Goal: Information Seeking & Learning: Learn about a topic

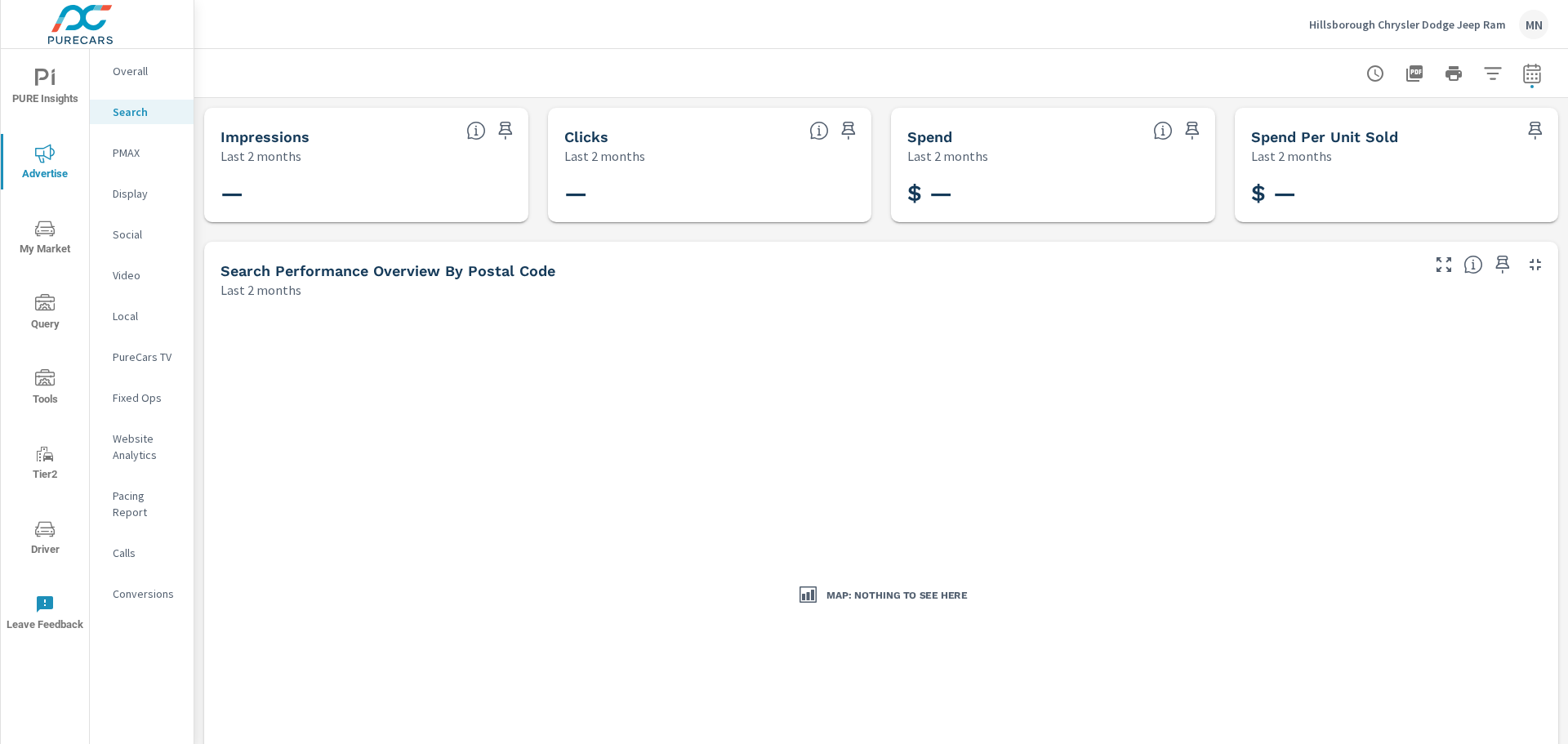
click at [1453, 18] on p "Hillsborough Chrysler Dodge Jeep Ram" at bounding box center [1407, 25] width 197 height 15
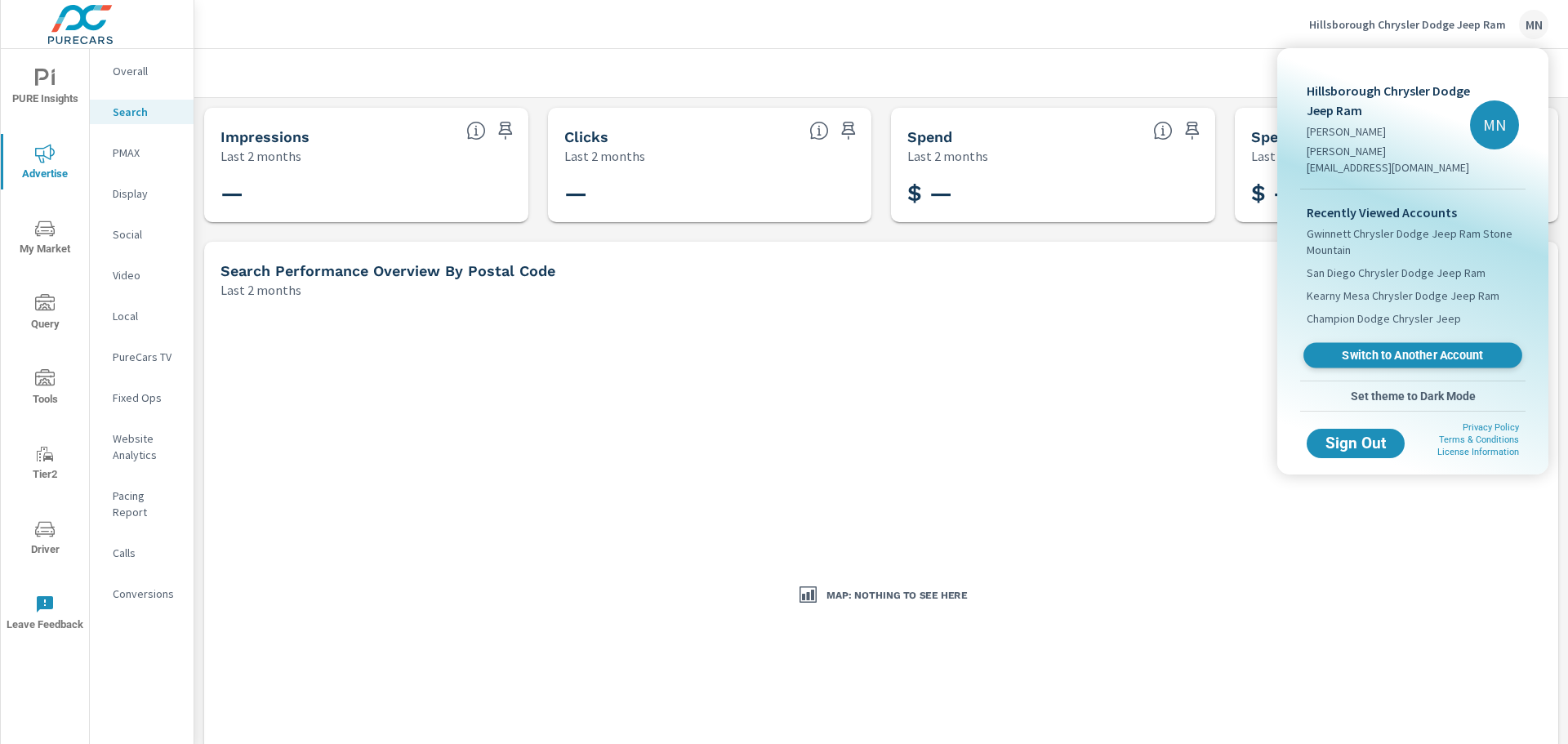
click at [1392, 348] on span "Switch to Another Account" at bounding box center [1412, 355] width 201 height 16
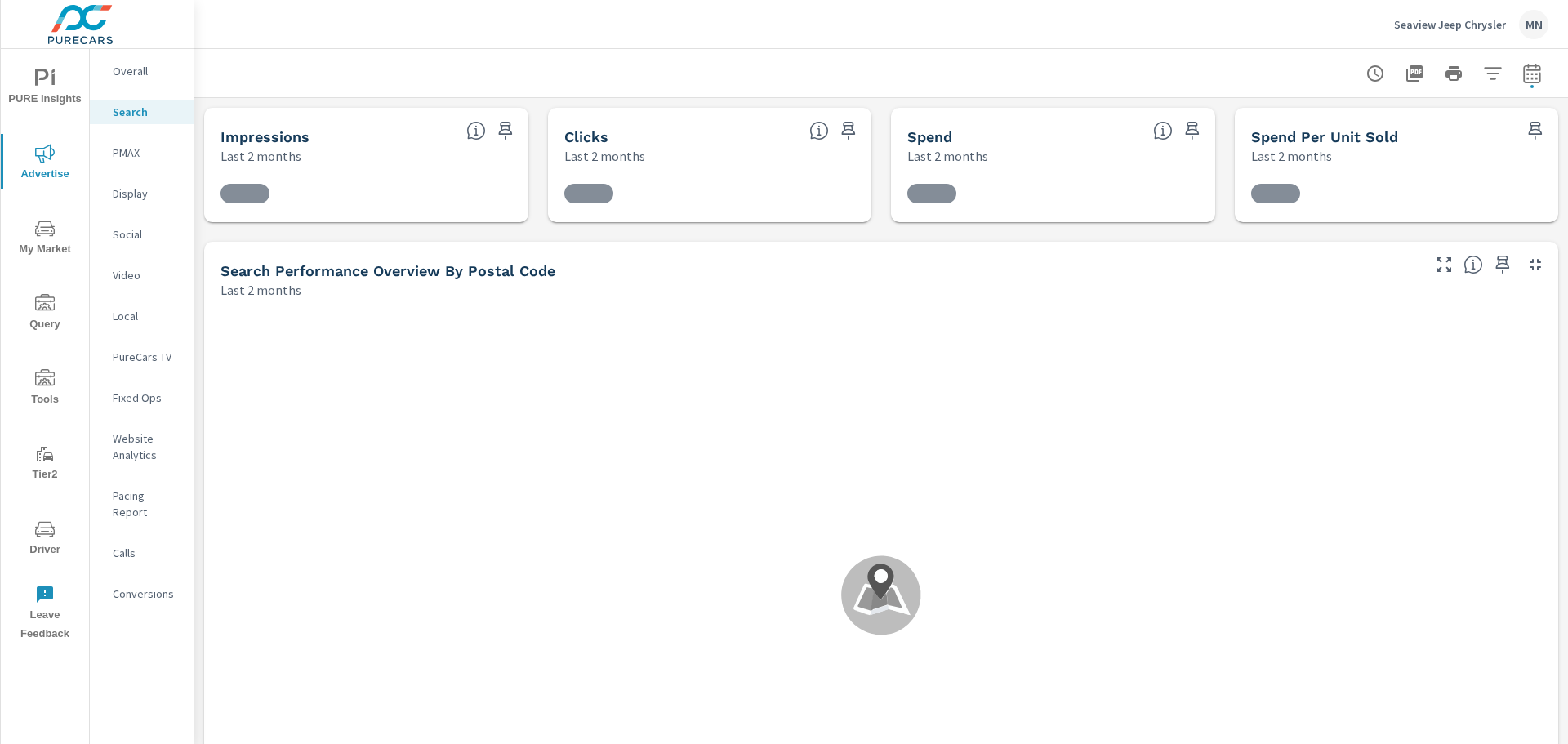
click at [127, 113] on p "Search" at bounding box center [146, 112] width 67 height 17
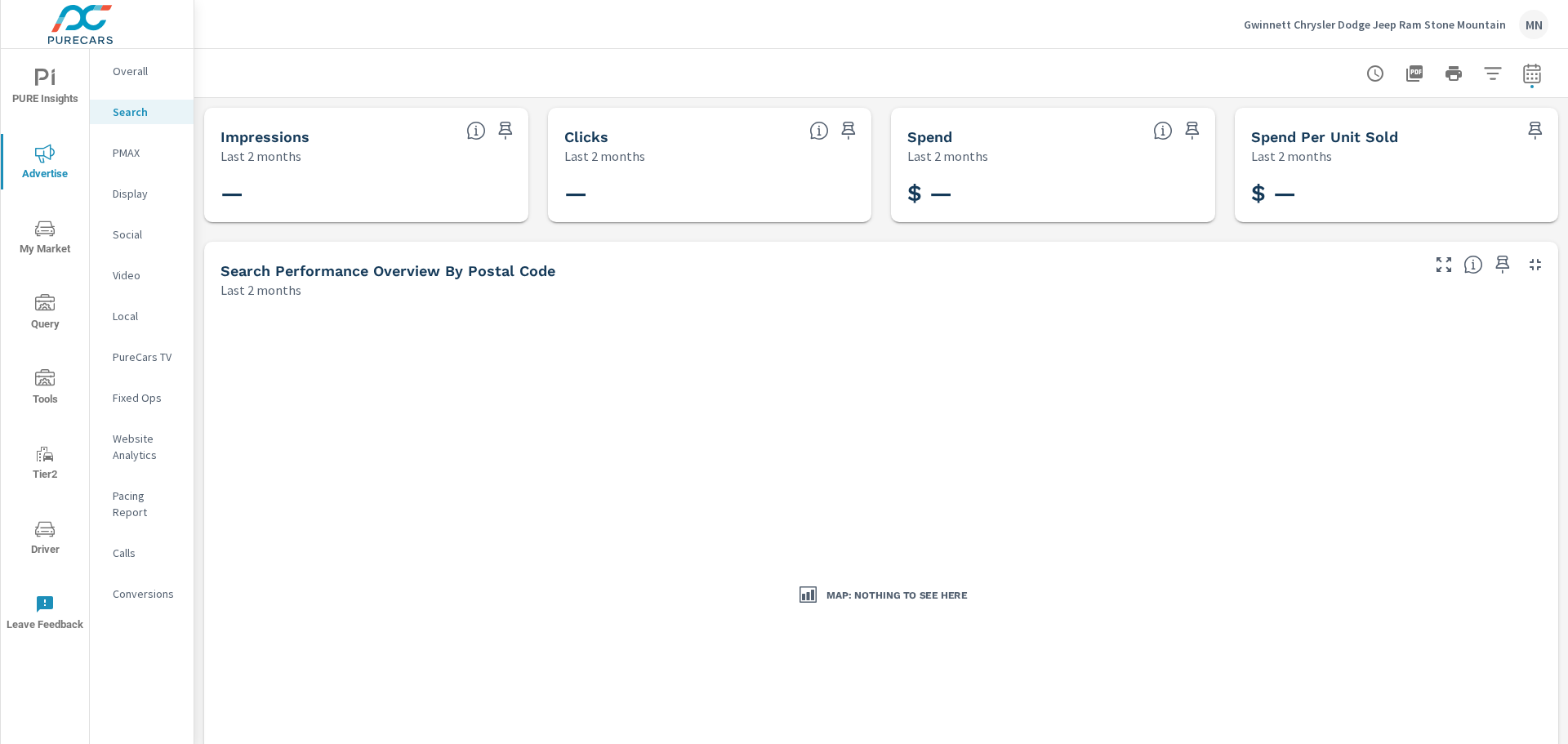
click at [1355, 31] on p "Gwinnett Chrysler Dodge Jeep Ram Stone Mountain" at bounding box center [1375, 25] width 262 height 15
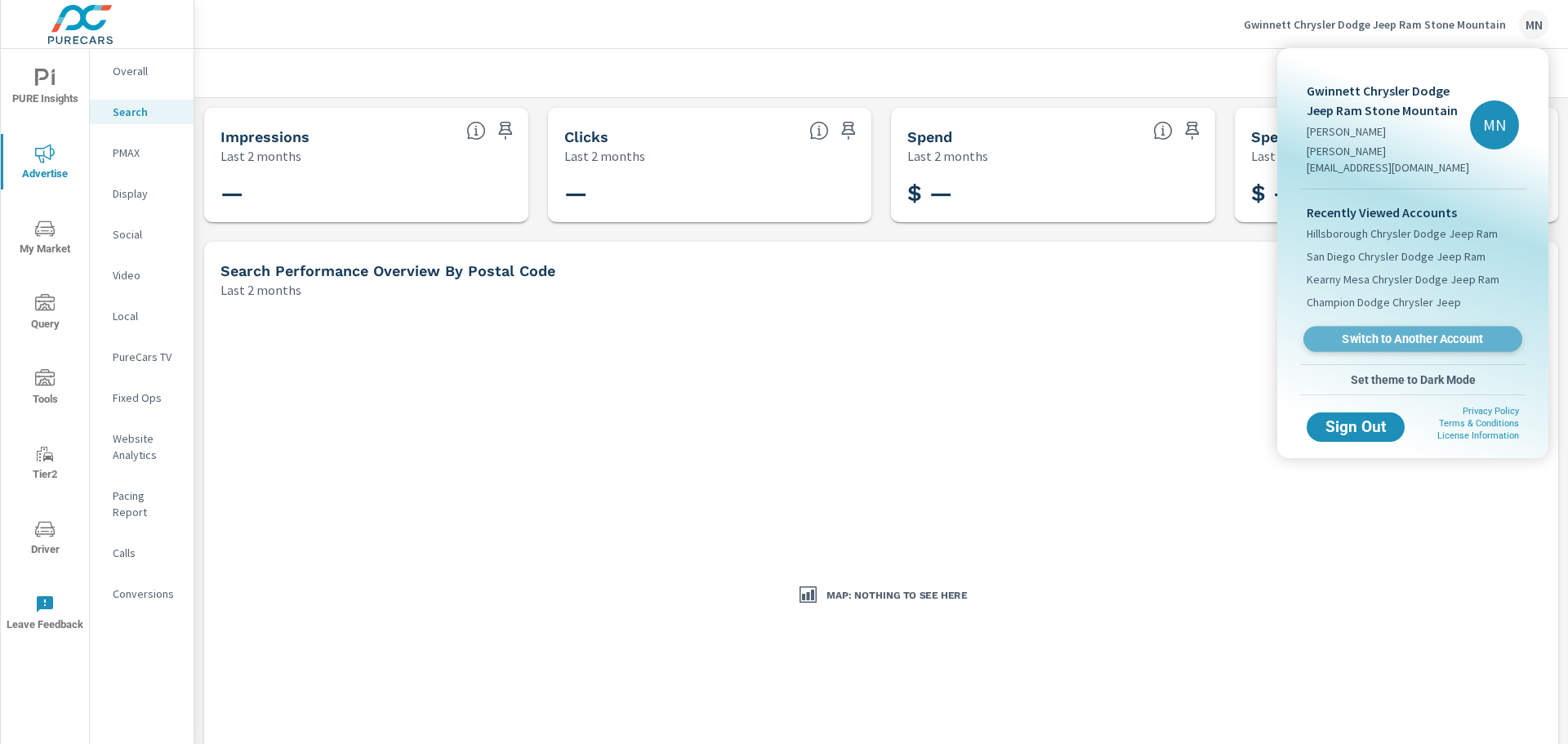
click at [1370, 332] on span "Switch to Another Account" at bounding box center [1412, 339] width 201 height 16
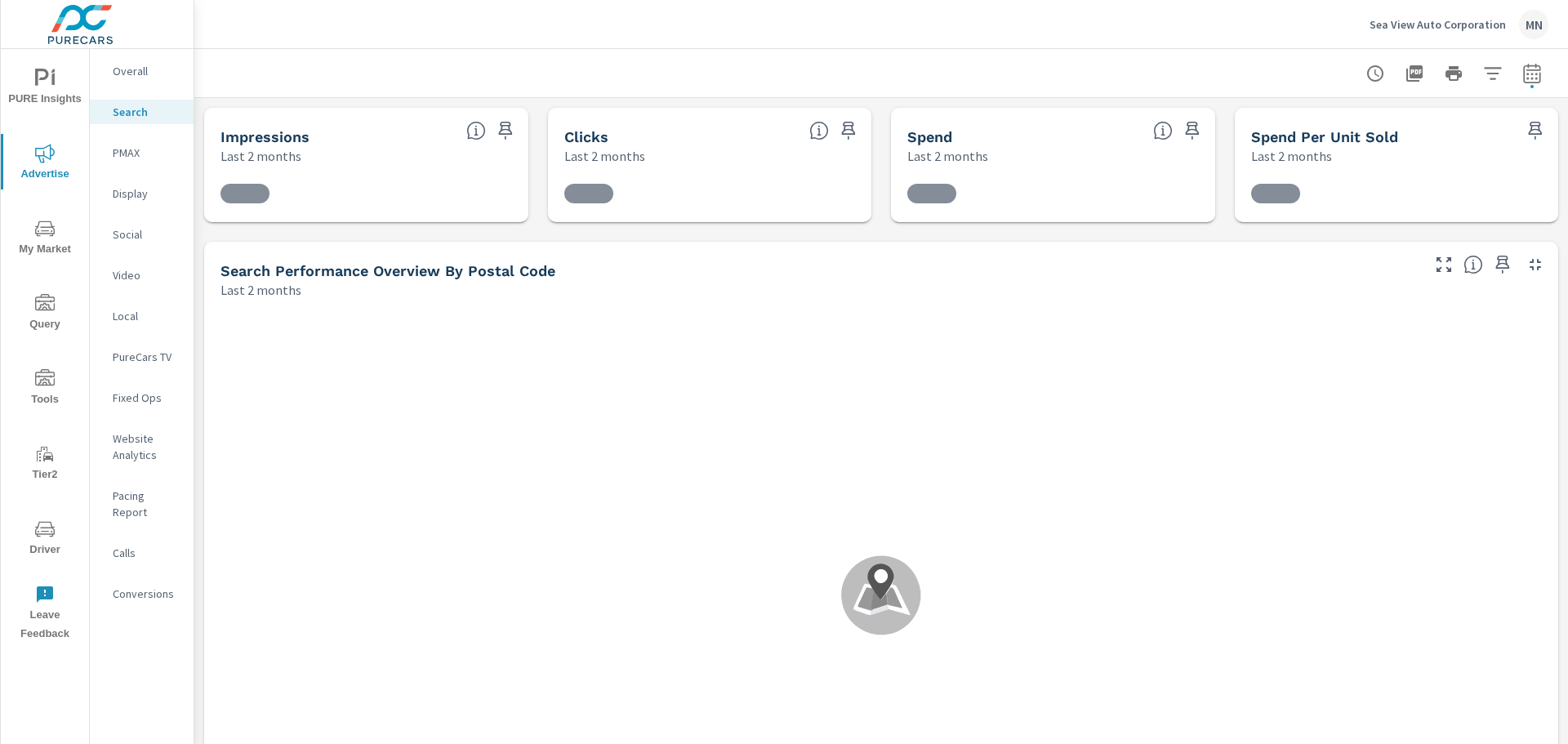
click at [125, 110] on p "Search" at bounding box center [146, 112] width 67 height 17
click at [123, 148] on p "PMAX" at bounding box center [146, 152] width 67 height 17
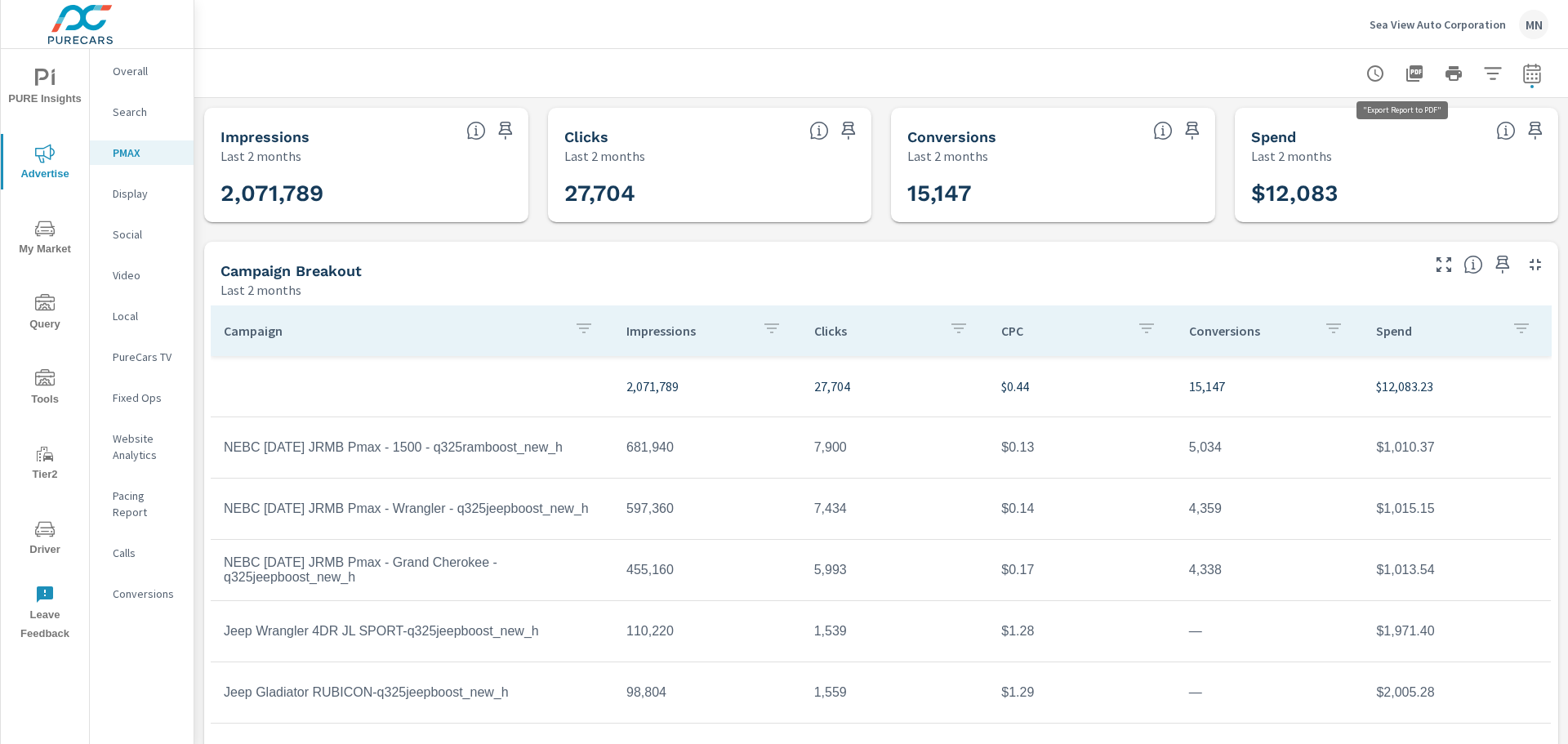
click at [1406, 67] on icon "button" at bounding box center [1415, 74] width 17 height 17
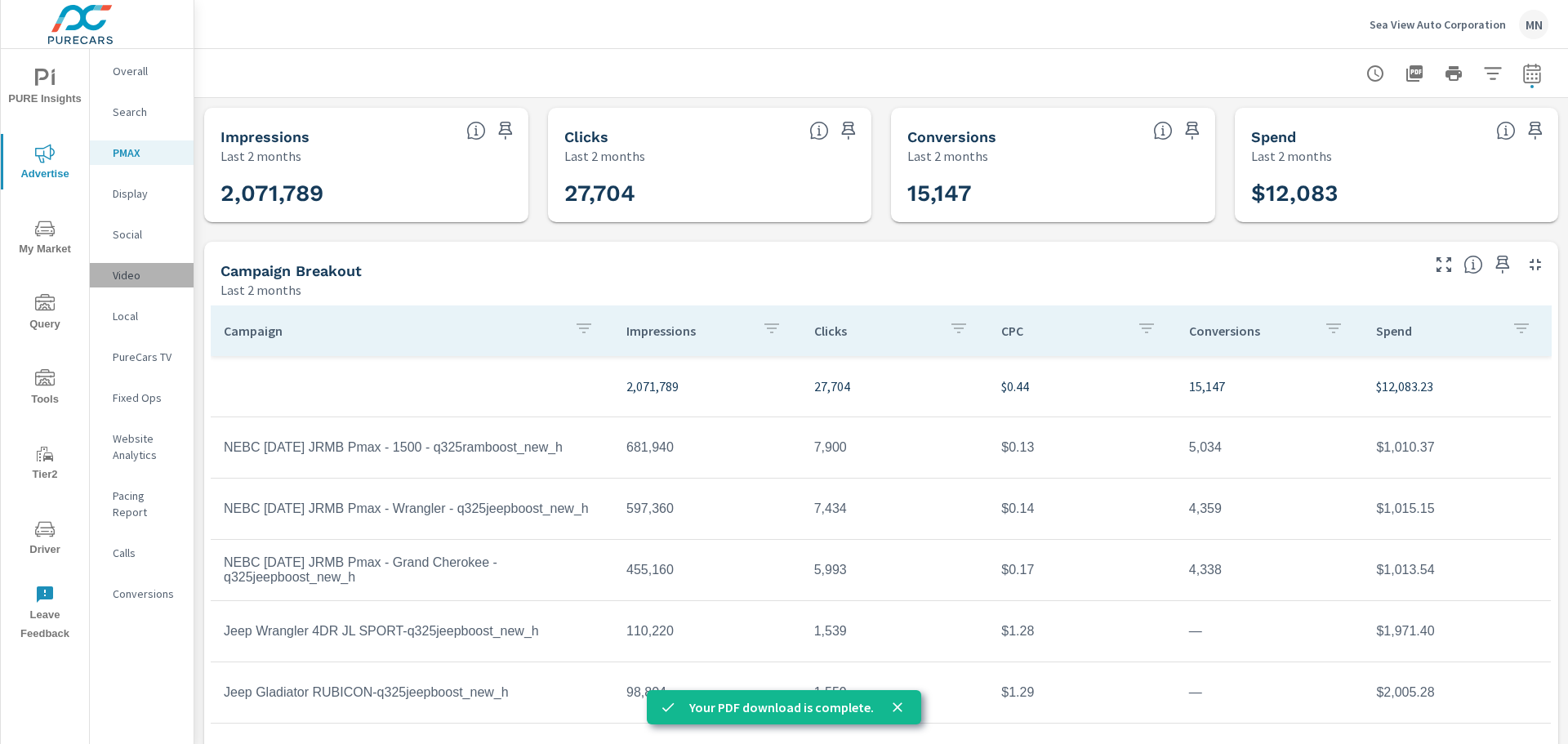
click at [119, 278] on p "Video" at bounding box center [146, 275] width 67 height 17
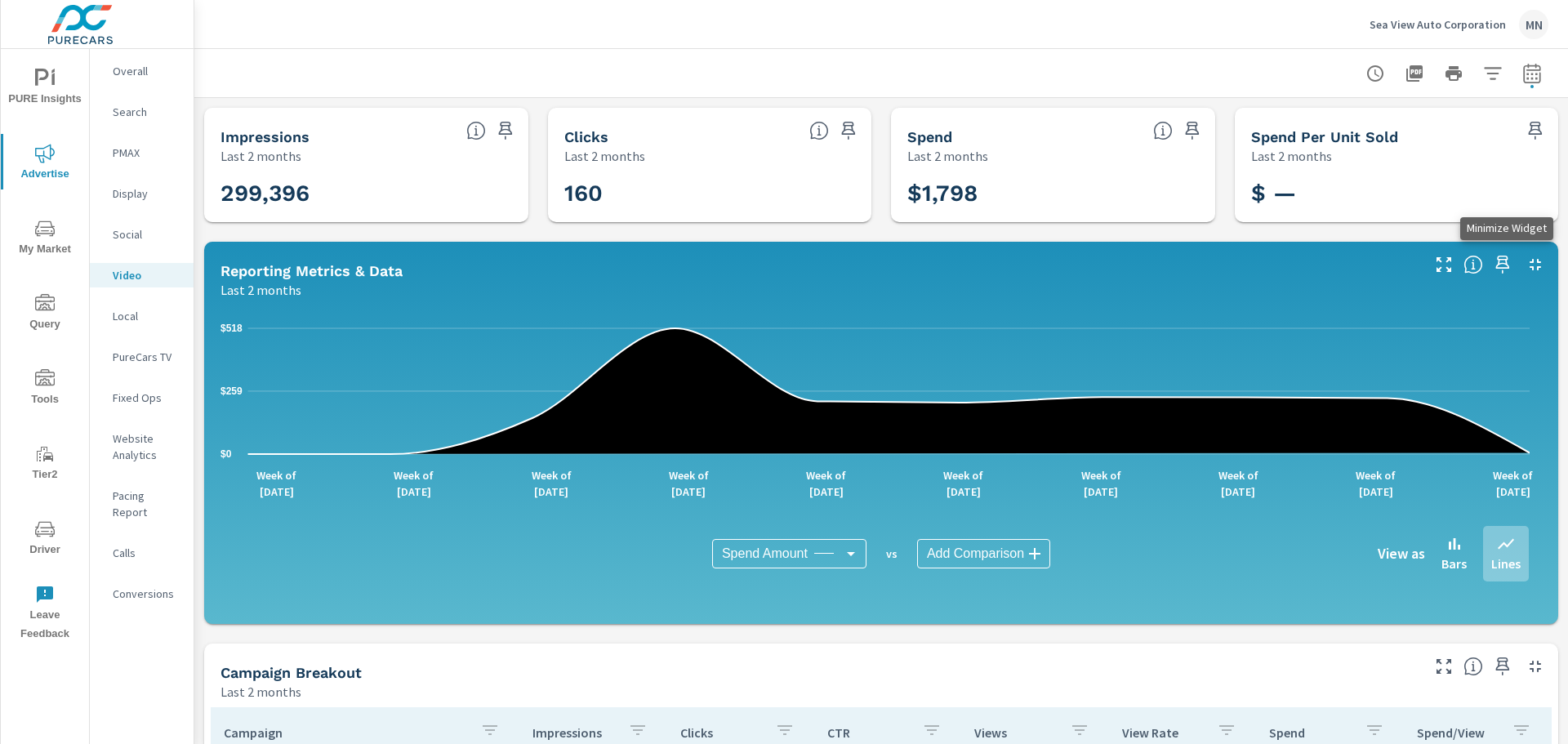
click at [1525, 264] on icon "button" at bounding box center [1535, 264] width 19 height 19
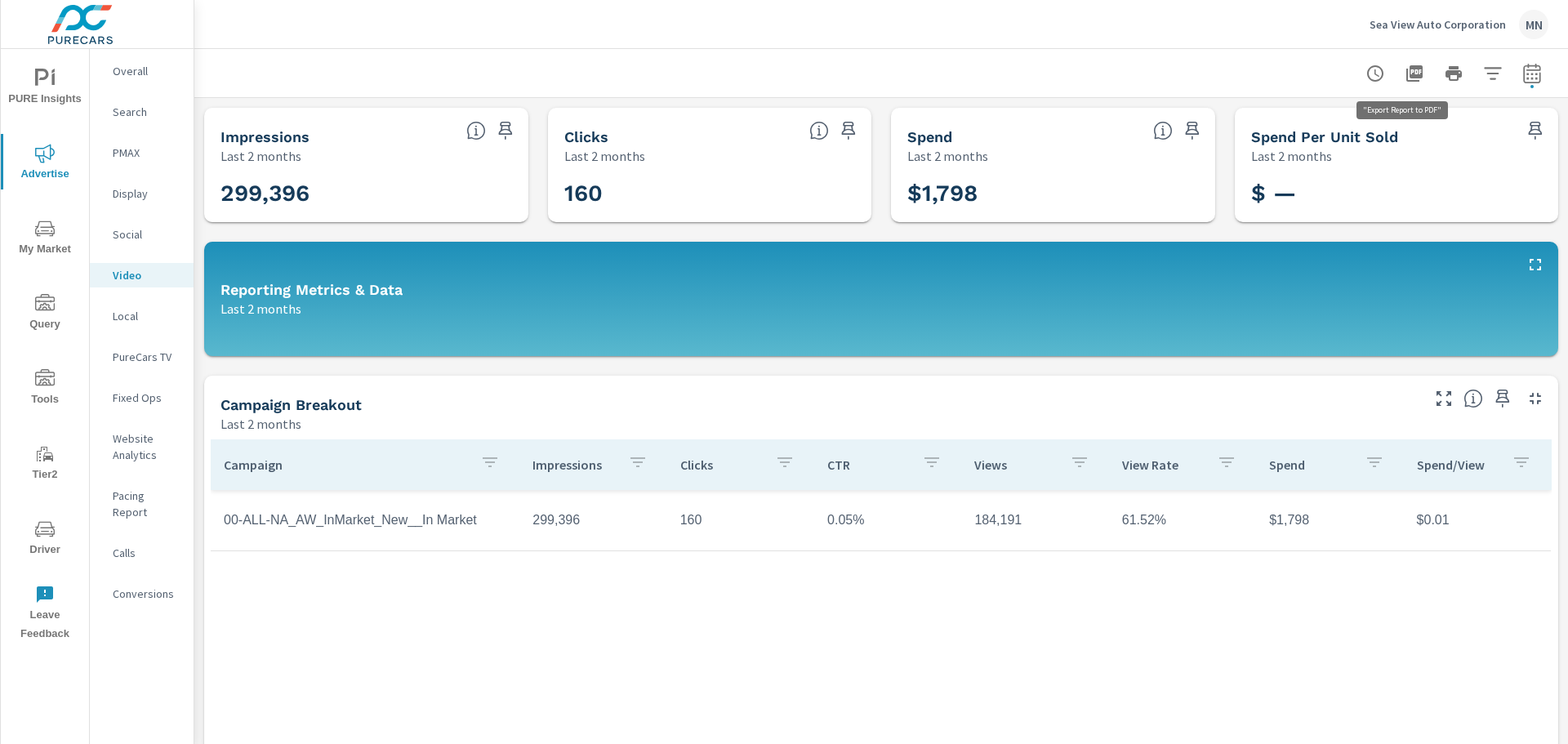
click at [1406, 70] on icon "button" at bounding box center [1415, 74] width 17 height 17
click at [144, 104] on p "Search" at bounding box center [146, 112] width 67 height 17
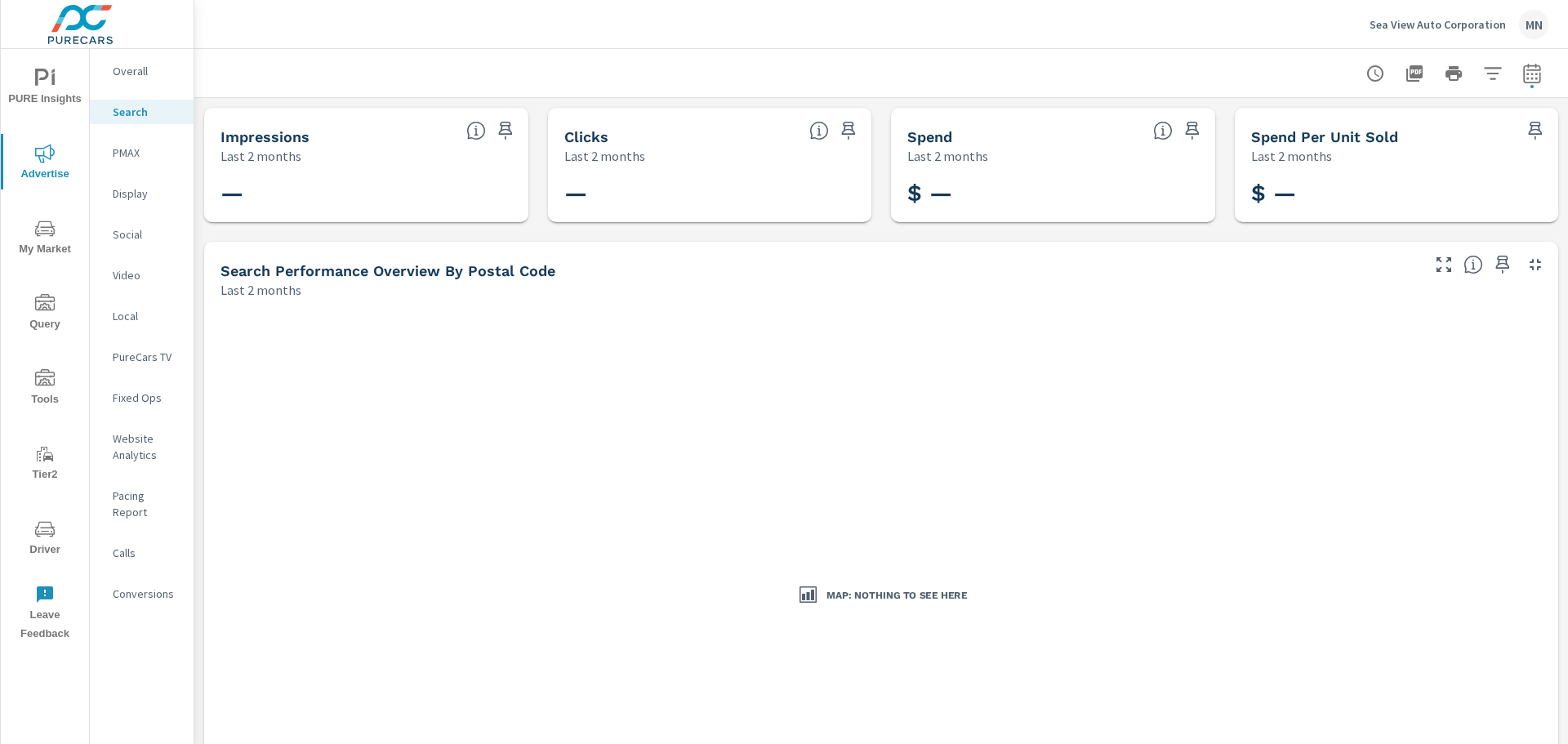
click at [1435, 18] on p "Sea View Auto Corporation" at bounding box center [1438, 25] width 137 height 15
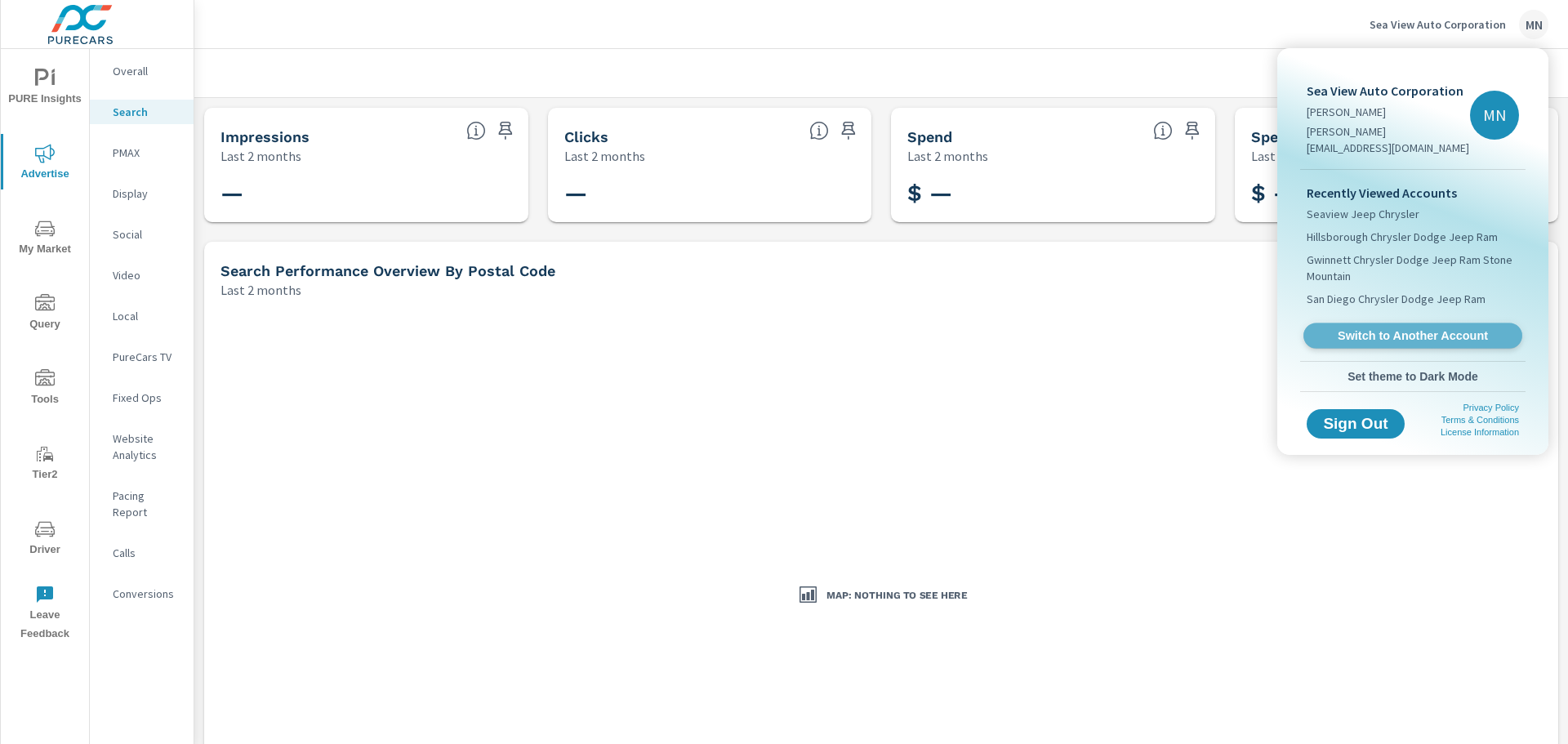
click at [1381, 328] on span "Switch to Another Account" at bounding box center [1412, 335] width 201 height 16
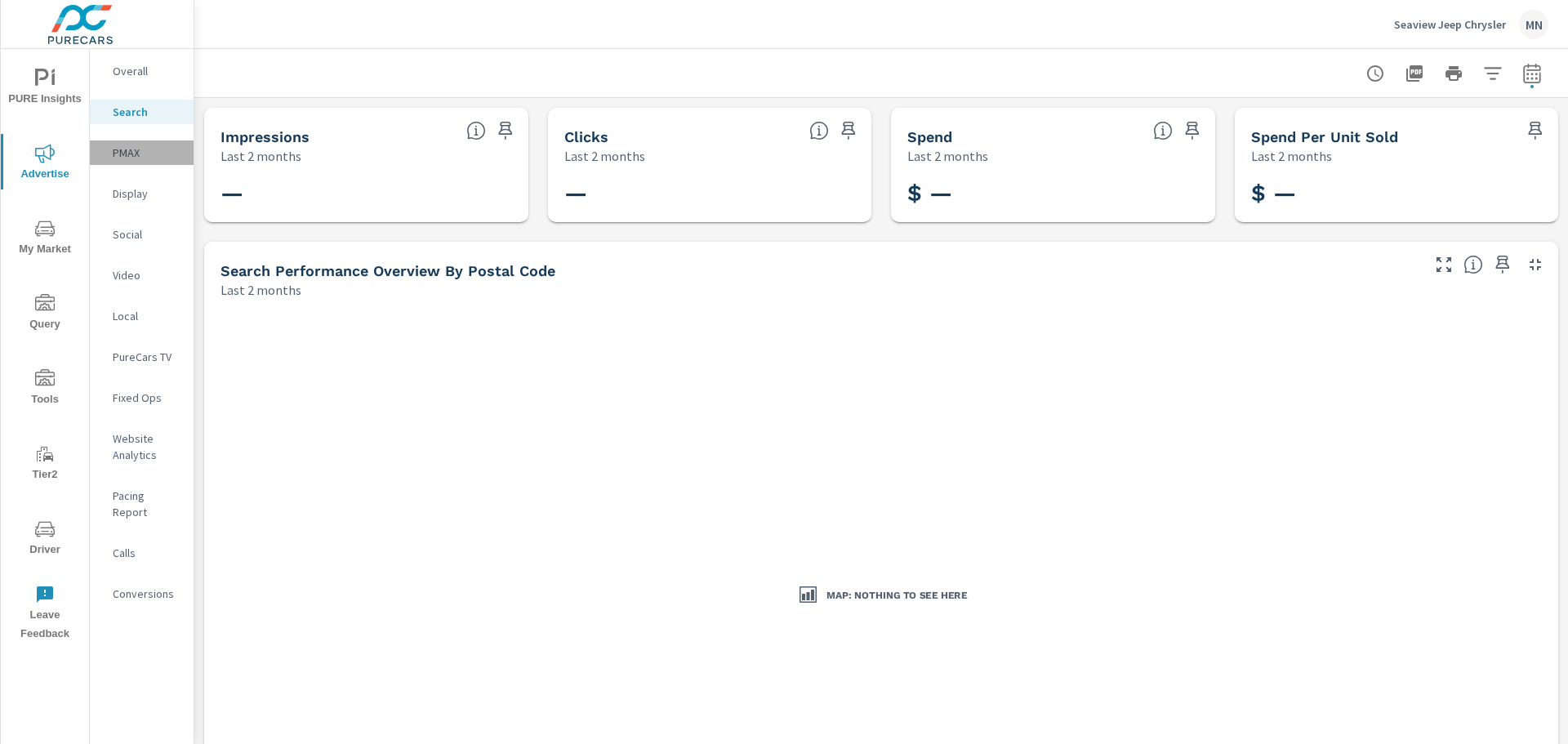
click at [129, 148] on p "PMAX" at bounding box center [146, 152] width 67 height 17
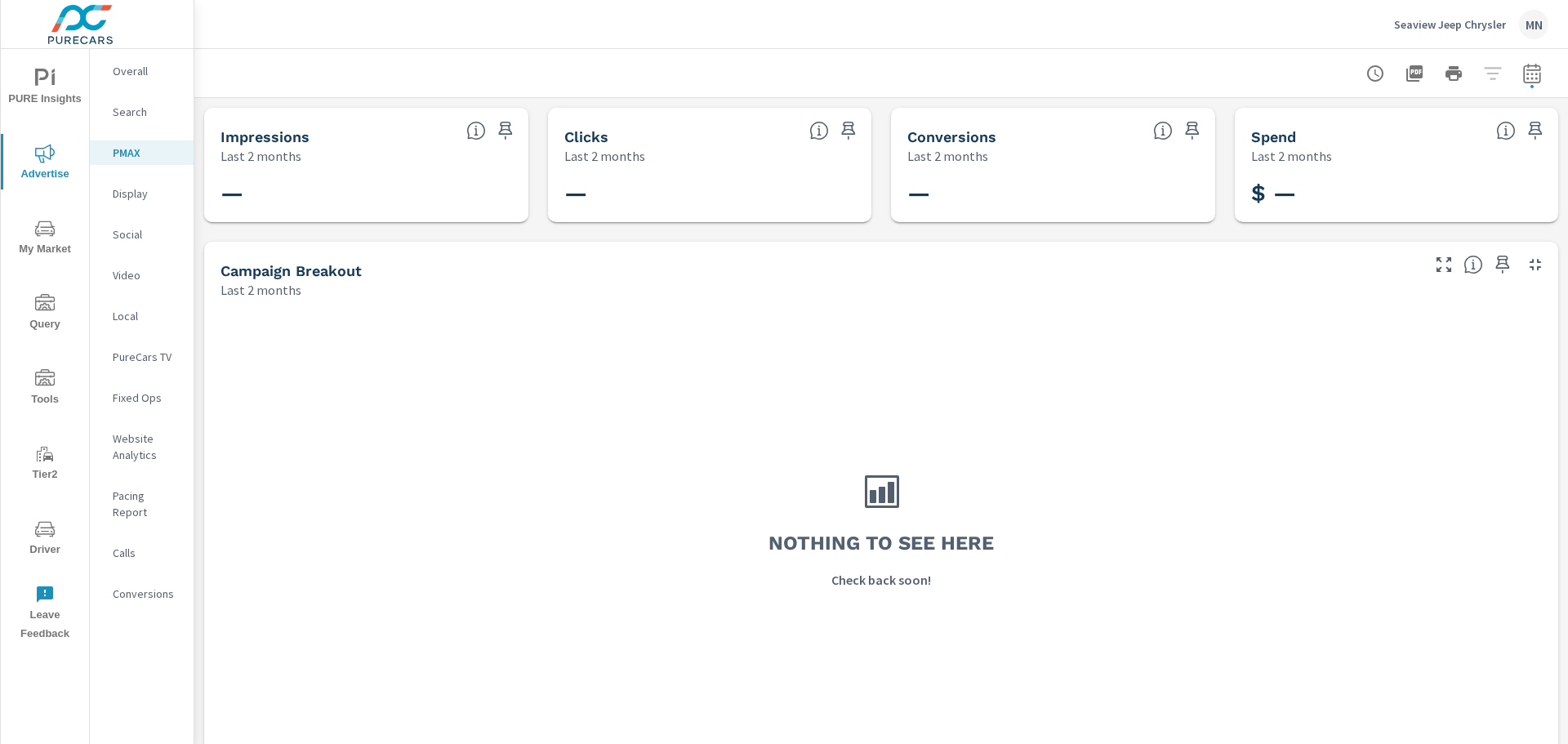
click at [137, 193] on p "Display" at bounding box center [146, 194] width 67 height 17
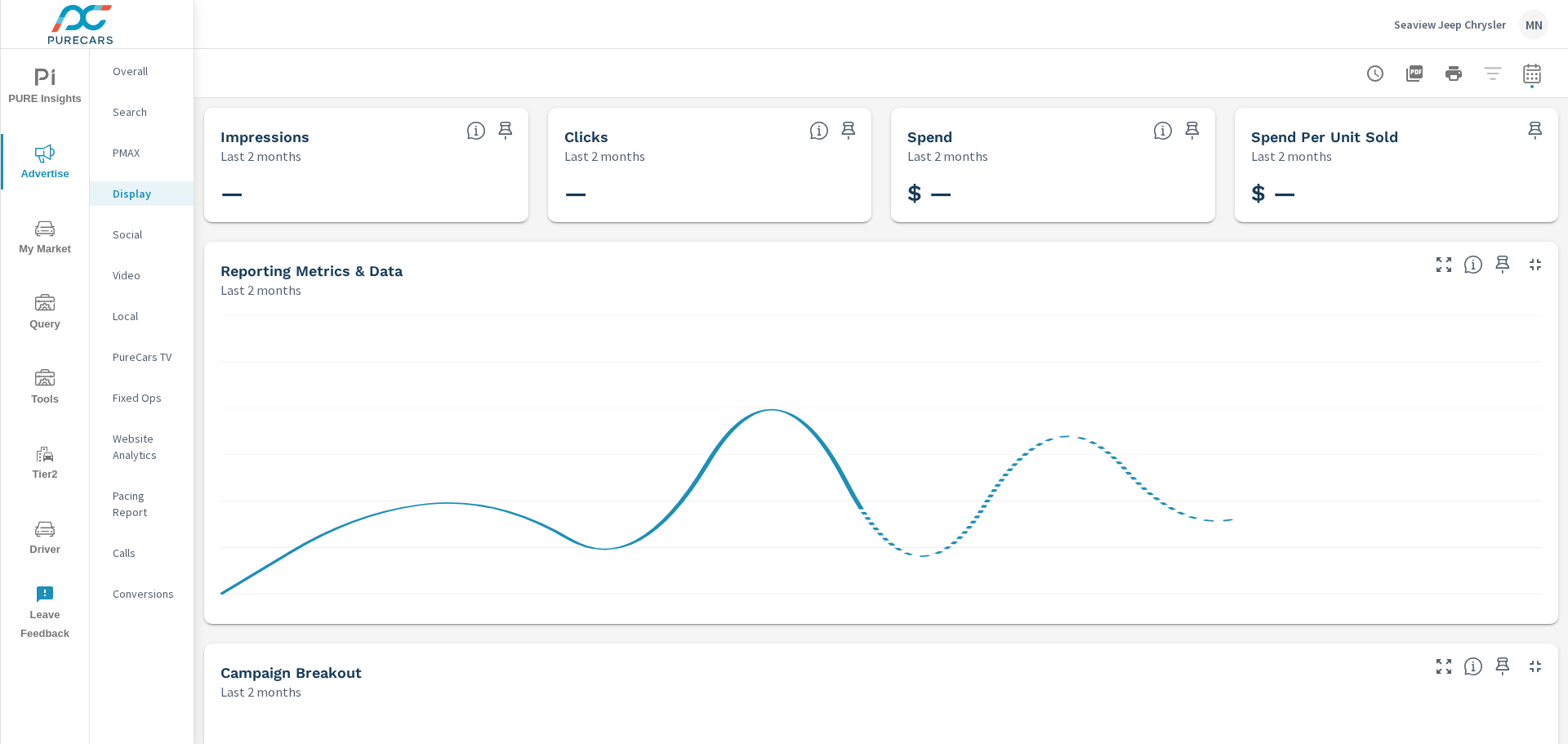
click at [129, 230] on p "Social" at bounding box center [146, 235] width 67 height 17
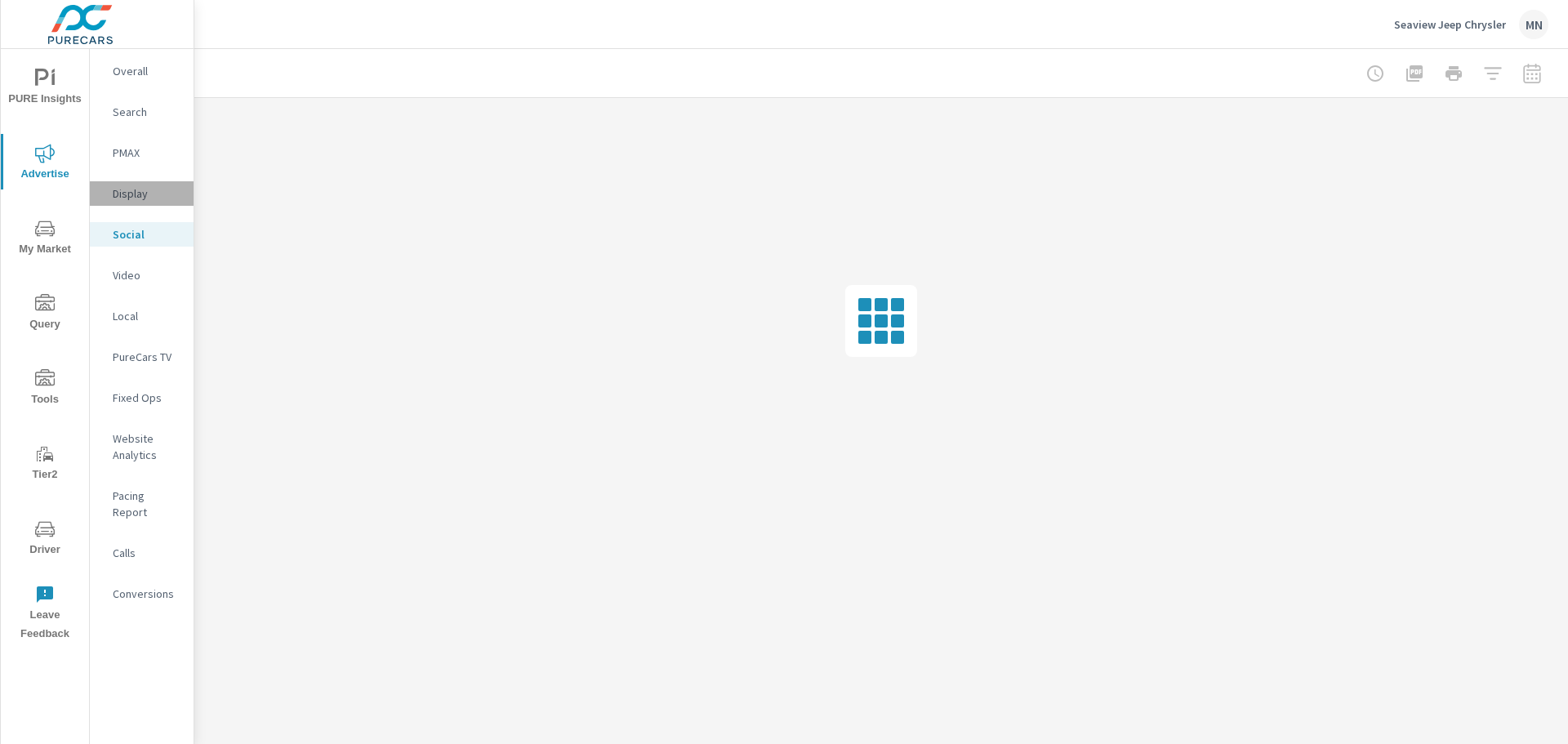
click at [136, 194] on p "Display" at bounding box center [146, 194] width 67 height 17
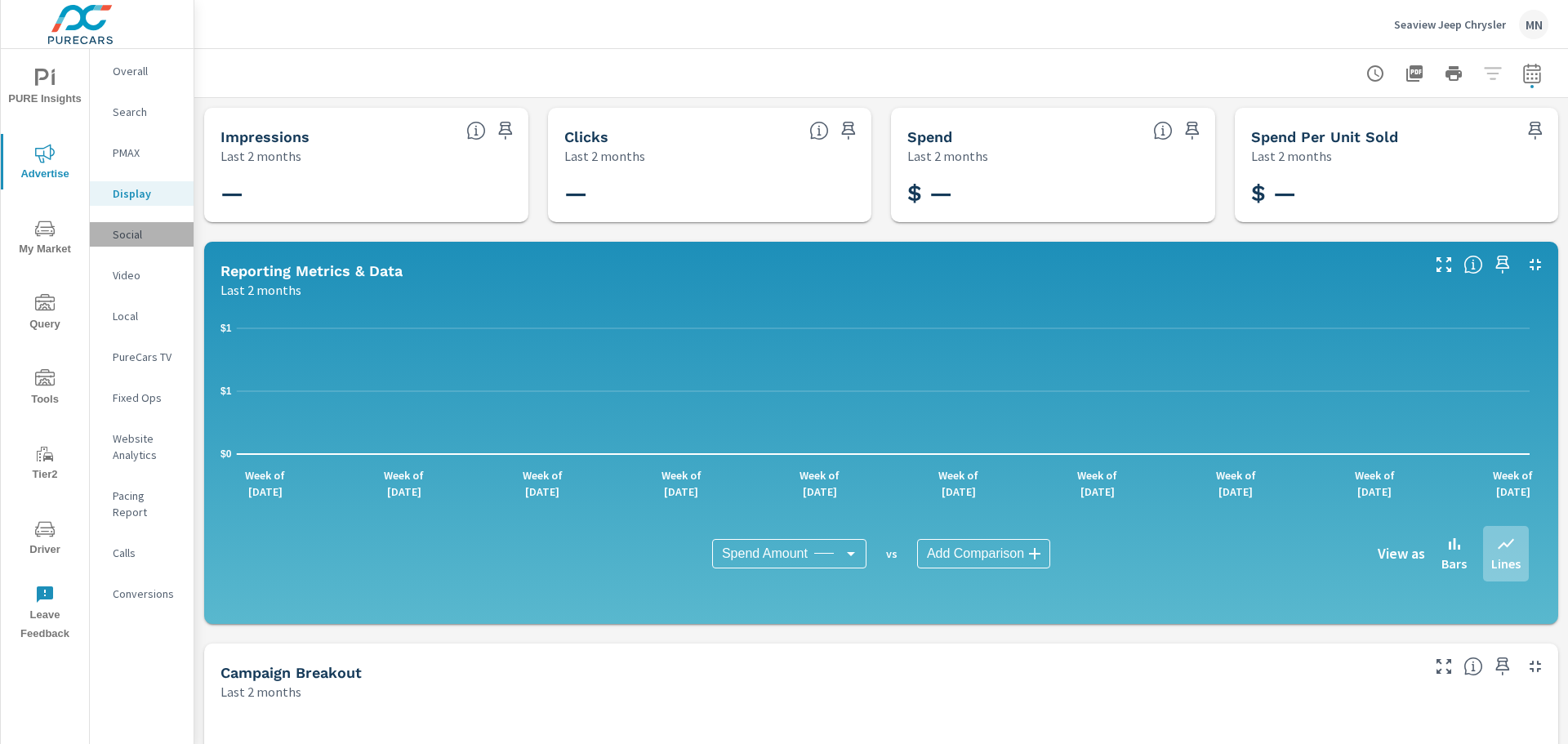
click at [136, 234] on p "Social" at bounding box center [146, 235] width 67 height 17
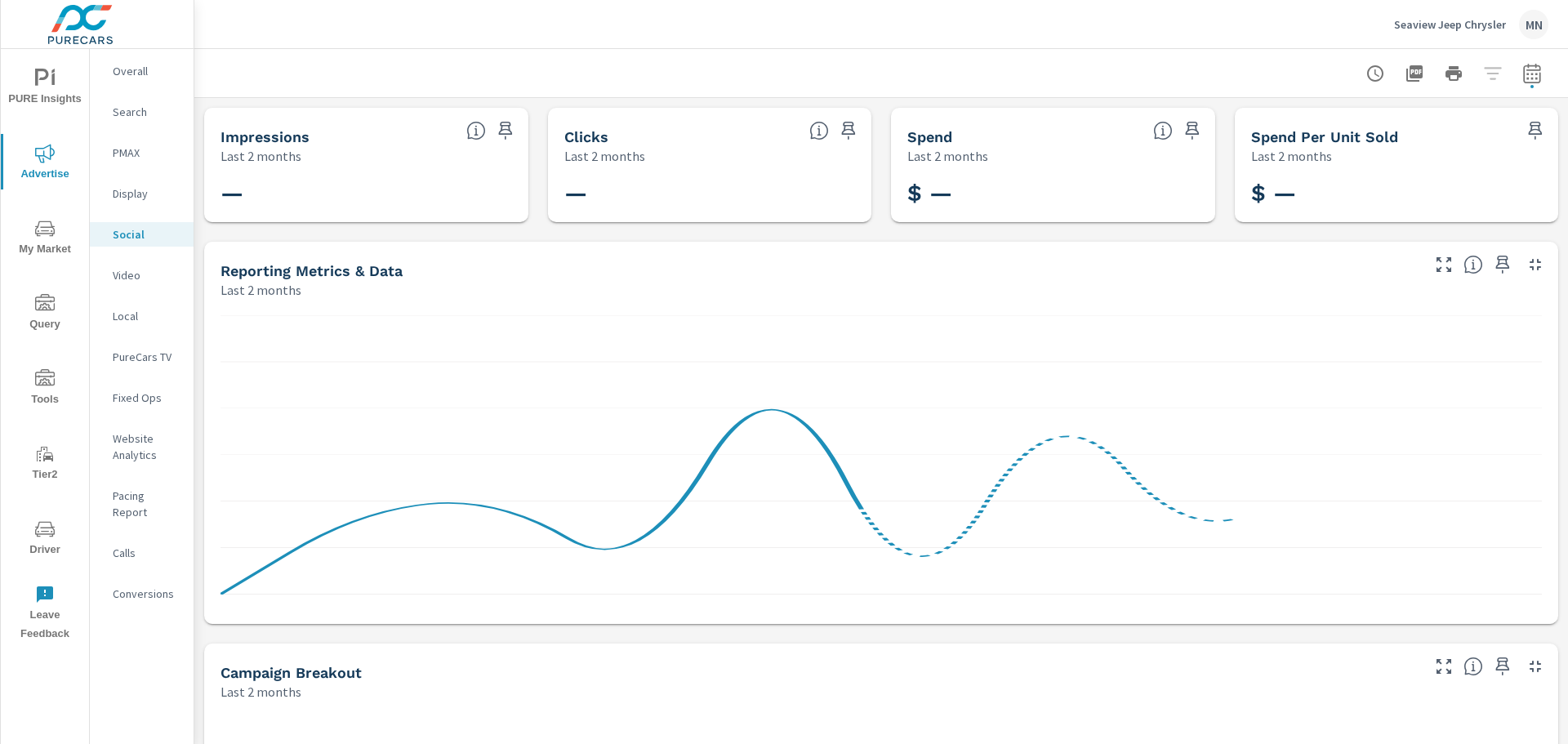
click at [123, 274] on p "Video" at bounding box center [146, 275] width 67 height 17
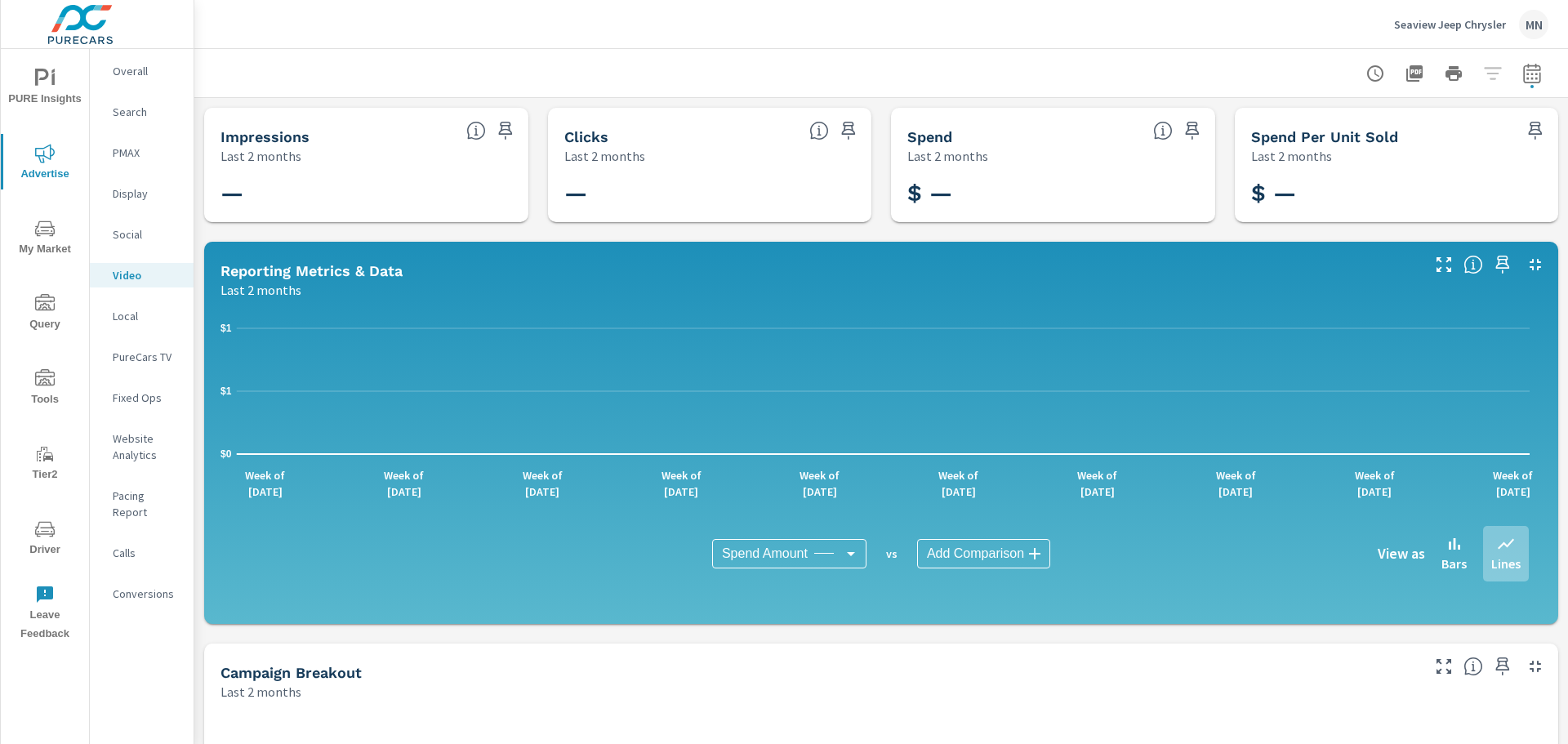
click at [128, 312] on p "Local" at bounding box center [146, 316] width 67 height 17
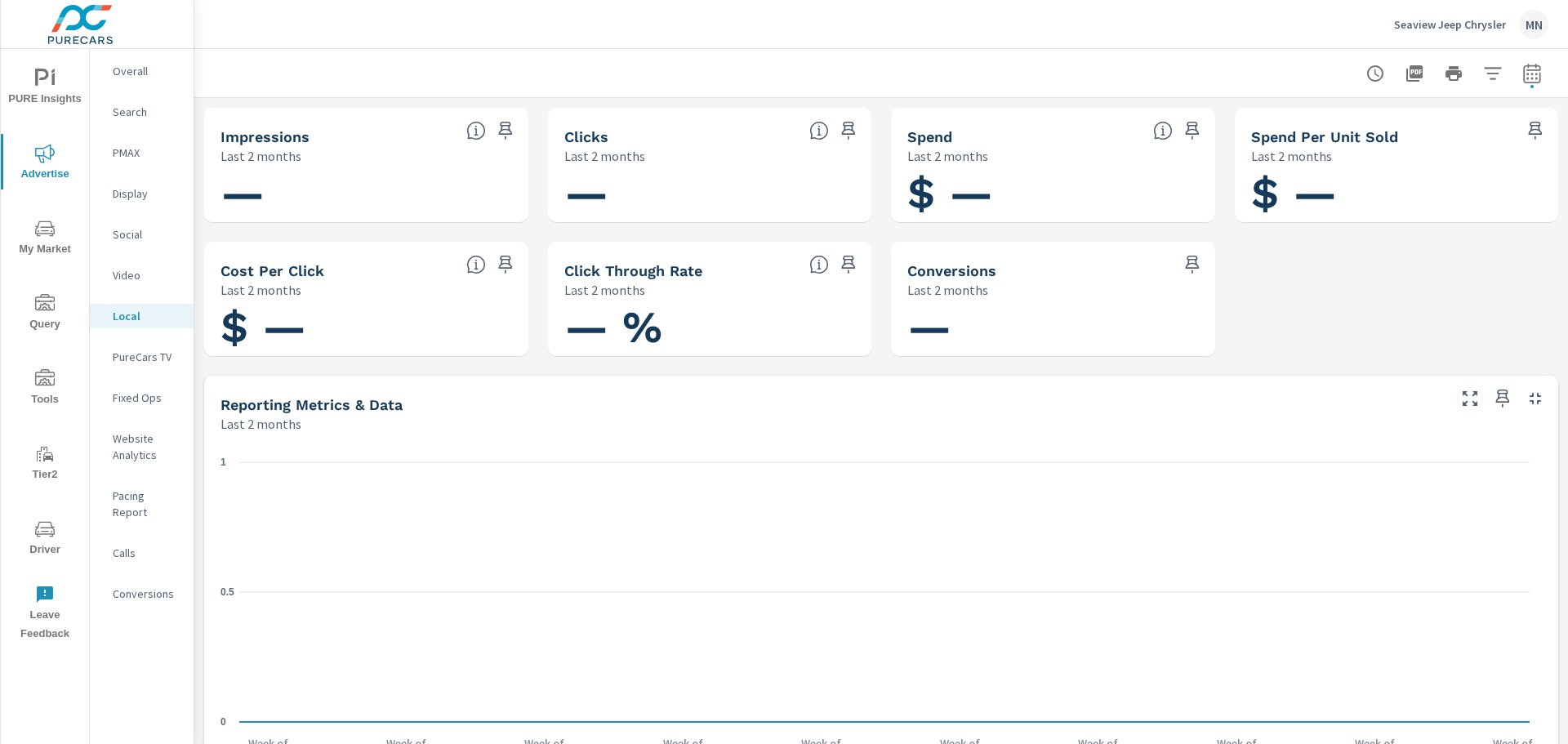
click at [148, 353] on p "PureCars TV" at bounding box center [146, 357] width 67 height 17
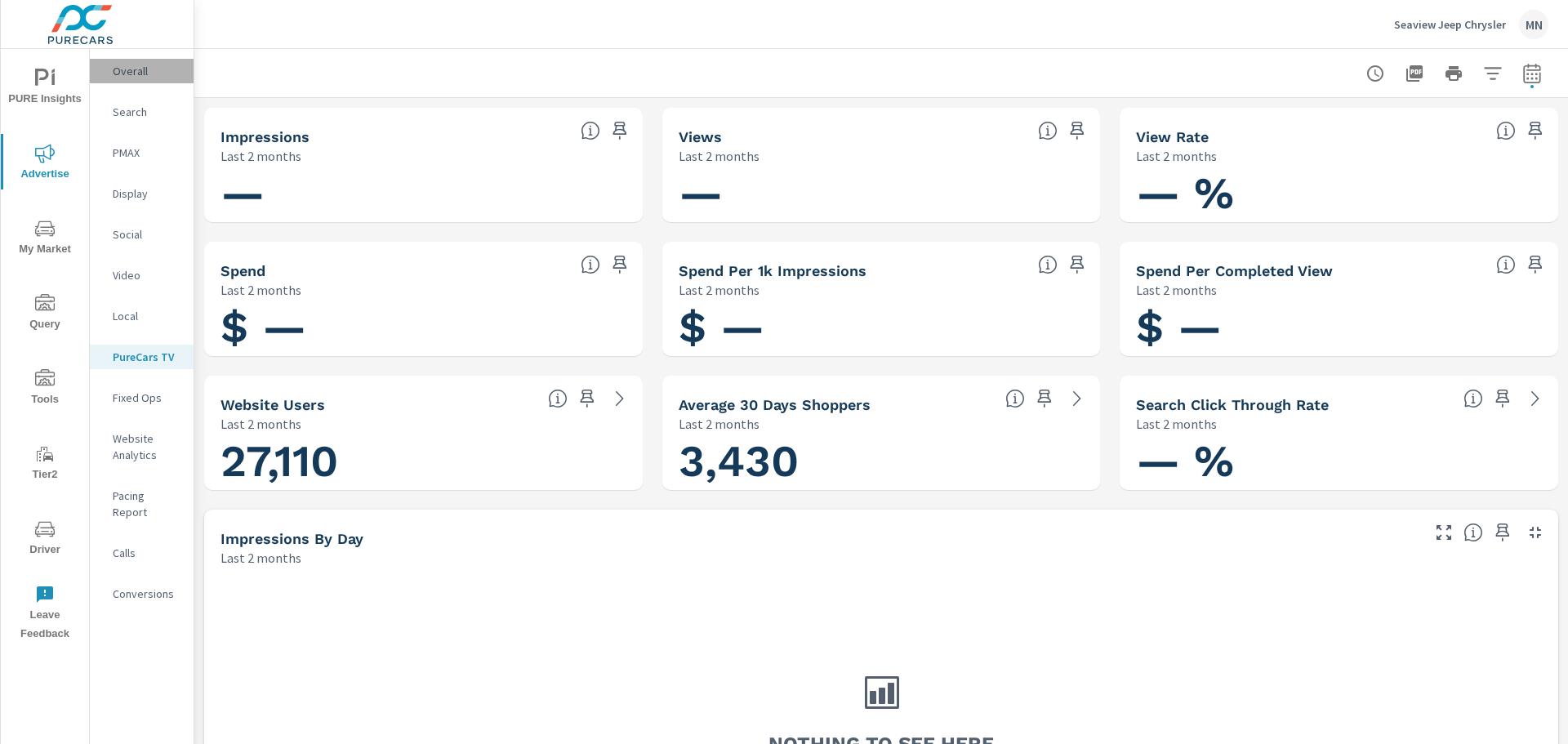
click at [145, 75] on p "Overall" at bounding box center [146, 71] width 67 height 17
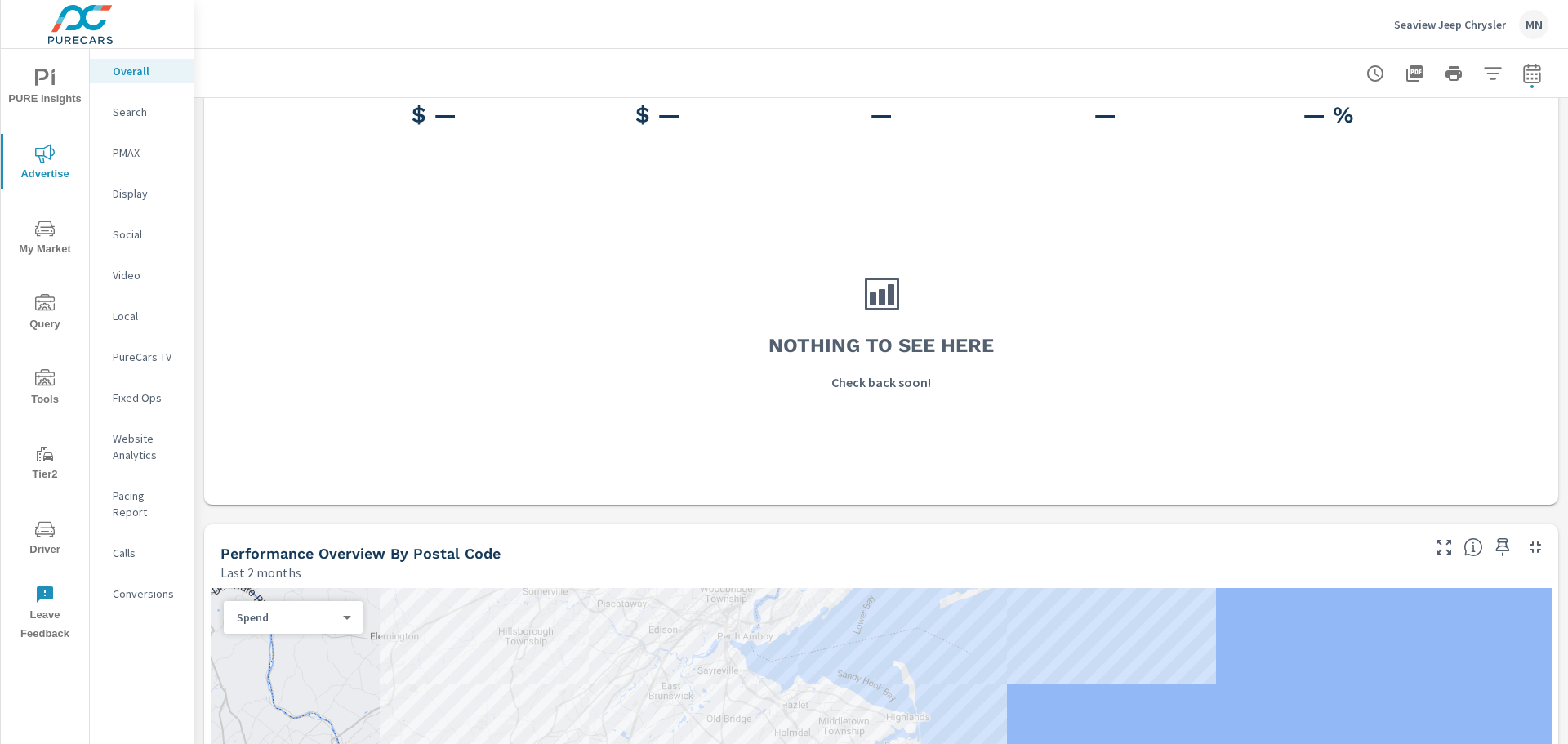
scroll to position [326, 0]
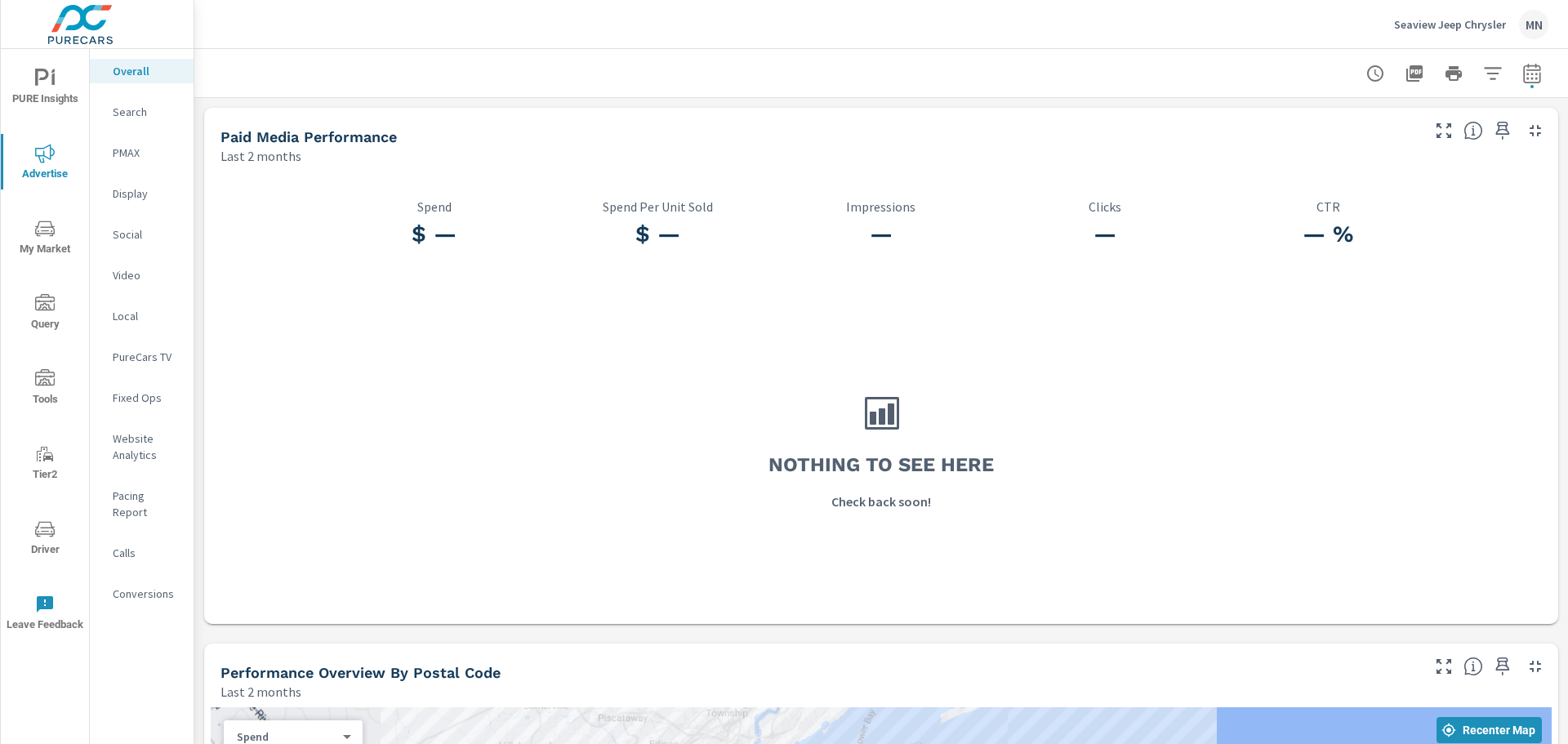
click at [118, 113] on p "Search" at bounding box center [146, 112] width 67 height 17
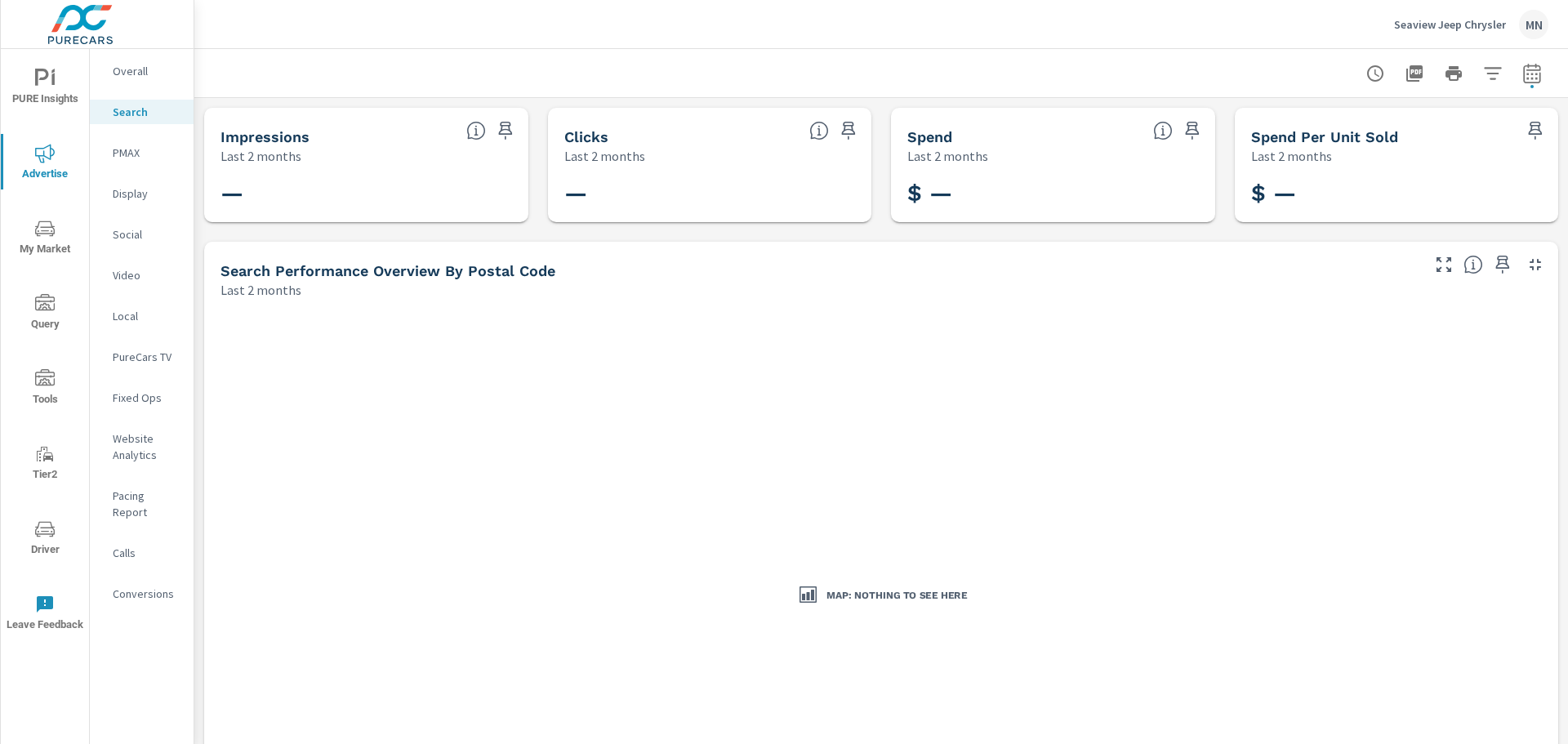
click at [1482, 28] on p "Seaview Jeep Chrysler" at bounding box center [1449, 25] width 112 height 15
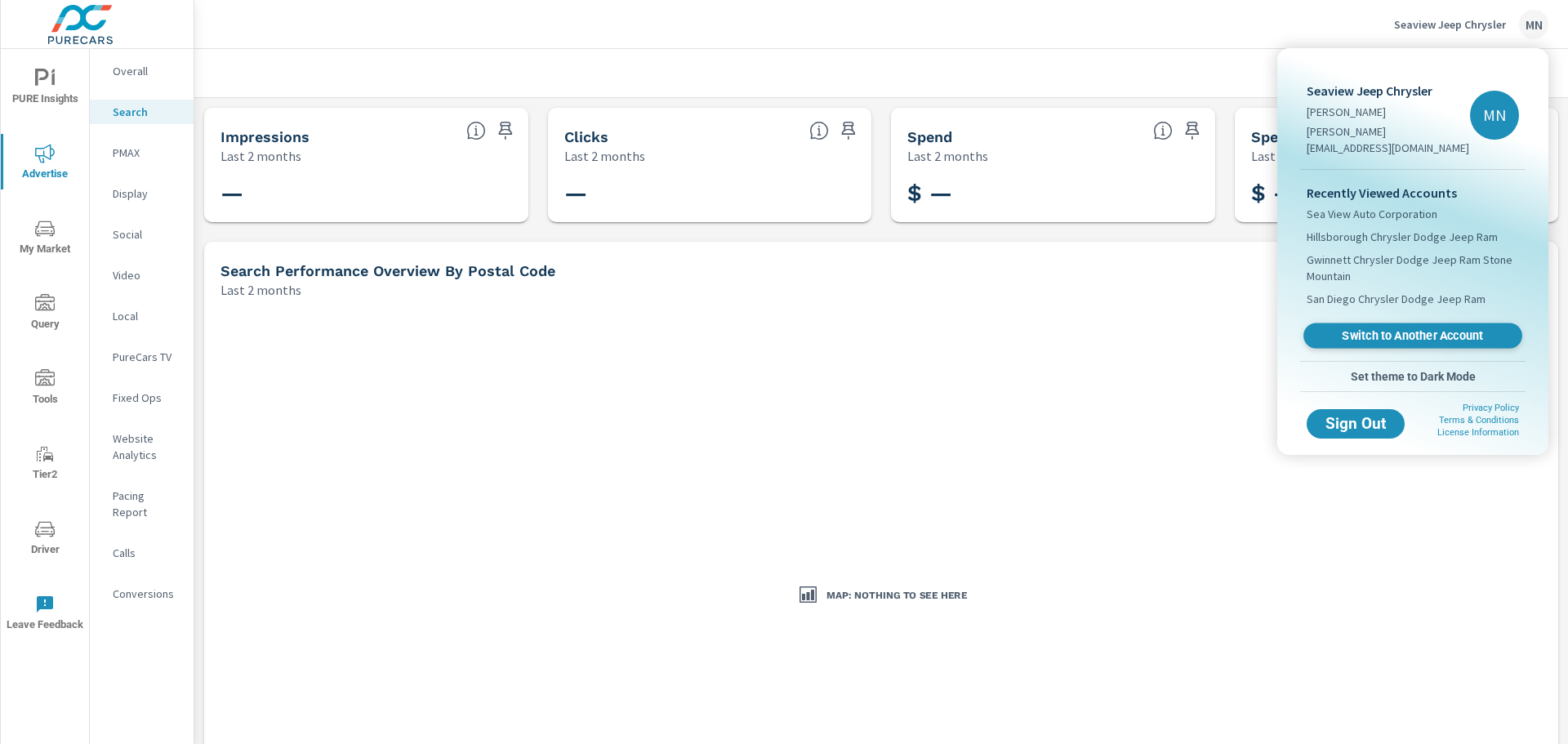
click at [1407, 328] on span "Switch to Another Account" at bounding box center [1412, 335] width 201 height 16
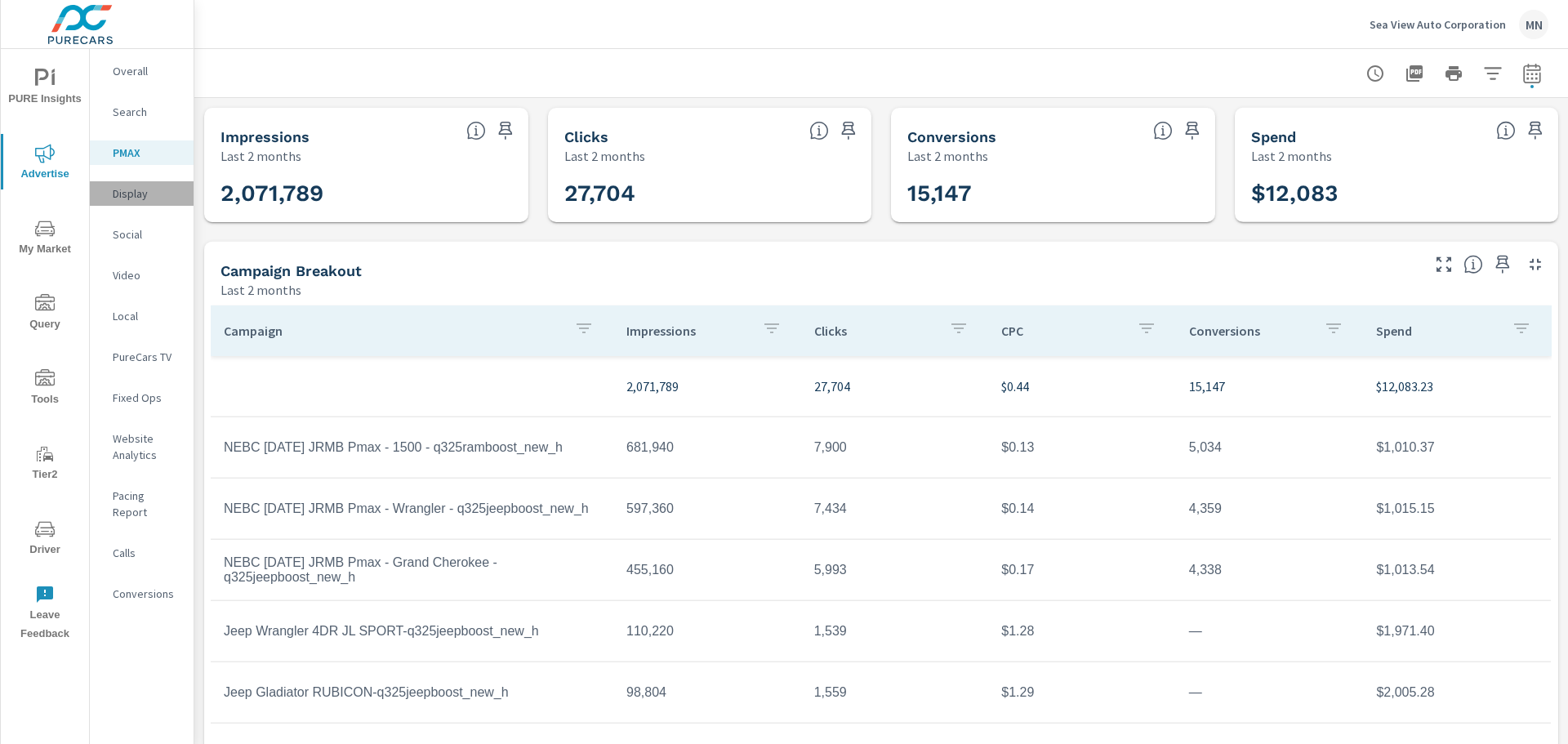
click at [136, 201] on div "Display" at bounding box center [141, 193] width 103 height 25
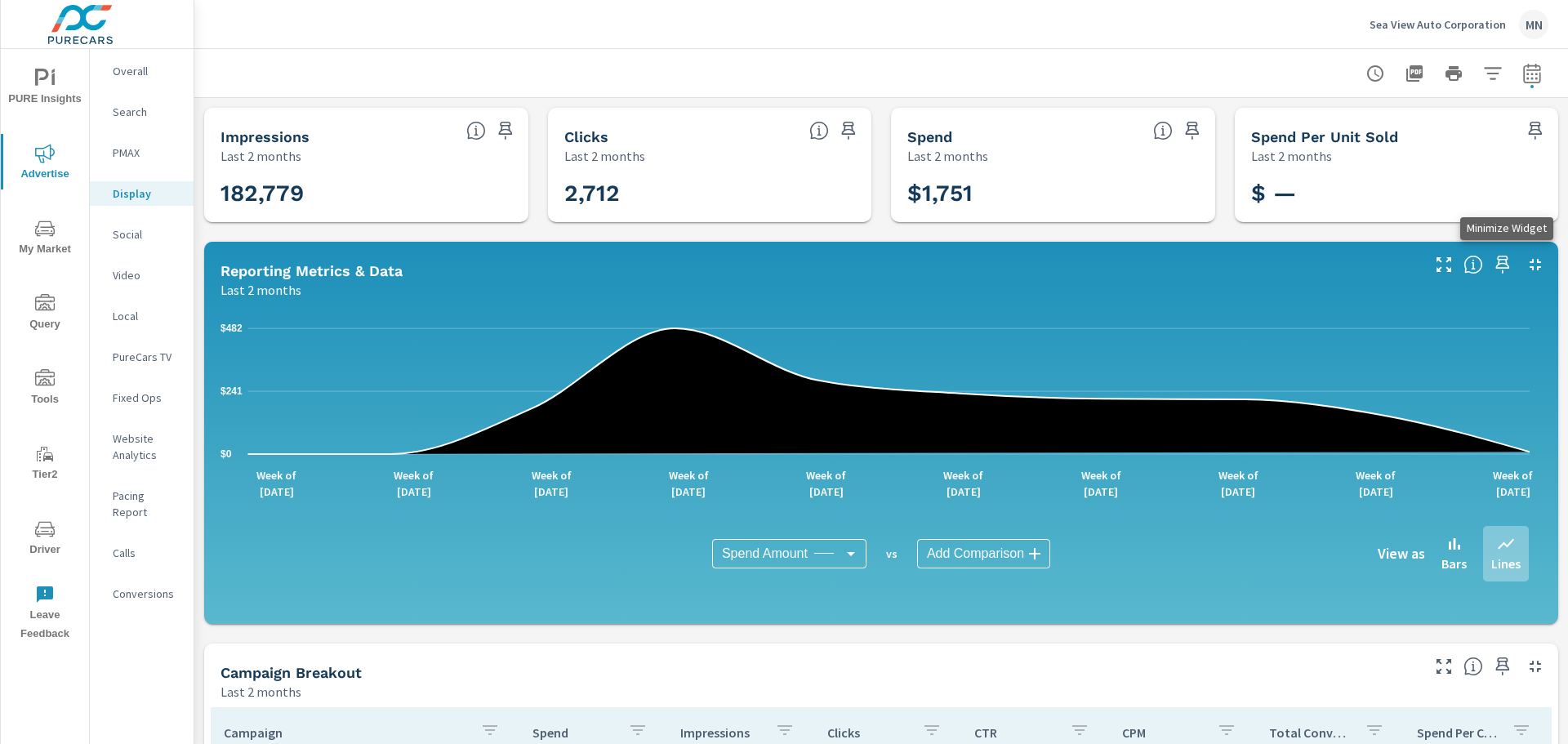
click at [1529, 261] on icon "button" at bounding box center [1535, 264] width 11 height 11
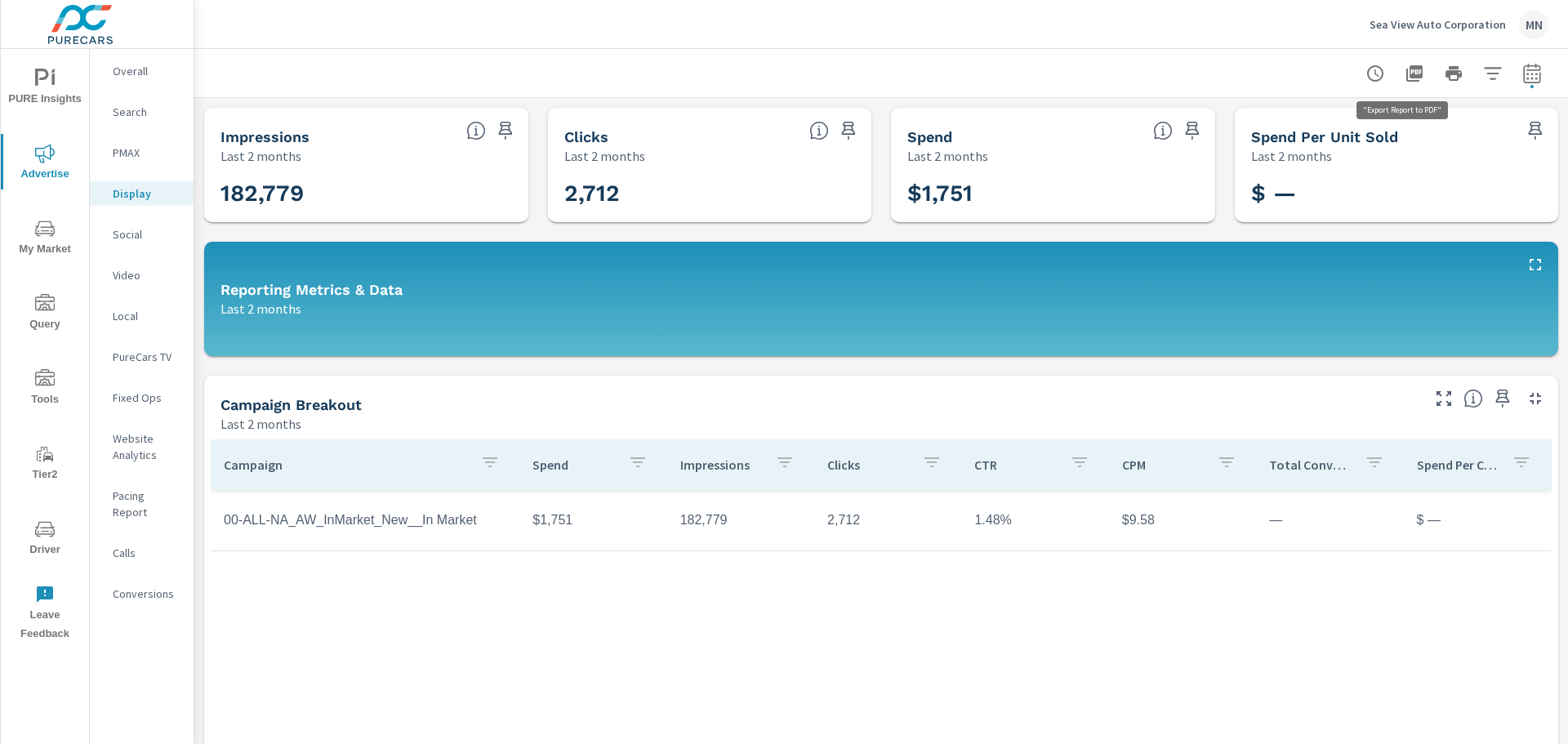
click at [1404, 73] on icon "button" at bounding box center [1414, 73] width 19 height 19
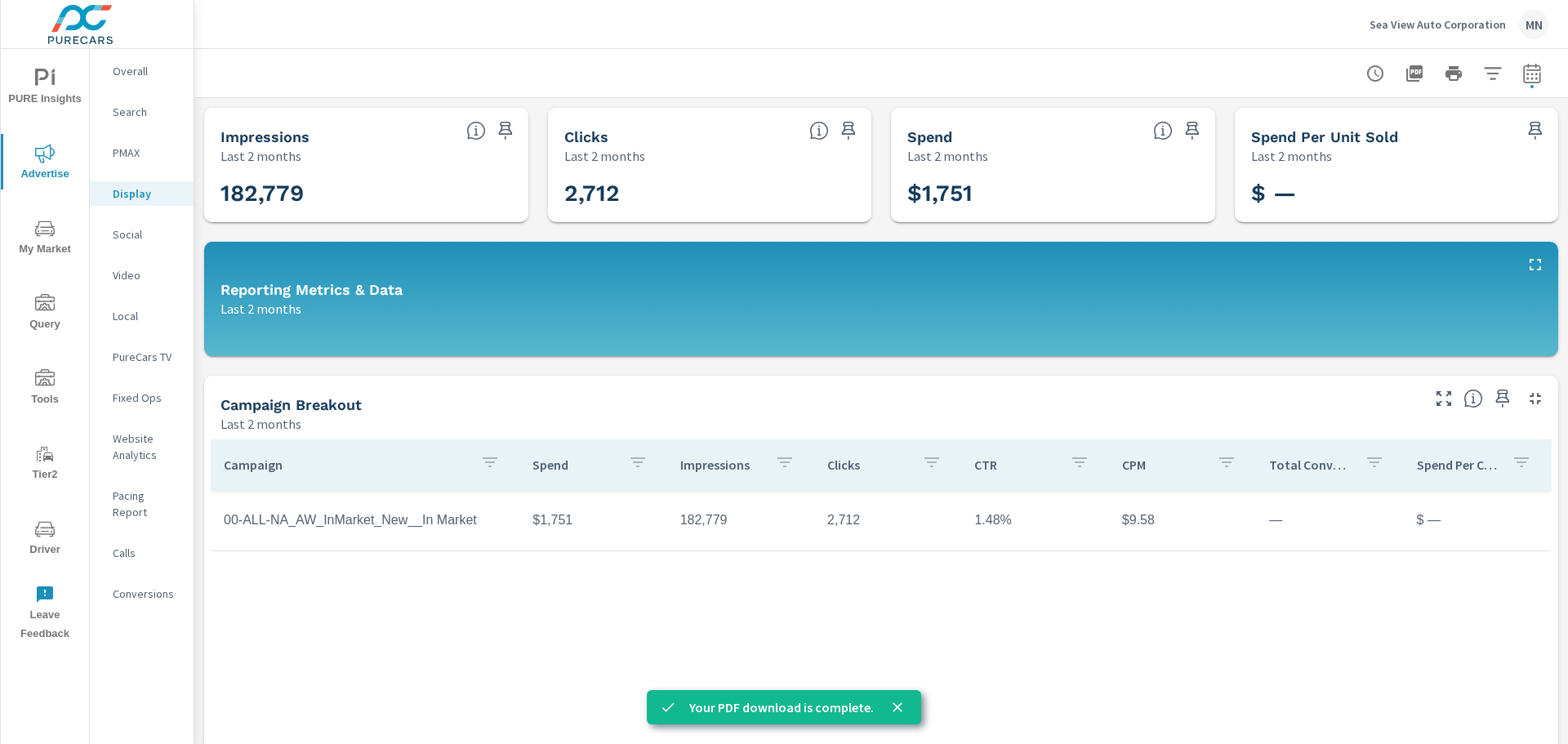
click at [138, 235] on p "Social" at bounding box center [146, 235] width 67 height 17
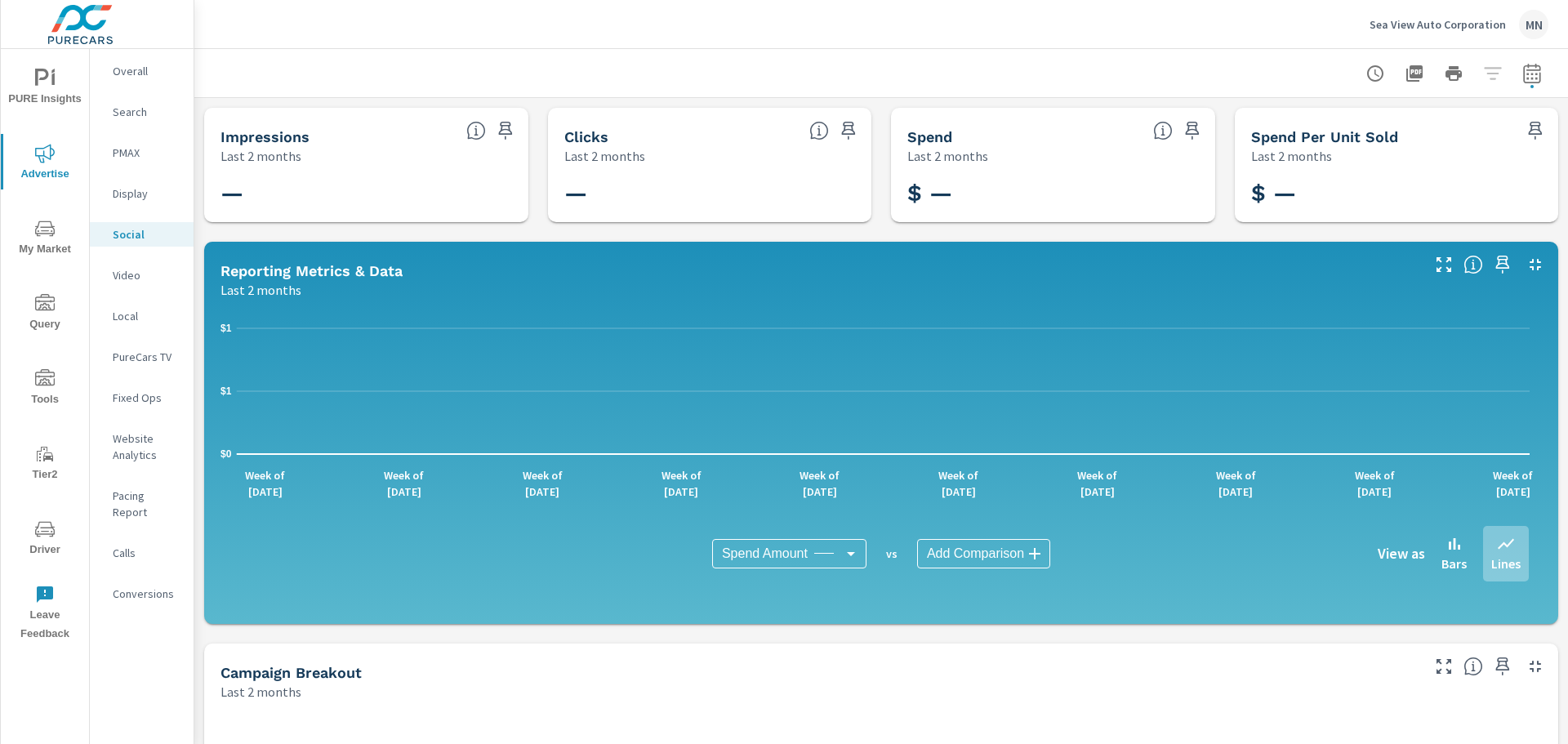
click at [128, 311] on p "Local" at bounding box center [146, 316] width 67 height 17
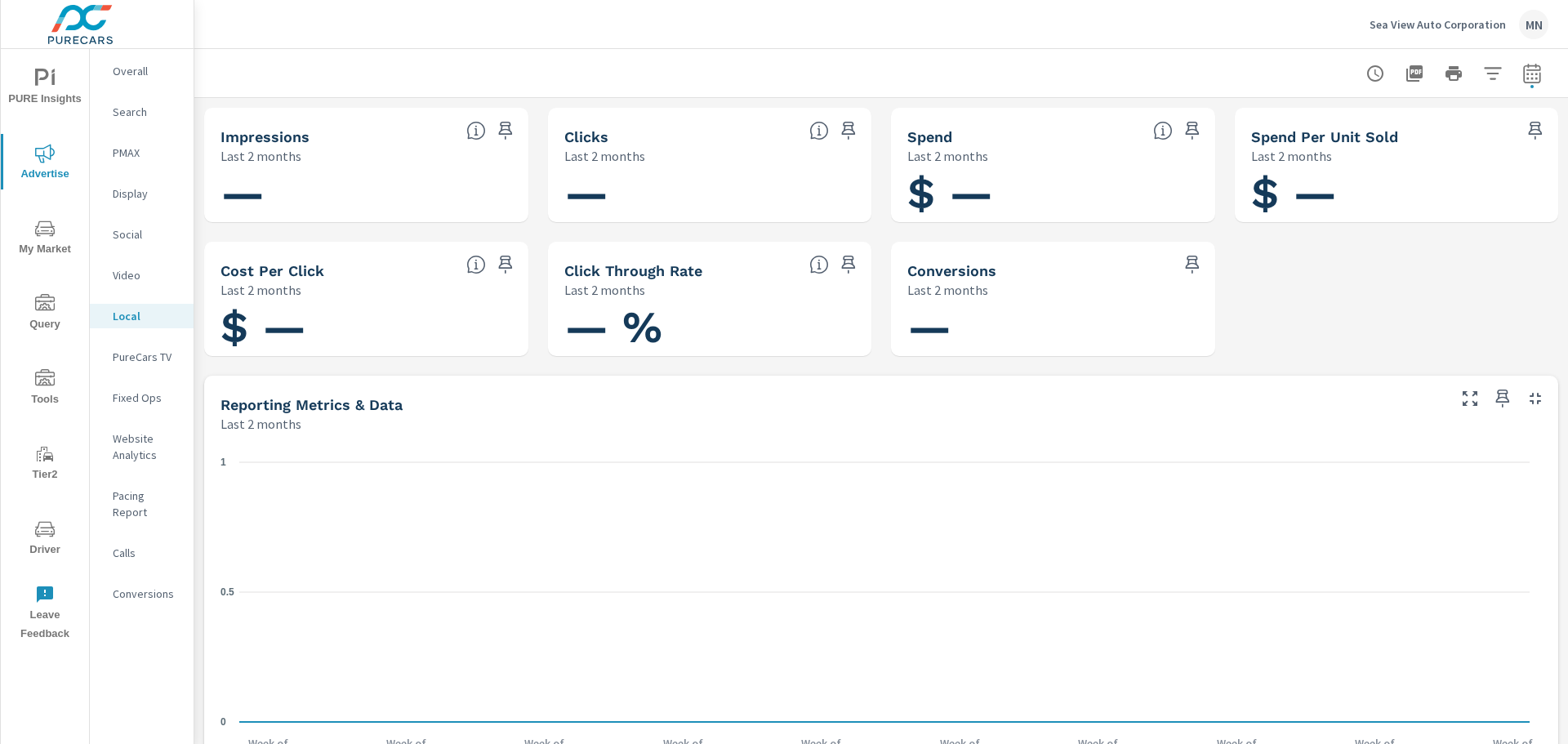
click at [141, 354] on p "PureCars TV" at bounding box center [146, 357] width 67 height 17
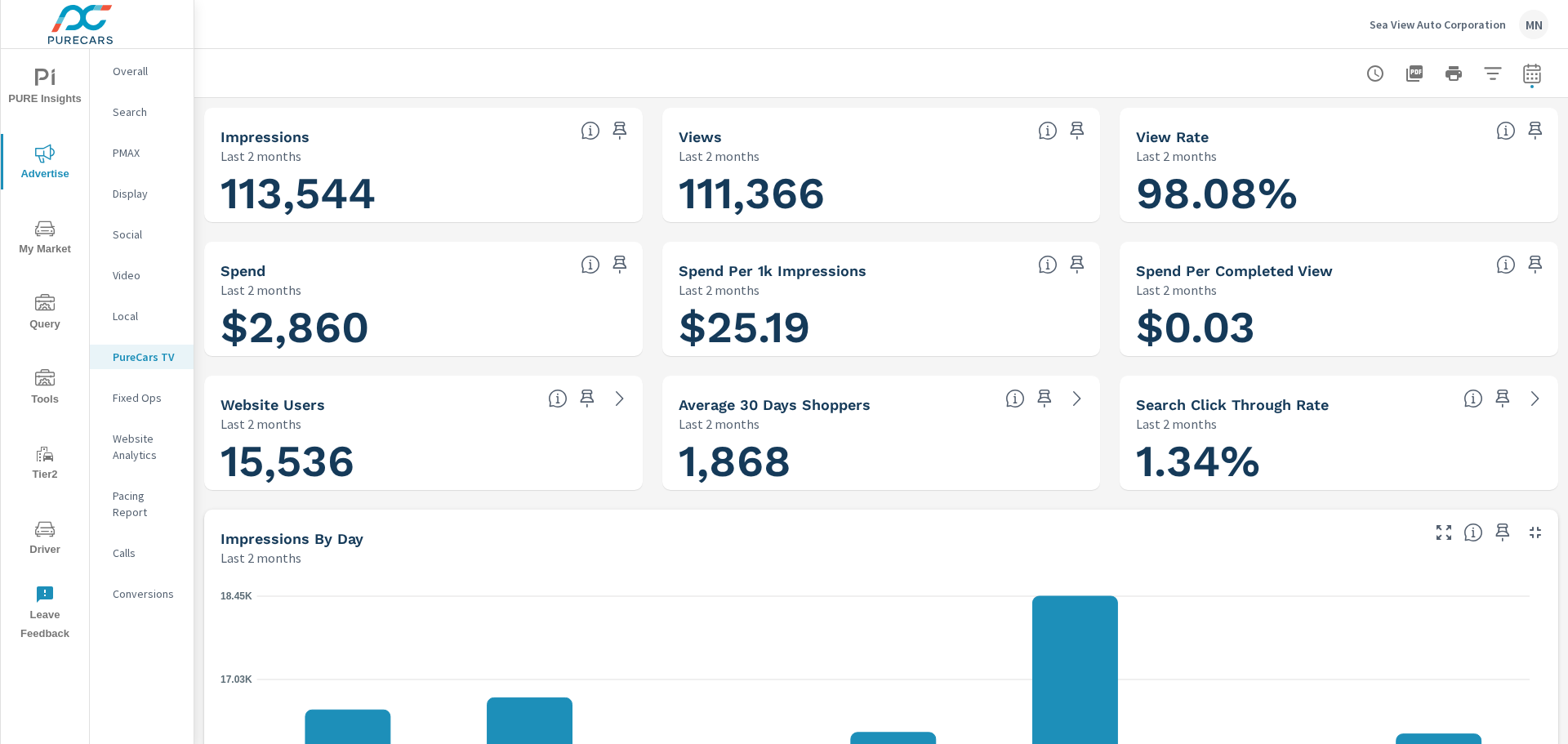
click at [1525, 528] on icon "button" at bounding box center [1535, 532] width 19 height 19
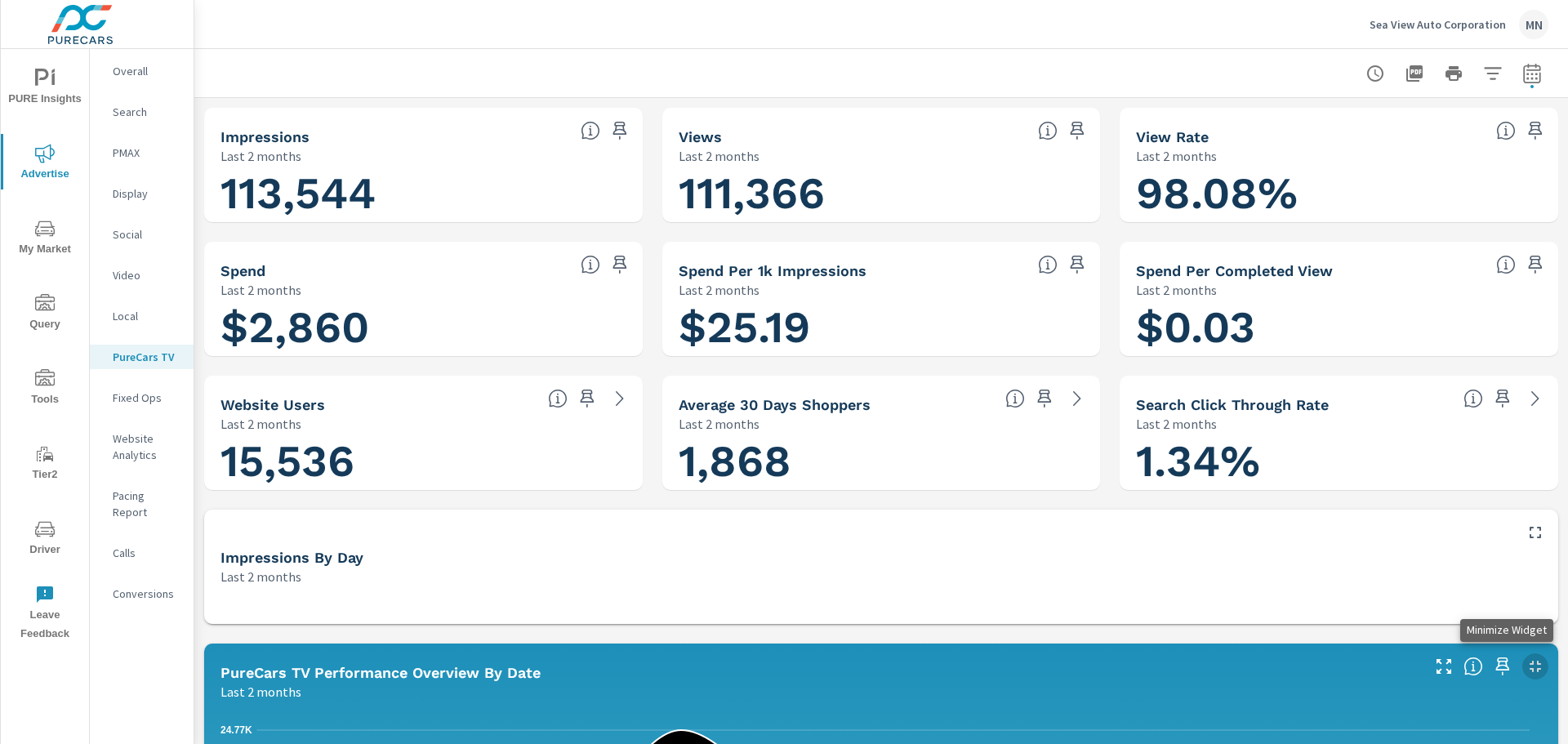
click at [1525, 671] on icon "button" at bounding box center [1535, 665] width 19 height 19
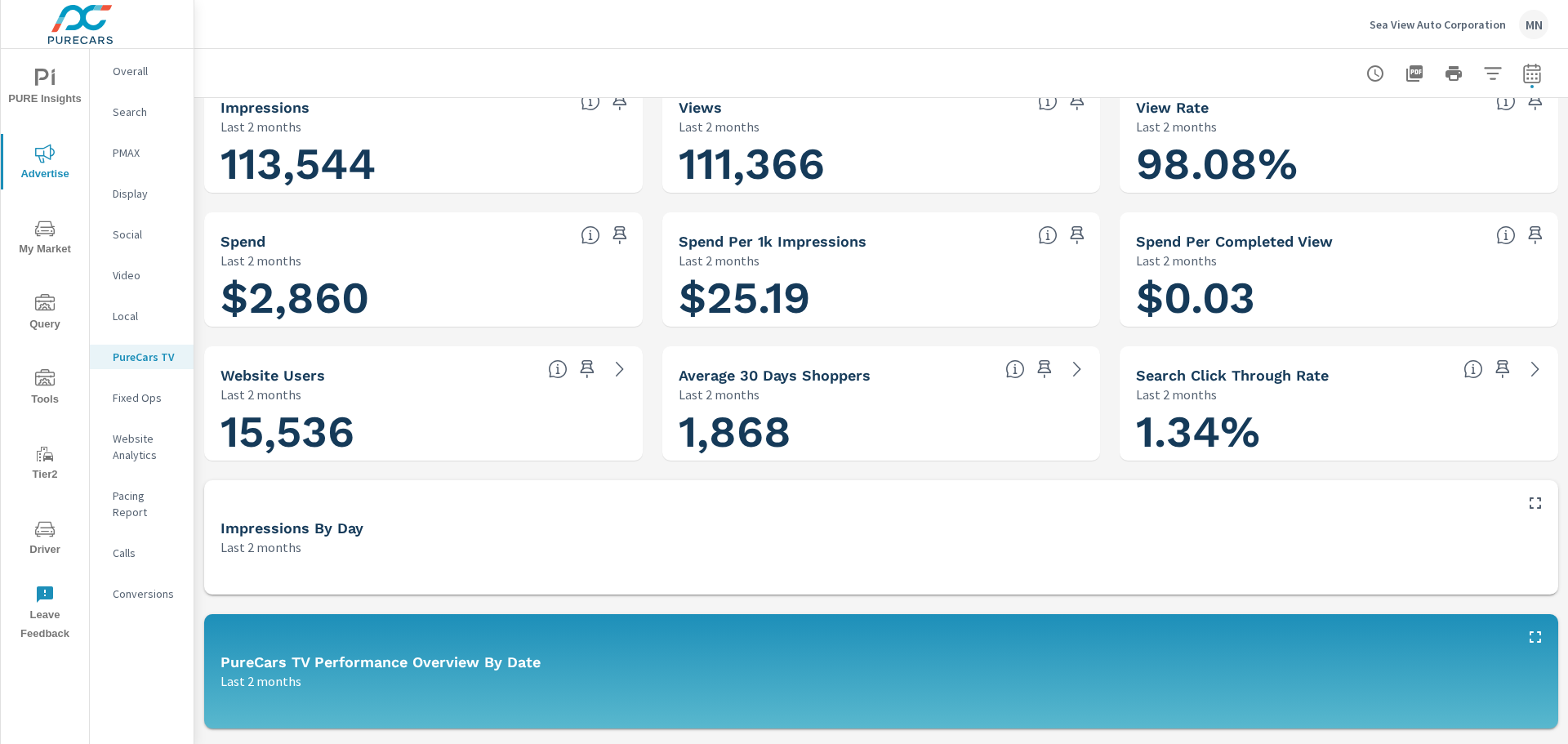
scroll to position [81, 0]
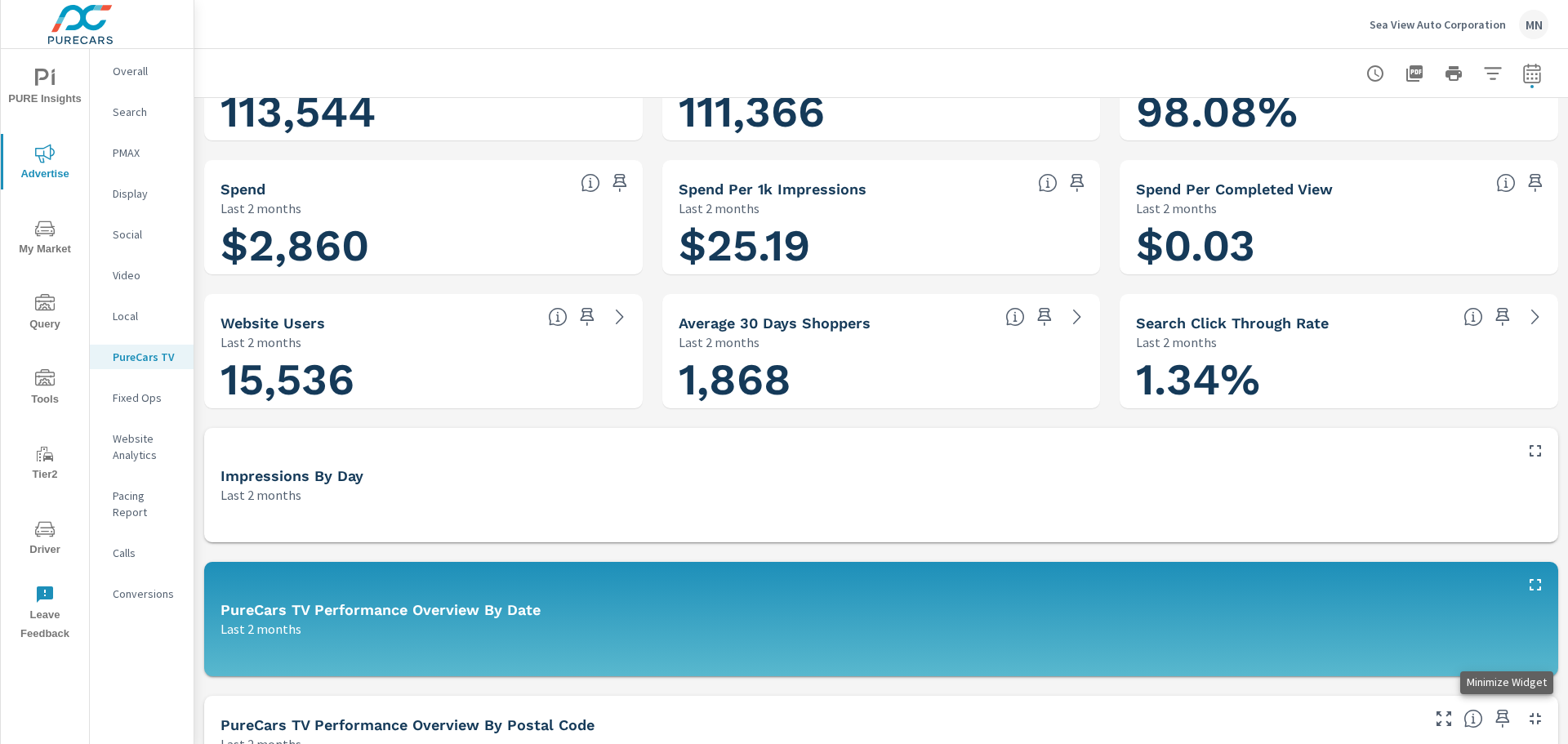
click at [1525, 714] on icon "button" at bounding box center [1535, 718] width 19 height 19
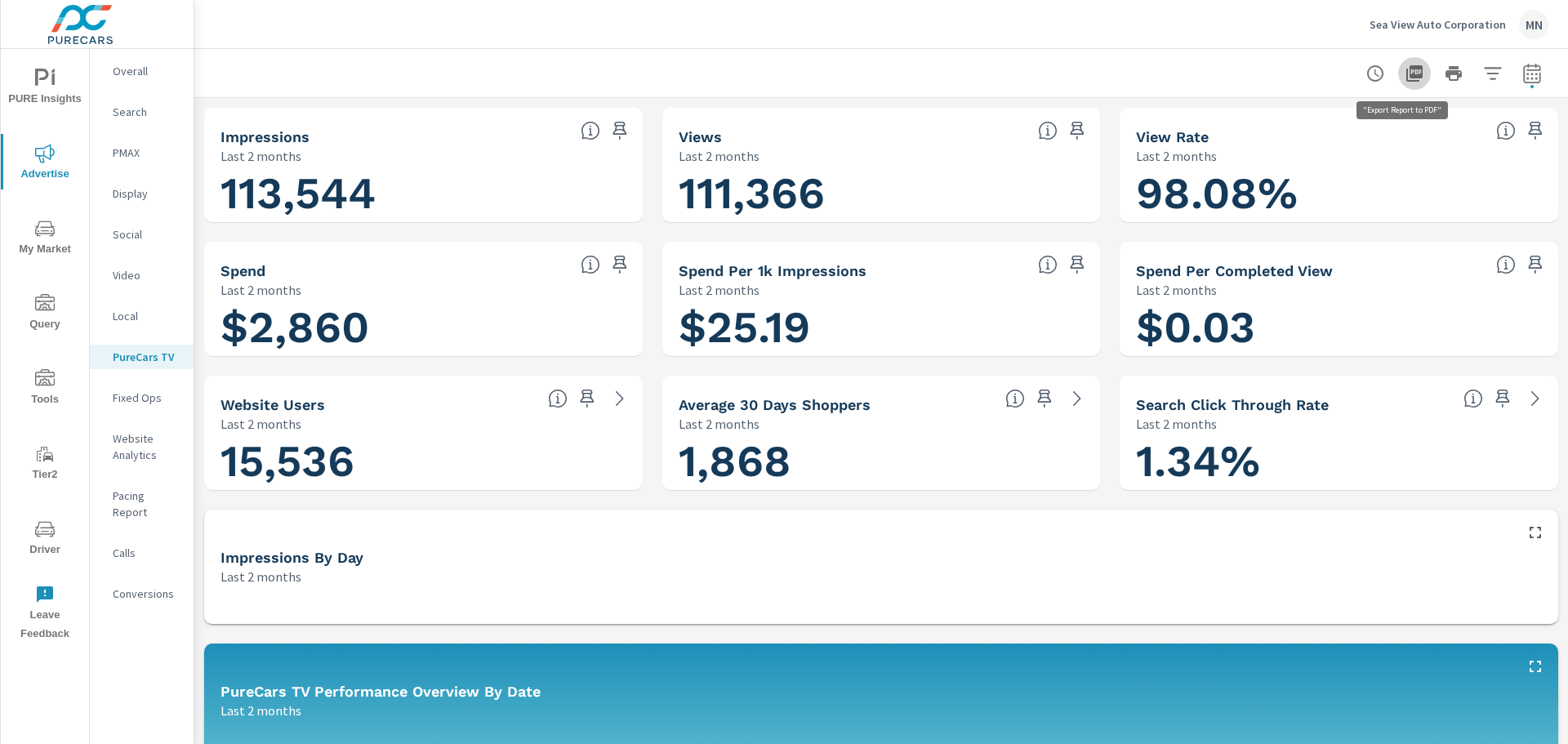
click at [1406, 71] on icon "button" at bounding box center [1415, 74] width 17 height 17
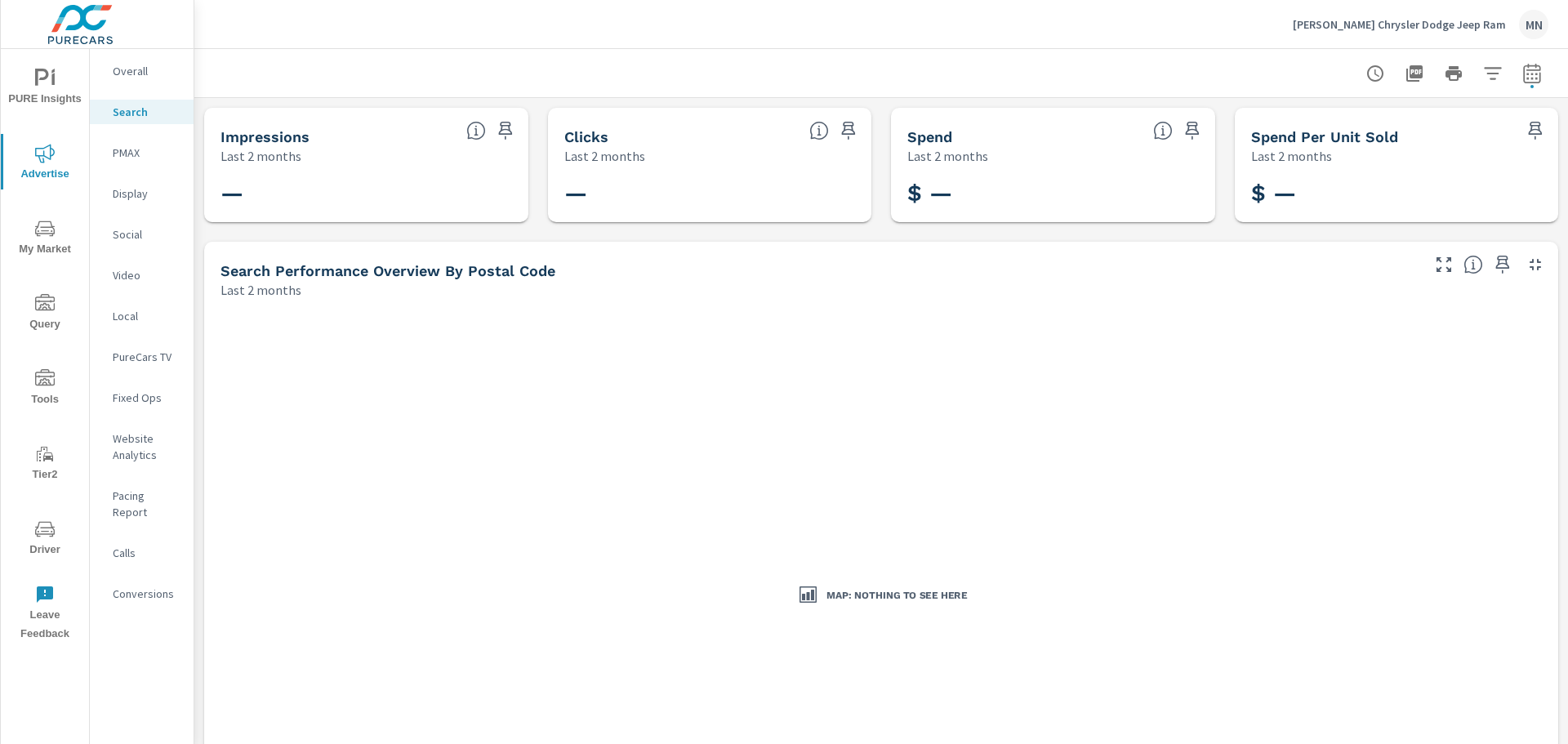
click at [131, 152] on p "PMAX" at bounding box center [146, 152] width 67 height 17
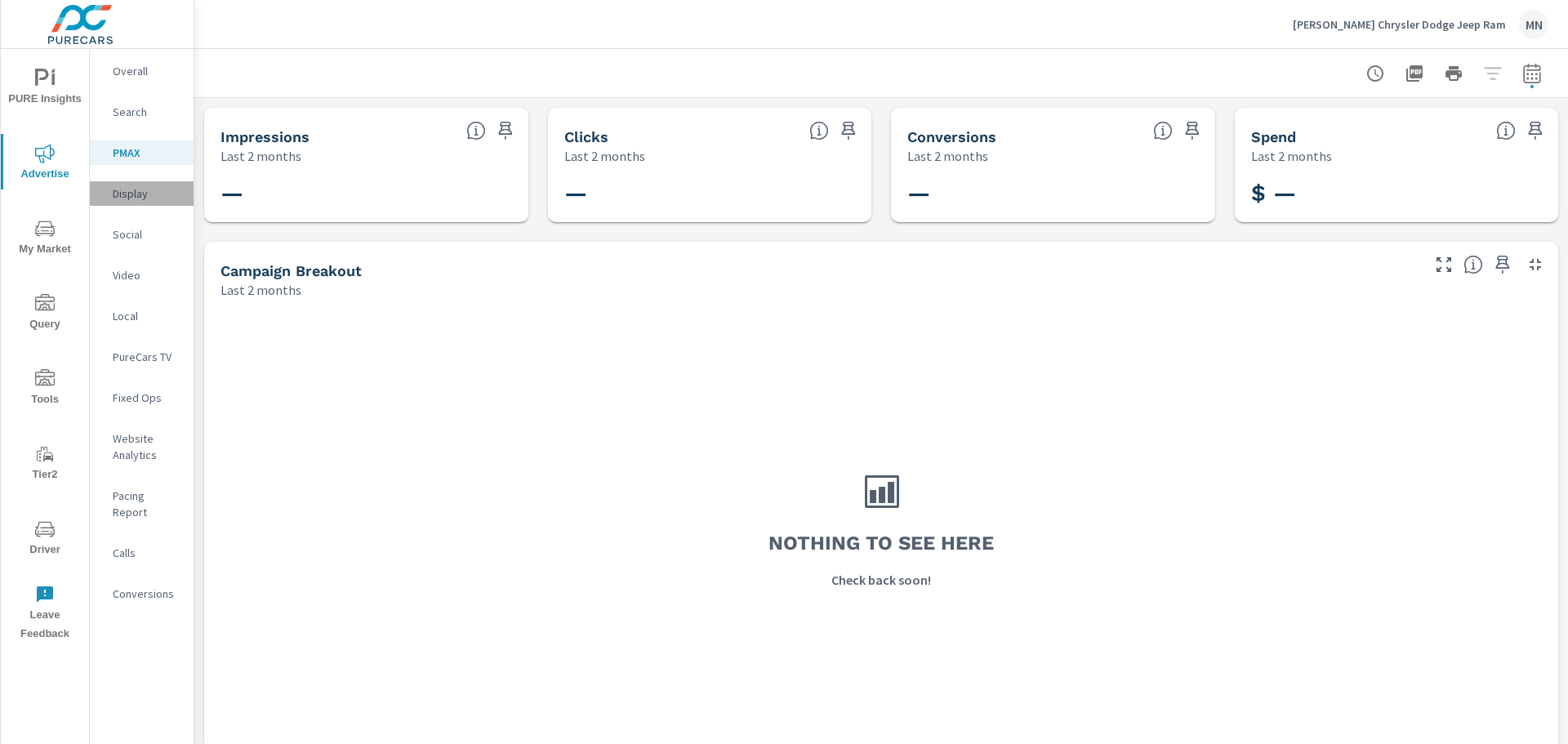
click at [117, 200] on p "Display" at bounding box center [146, 194] width 67 height 17
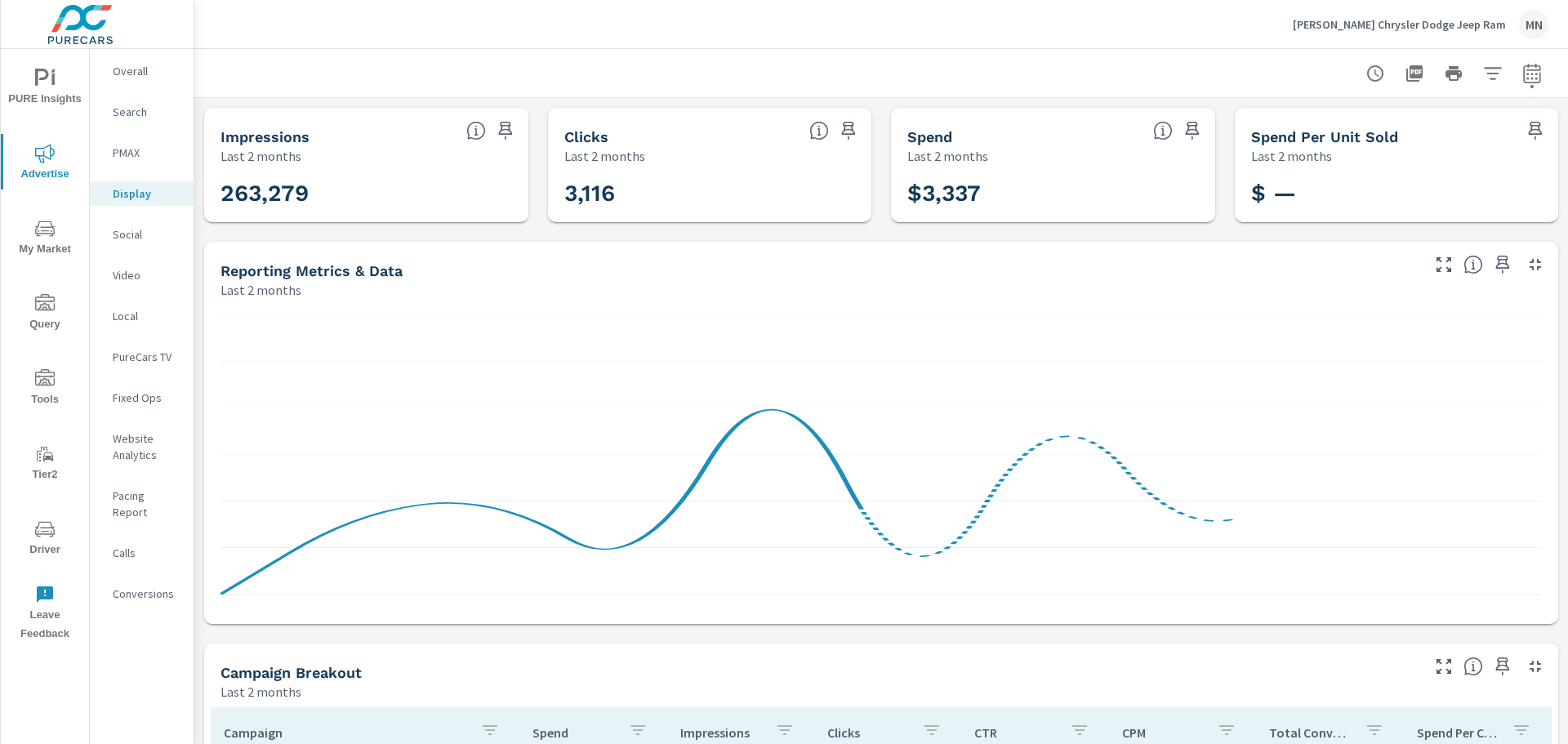
click at [1529, 266] on icon "button" at bounding box center [1535, 264] width 11 height 11
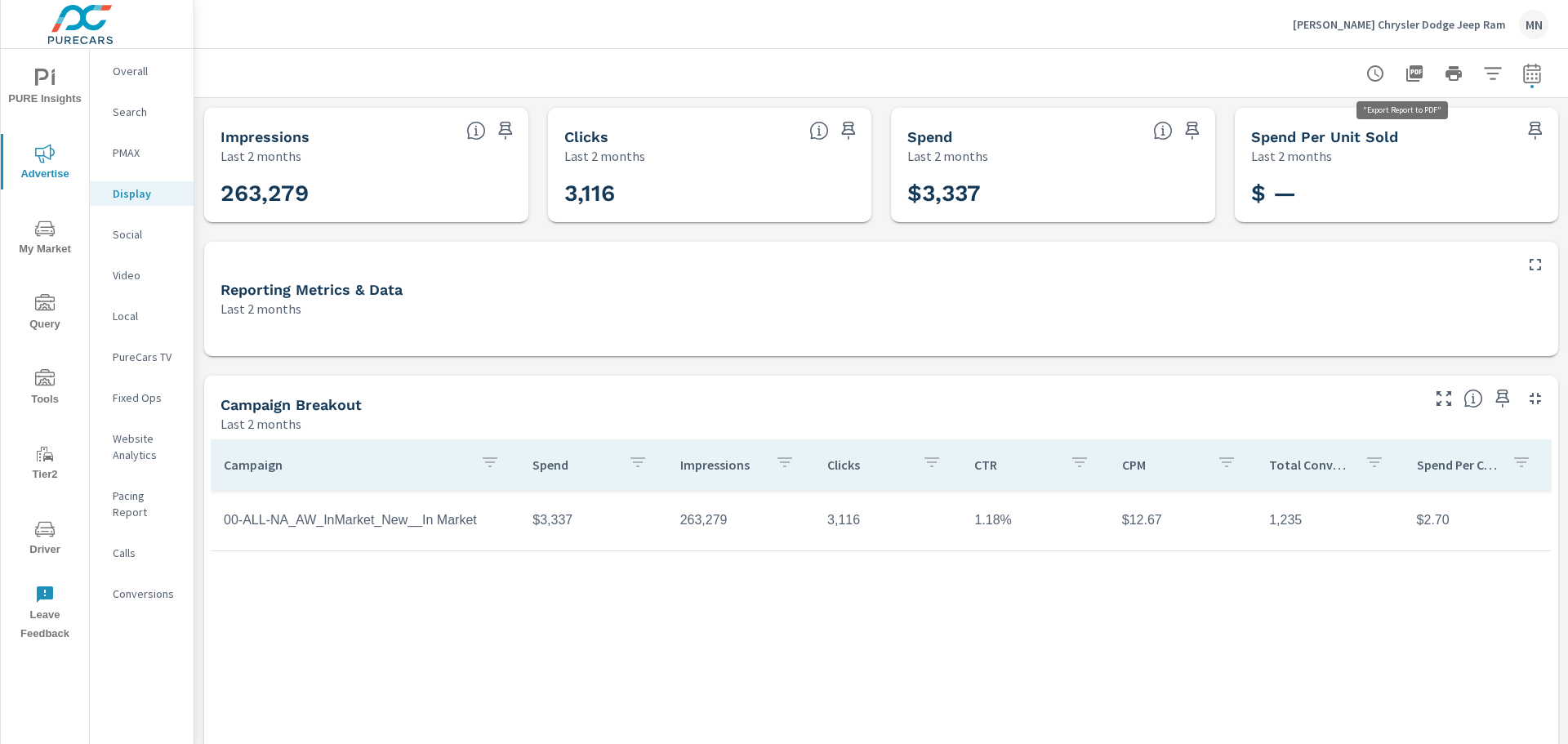
click at [1406, 72] on icon "button" at bounding box center [1415, 74] width 17 height 17
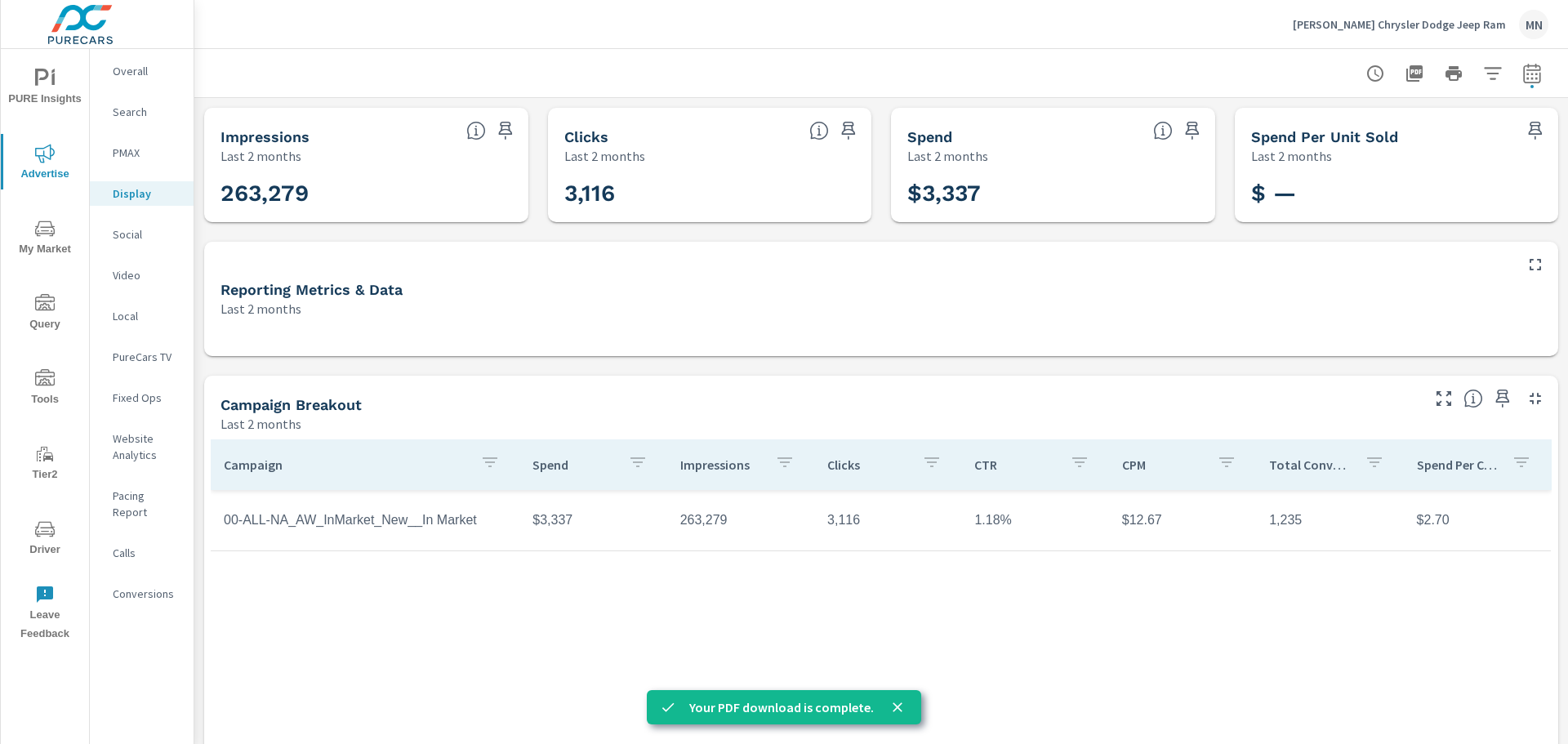
click at [128, 318] on p "Local" at bounding box center [146, 316] width 67 height 17
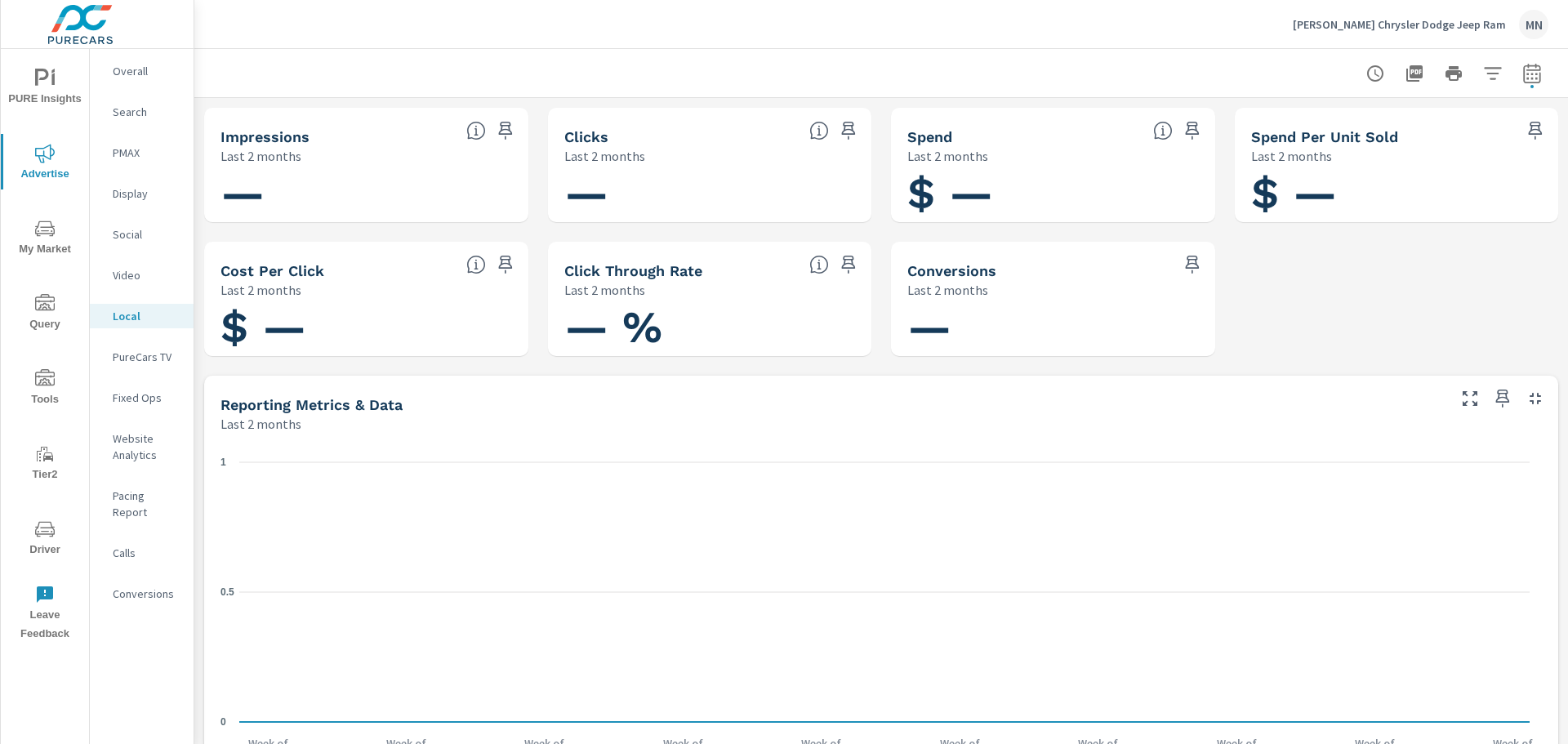
click at [140, 359] on p "PureCars TV" at bounding box center [146, 357] width 67 height 17
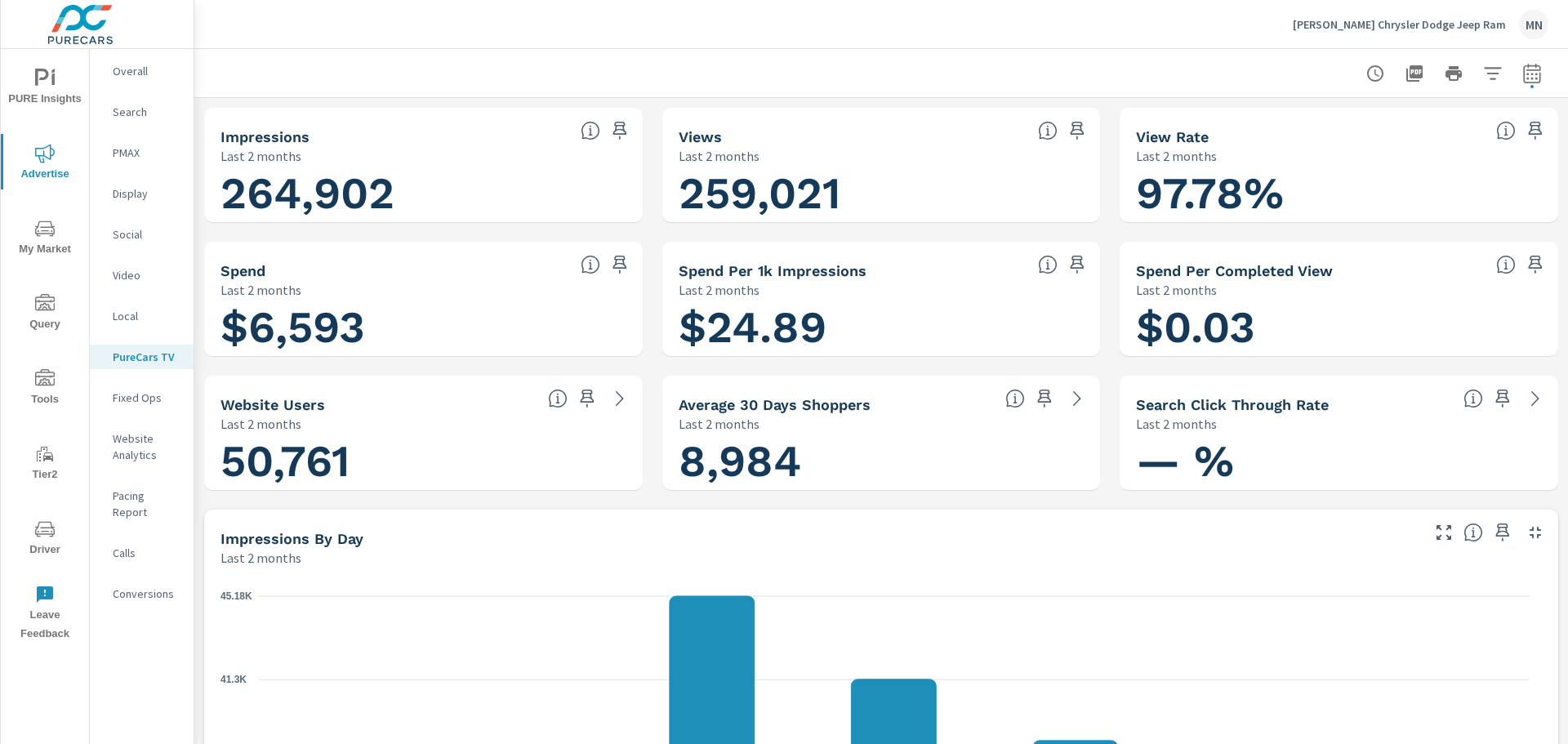
click at [1529, 536] on icon "button" at bounding box center [1535, 532] width 11 height 11
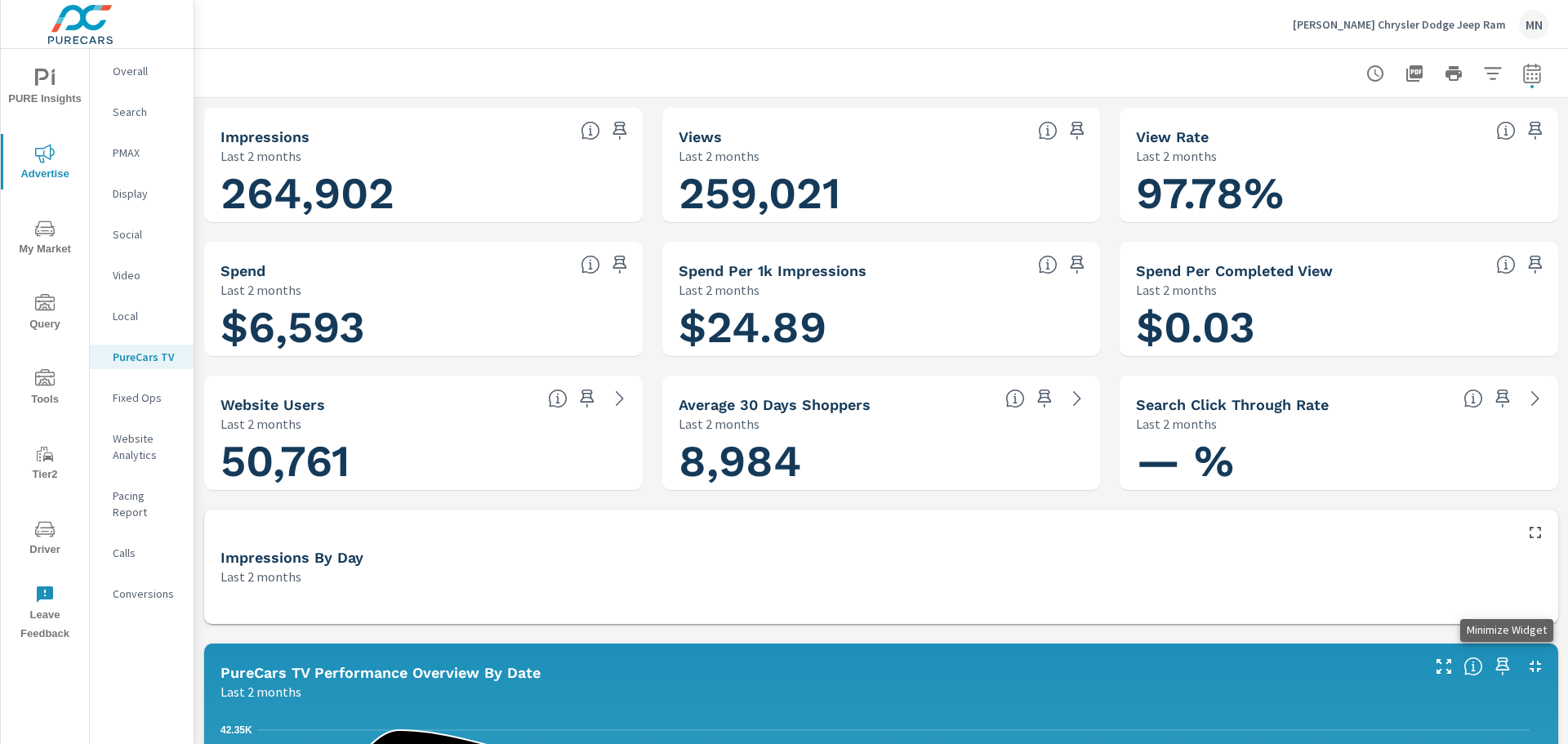
click at [1525, 666] on icon "button" at bounding box center [1535, 665] width 19 height 19
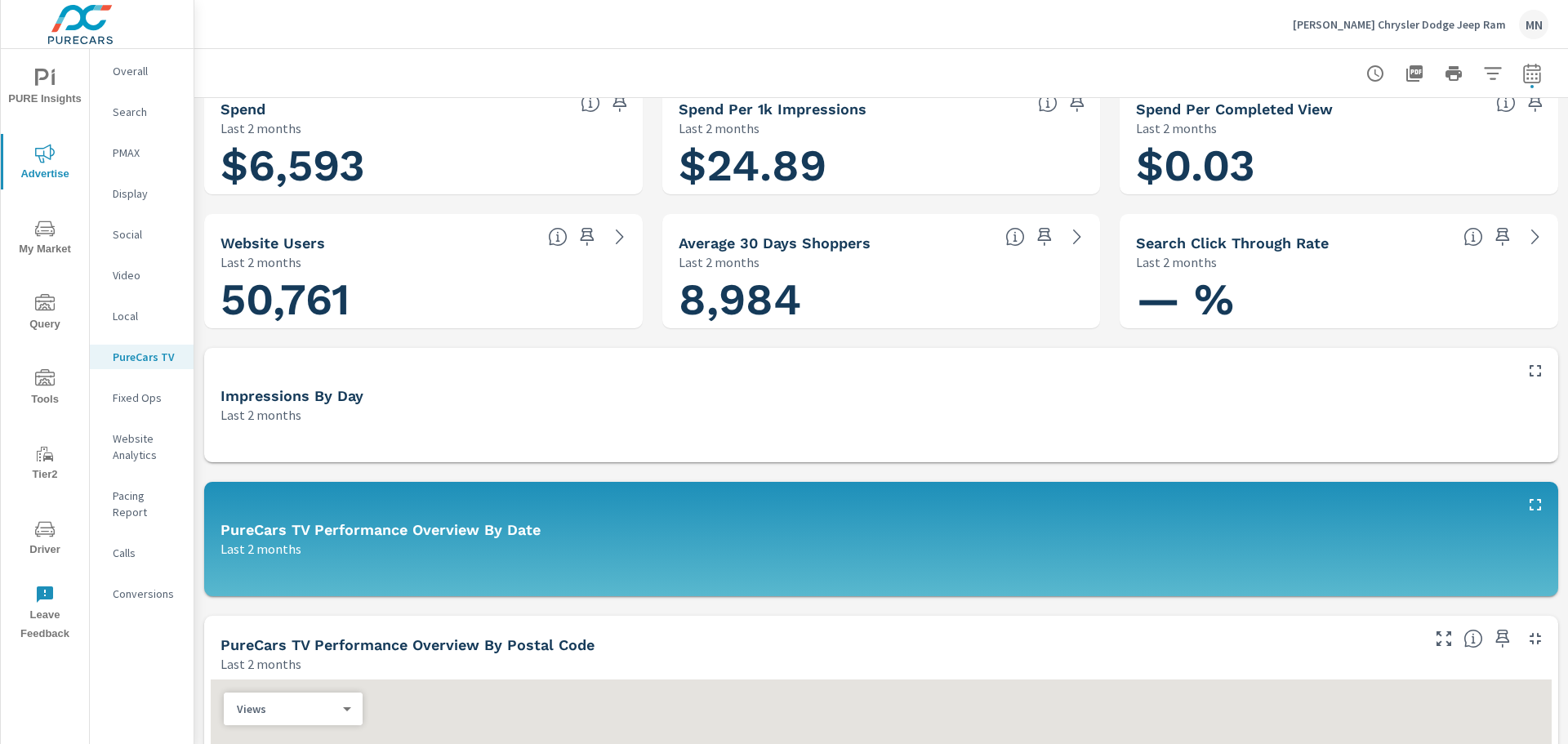
scroll to position [164, 0]
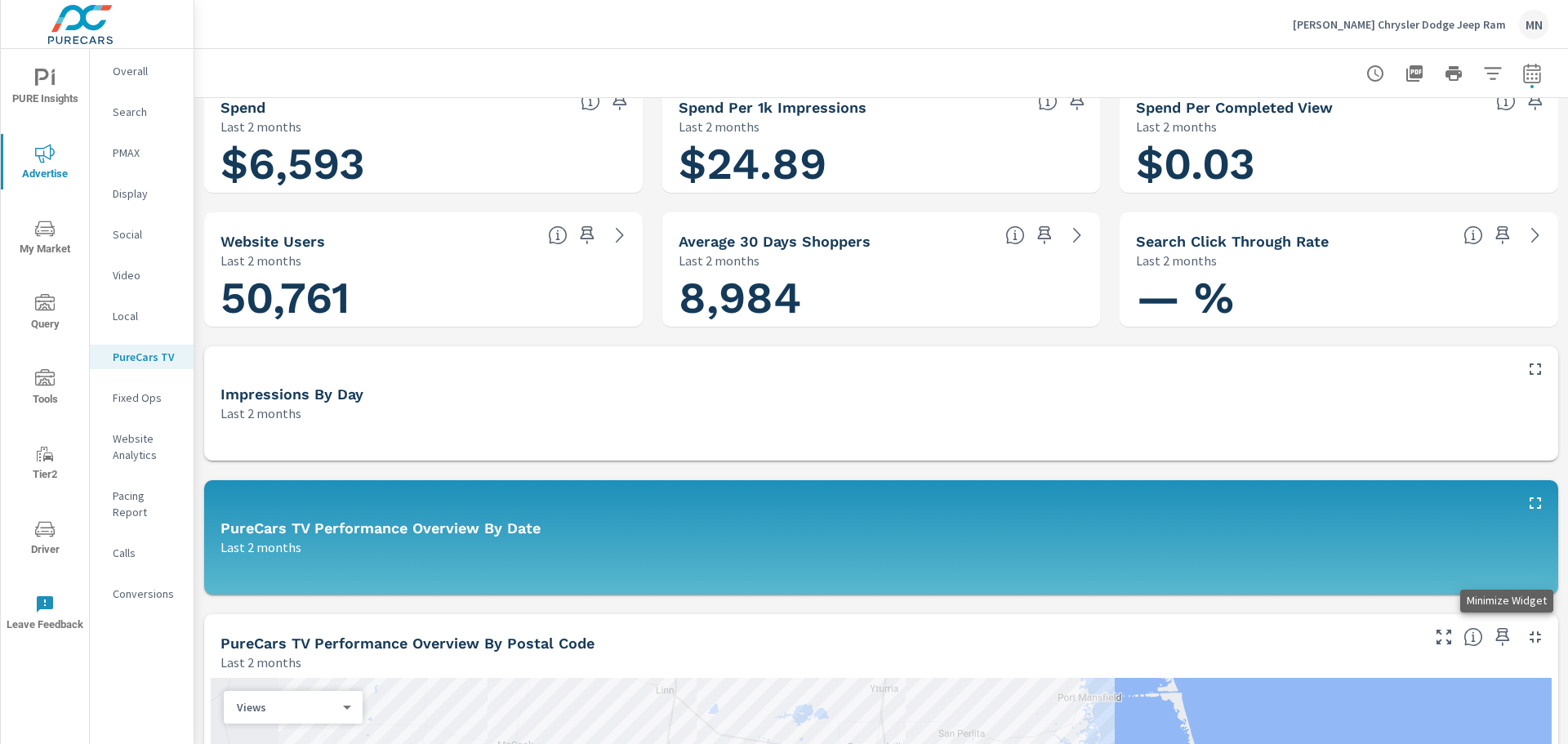
click at [1525, 639] on icon "button" at bounding box center [1535, 637] width 19 height 19
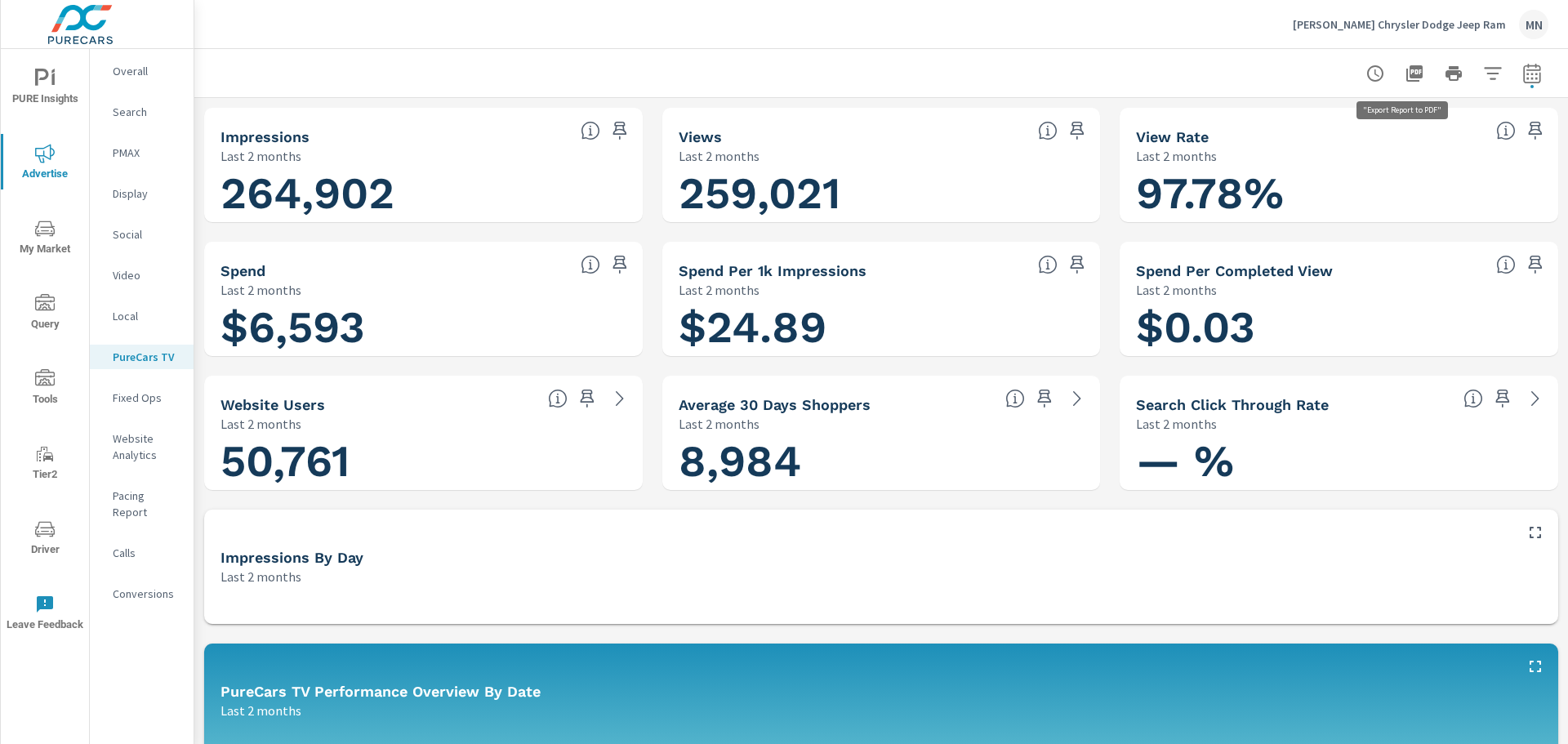
click at [1406, 66] on icon "button" at bounding box center [1415, 74] width 17 height 17
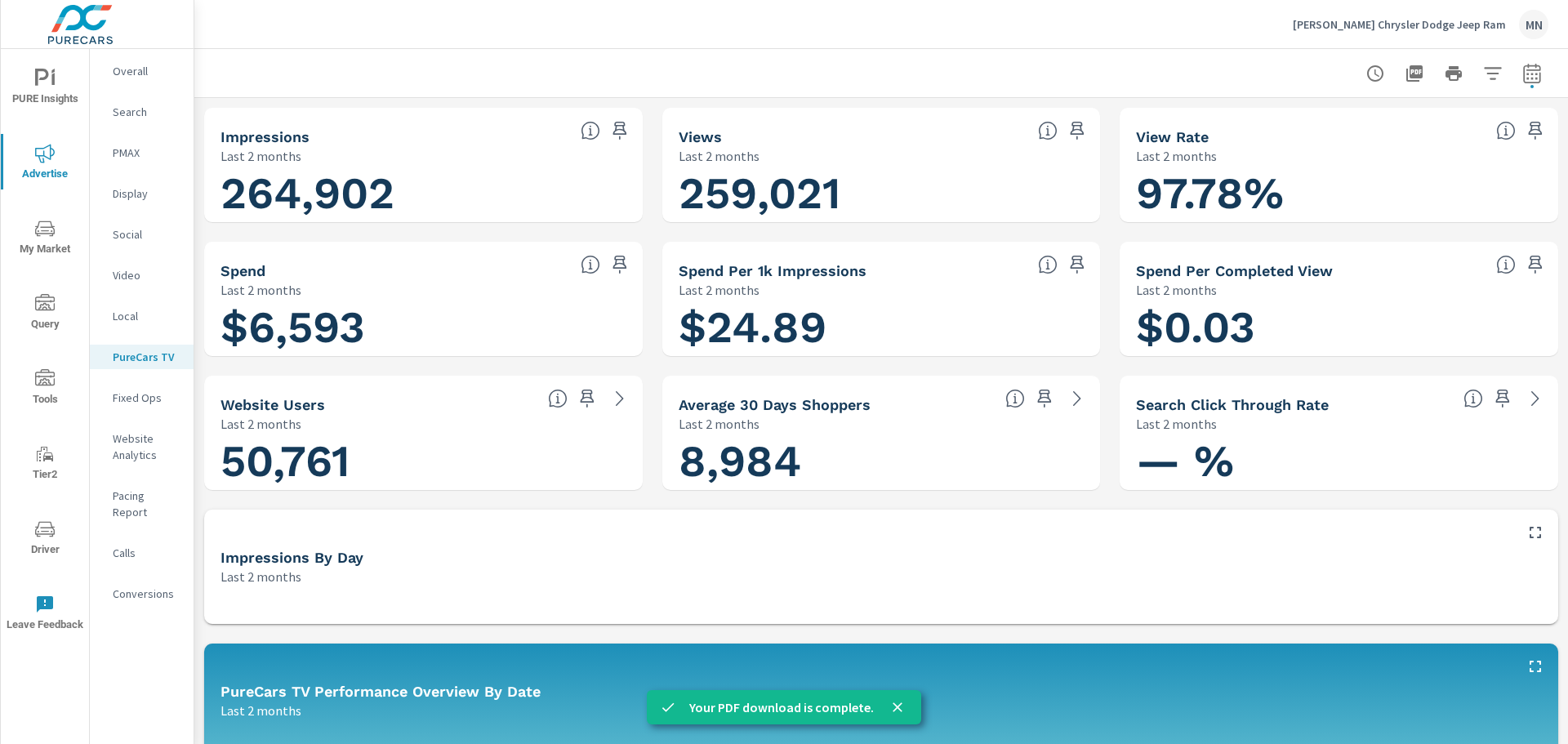
click at [123, 112] on p "Search" at bounding box center [146, 112] width 67 height 17
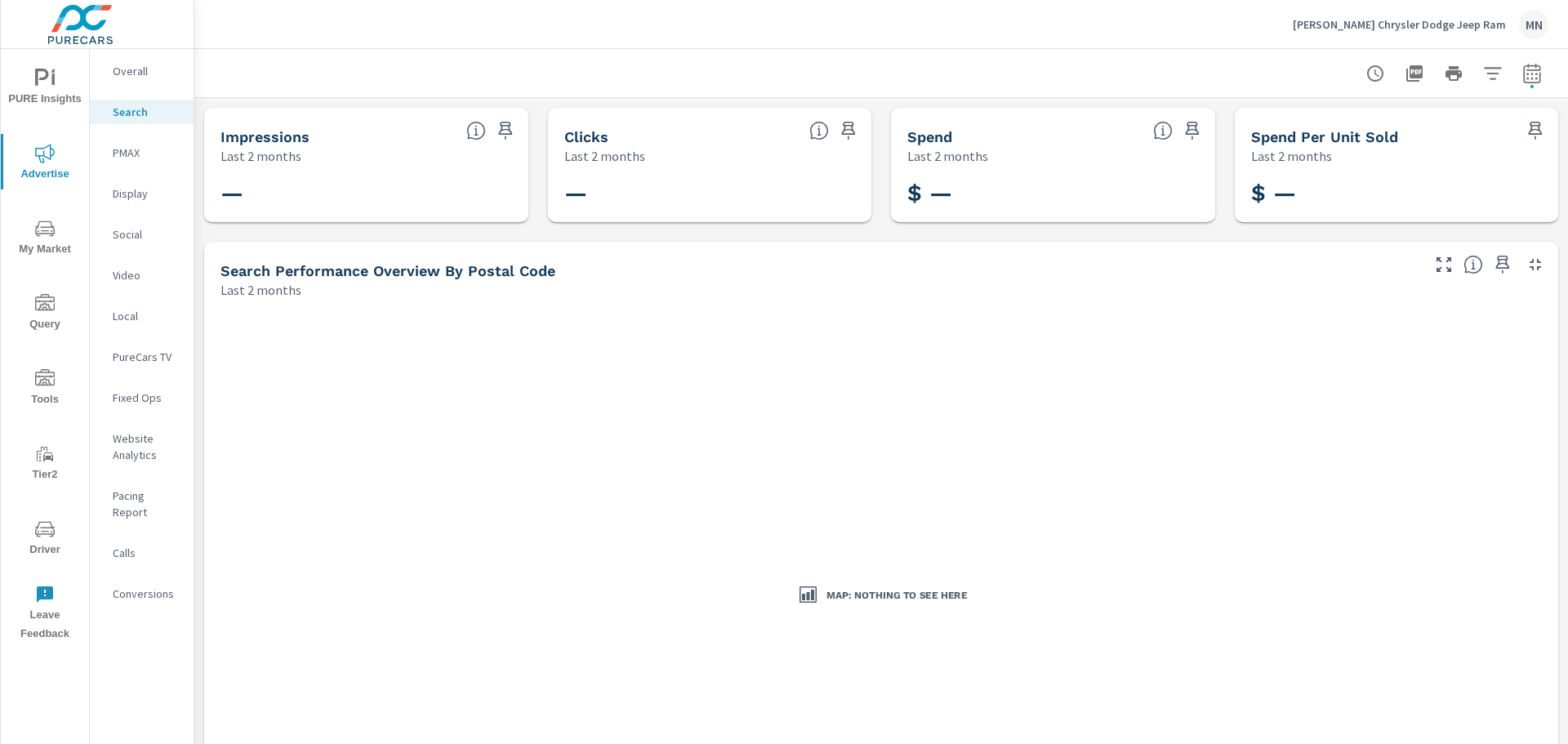
click at [109, 157] on div "PMAX" at bounding box center [141, 152] width 103 height 25
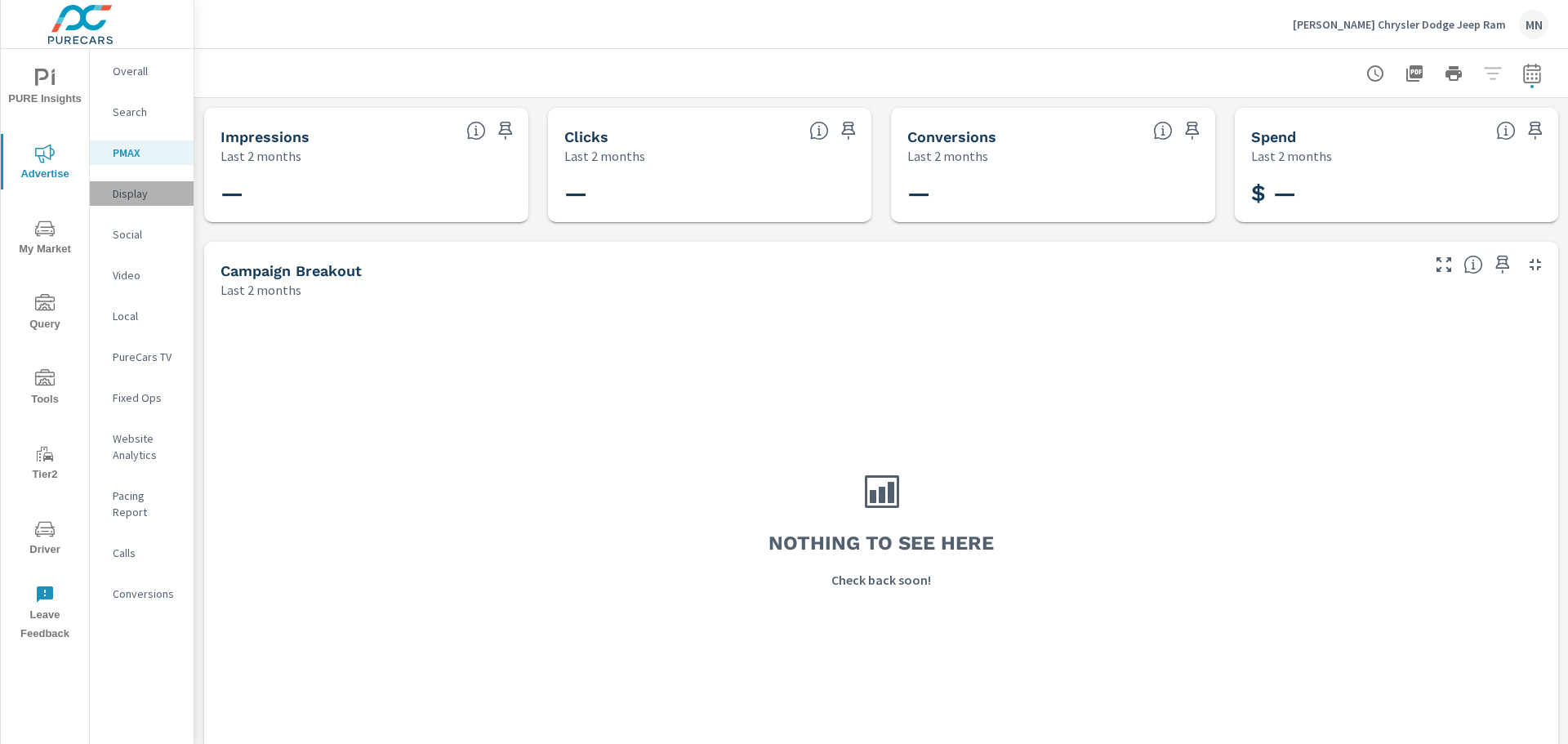
click at [123, 190] on p "Display" at bounding box center [146, 194] width 67 height 17
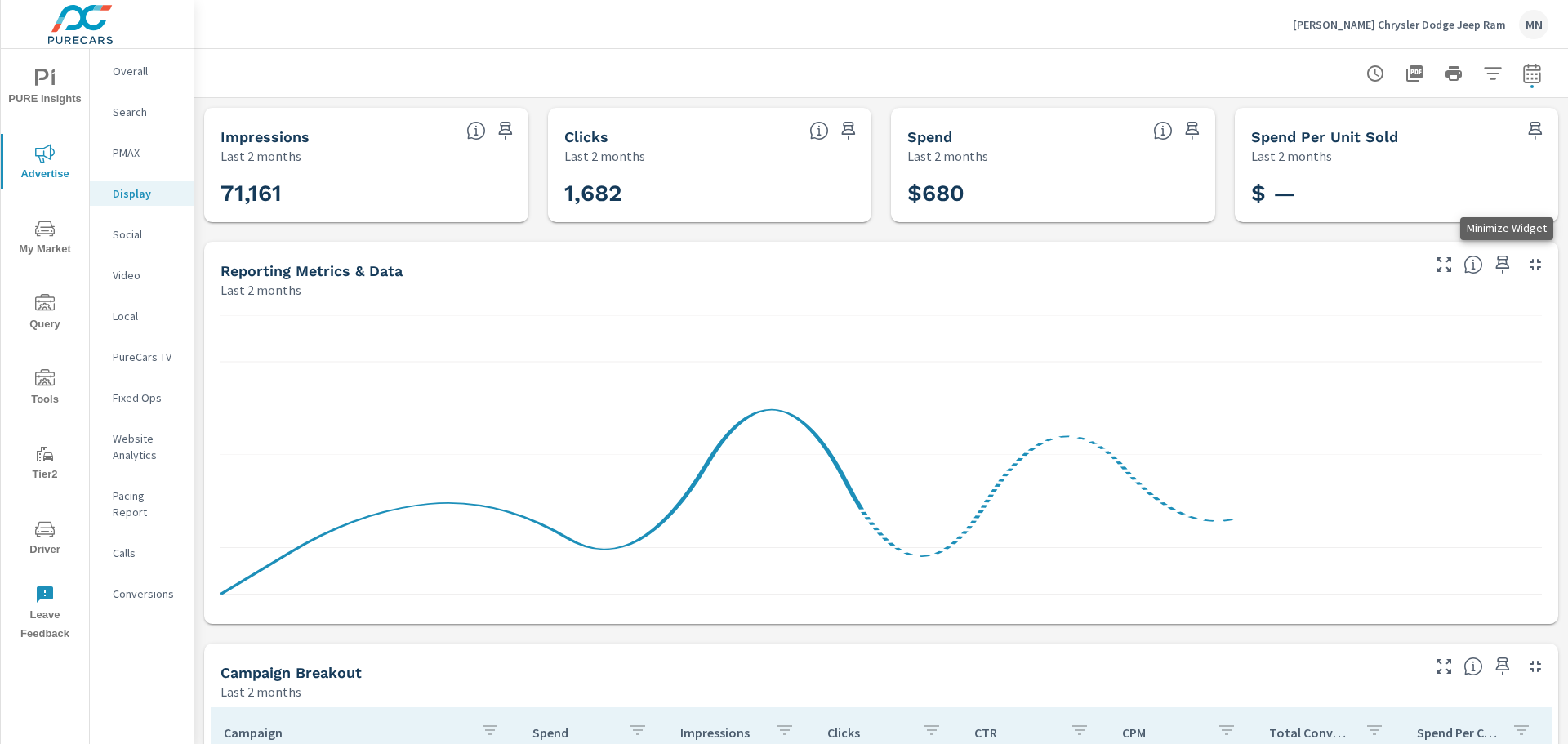
click at [1528, 271] on icon "button" at bounding box center [1535, 264] width 19 height 19
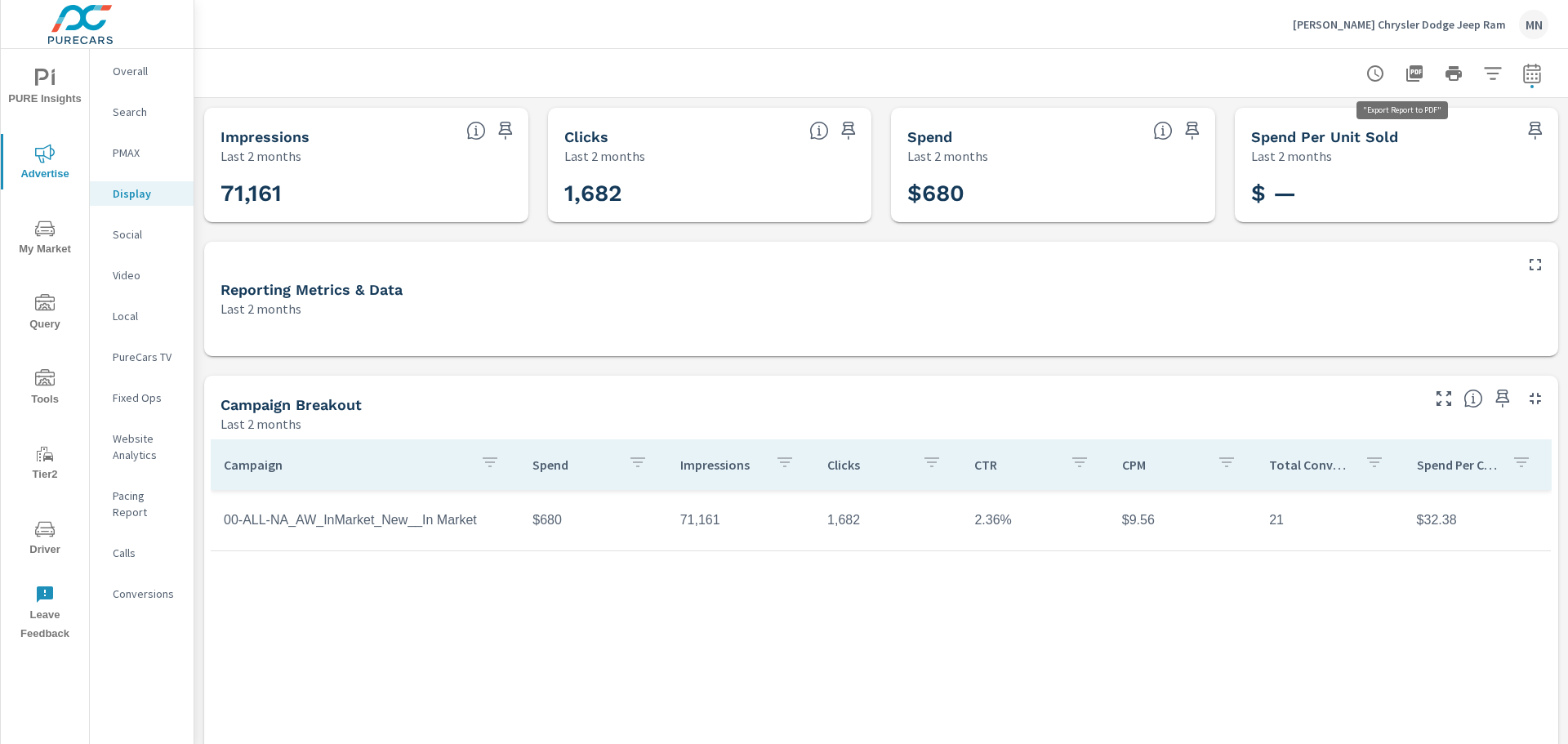
click at [1404, 70] on icon "button" at bounding box center [1414, 73] width 19 height 19
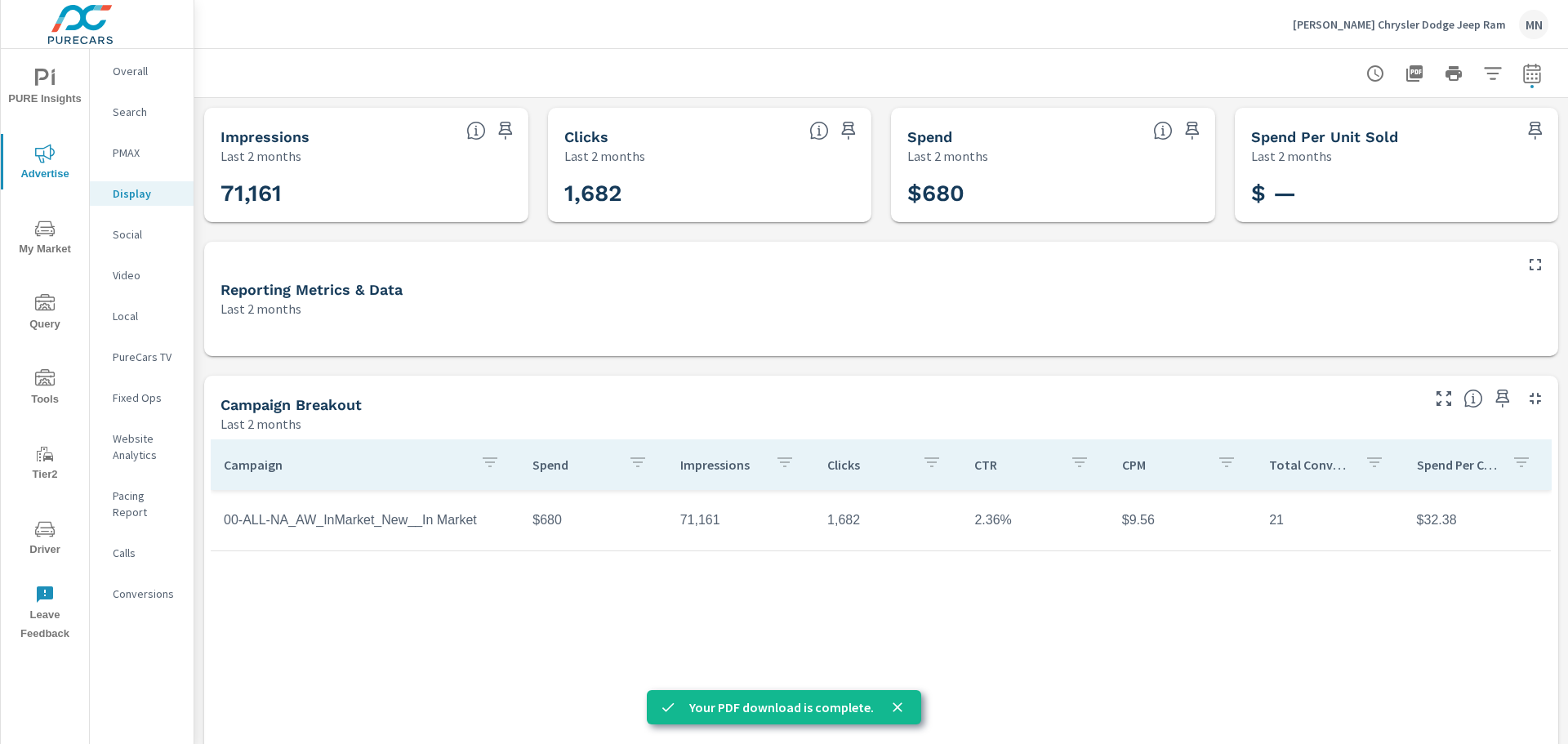
click at [124, 315] on p "Local" at bounding box center [146, 316] width 67 height 17
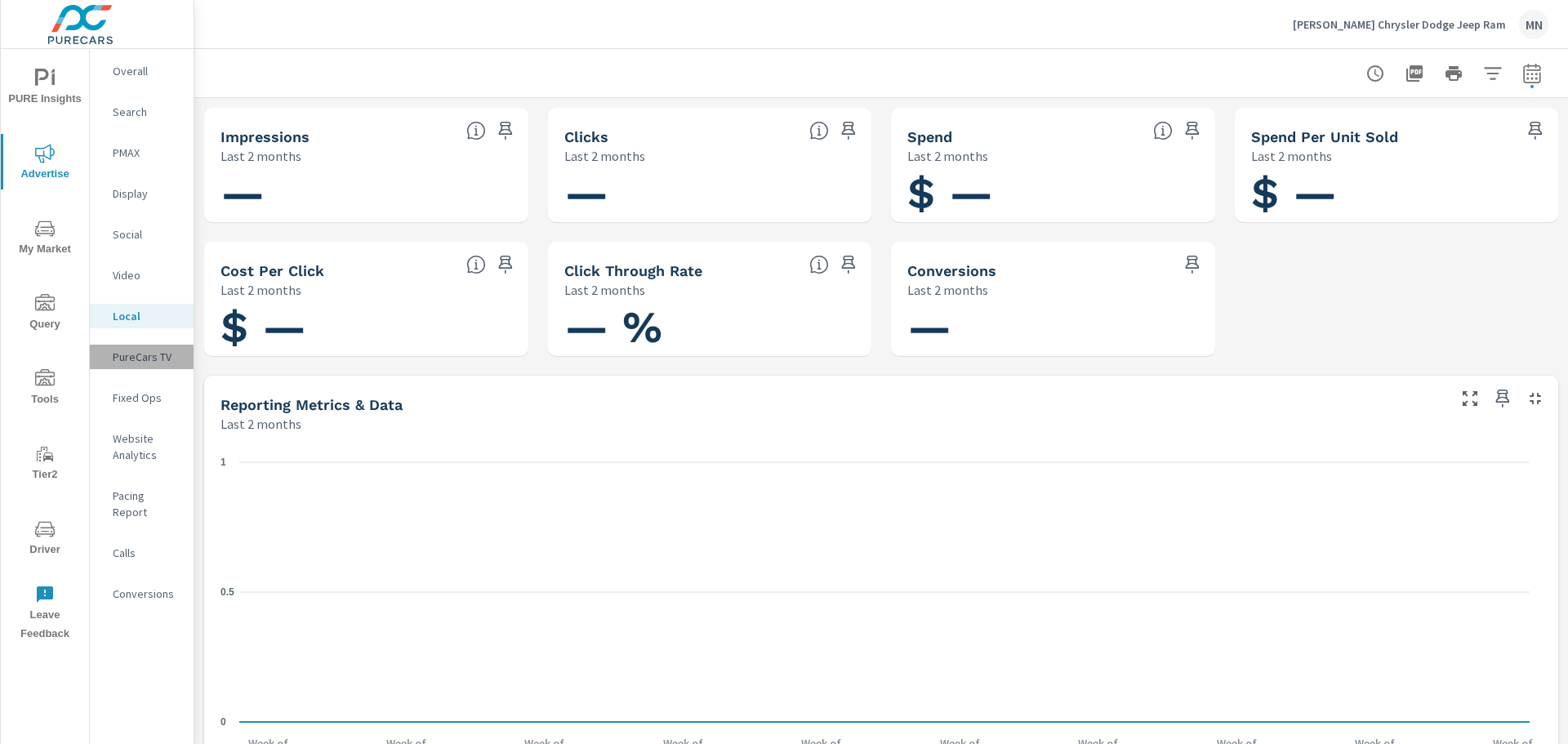
click at [145, 360] on p "PureCars TV" at bounding box center [146, 357] width 67 height 17
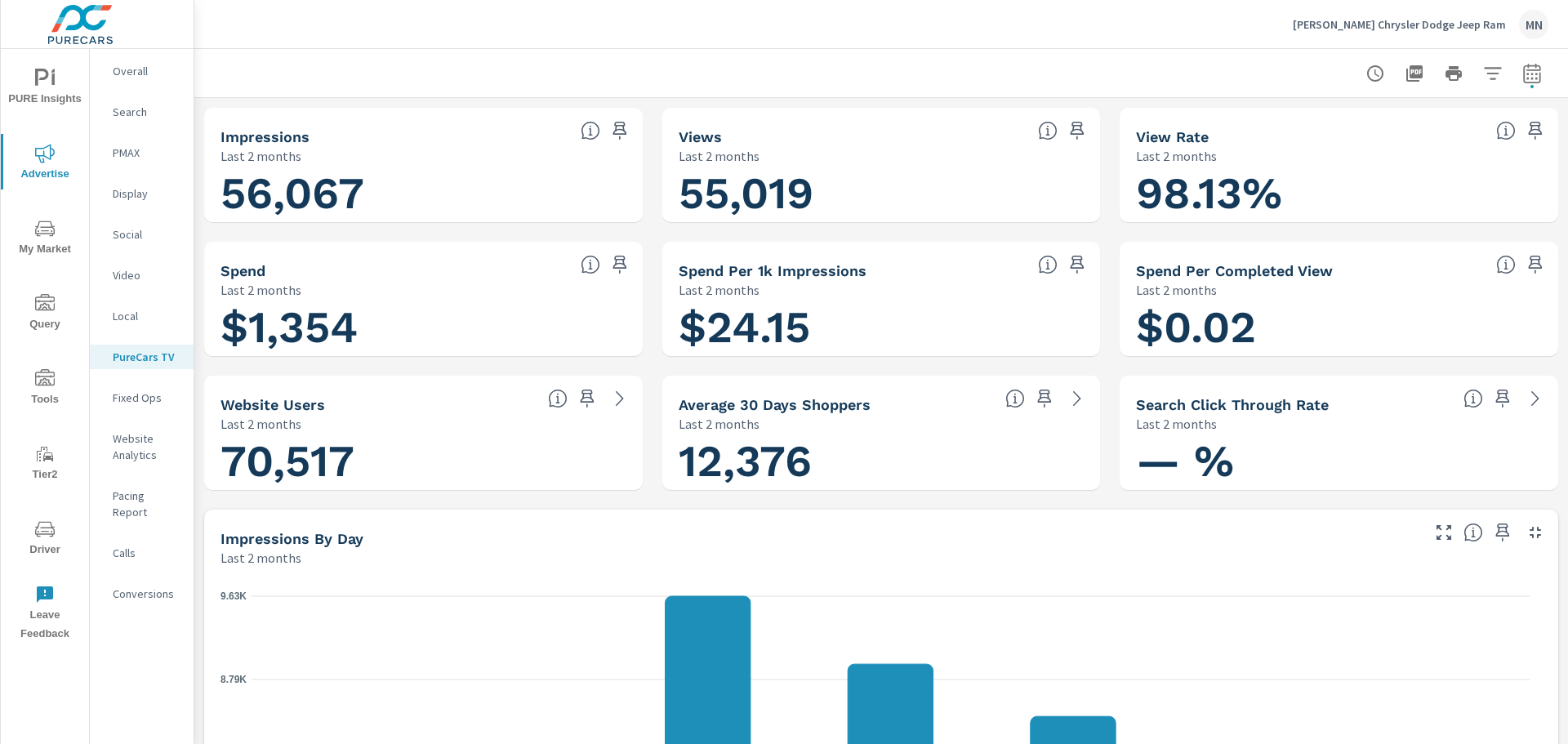
click at [1525, 531] on icon "button" at bounding box center [1535, 532] width 19 height 19
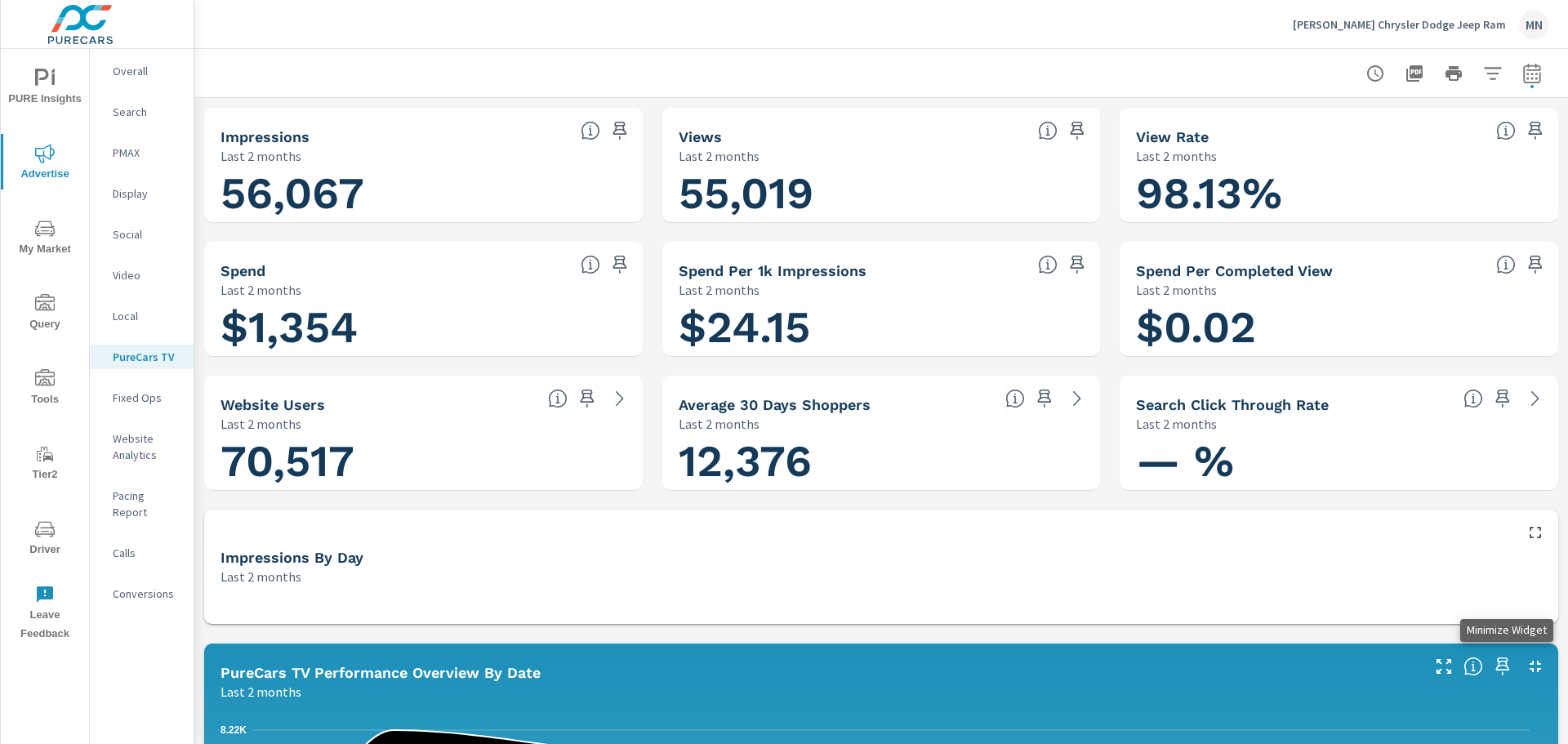
click at [1527, 667] on icon "button" at bounding box center [1535, 665] width 19 height 19
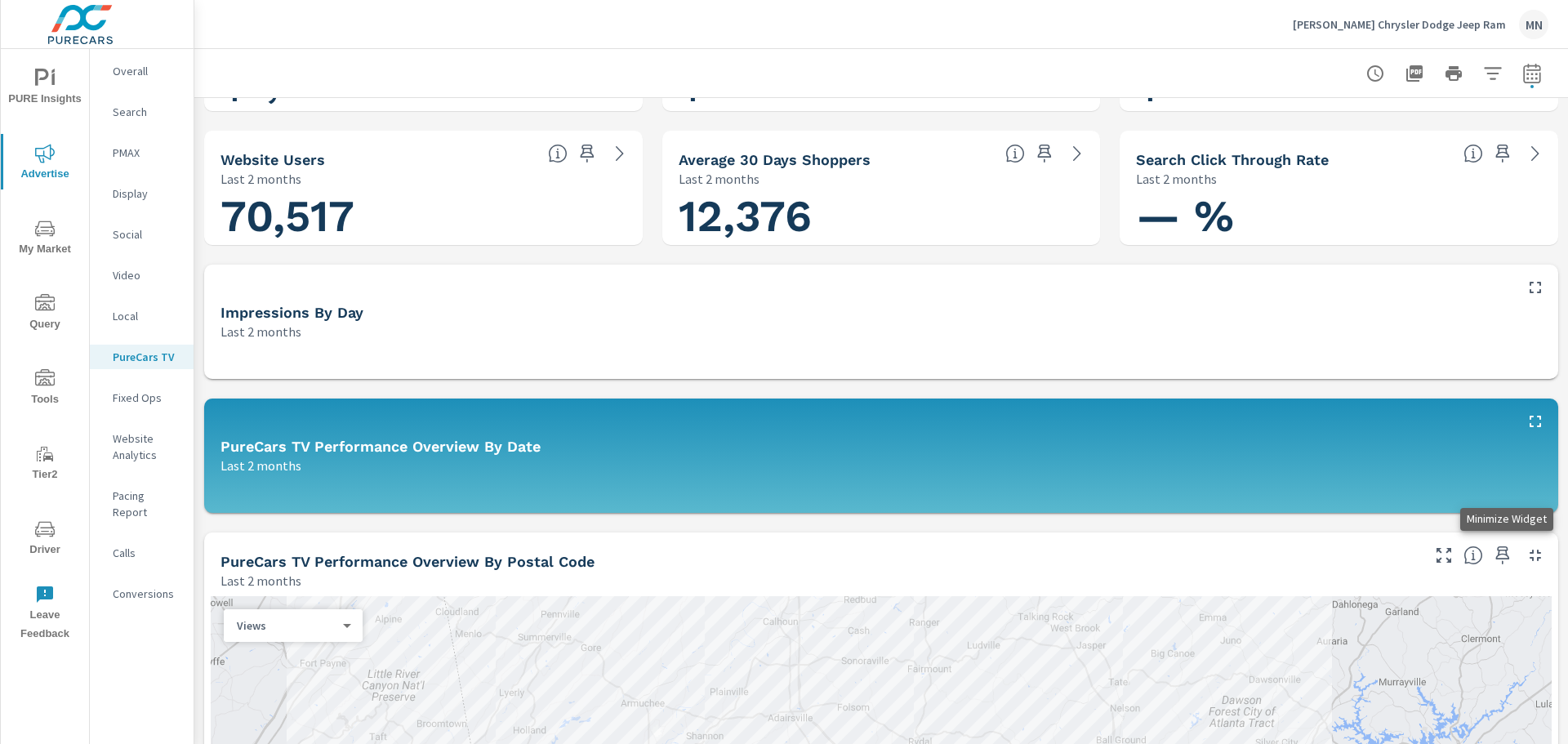
click at [1522, 545] on button "button" at bounding box center [1535, 555] width 26 height 26
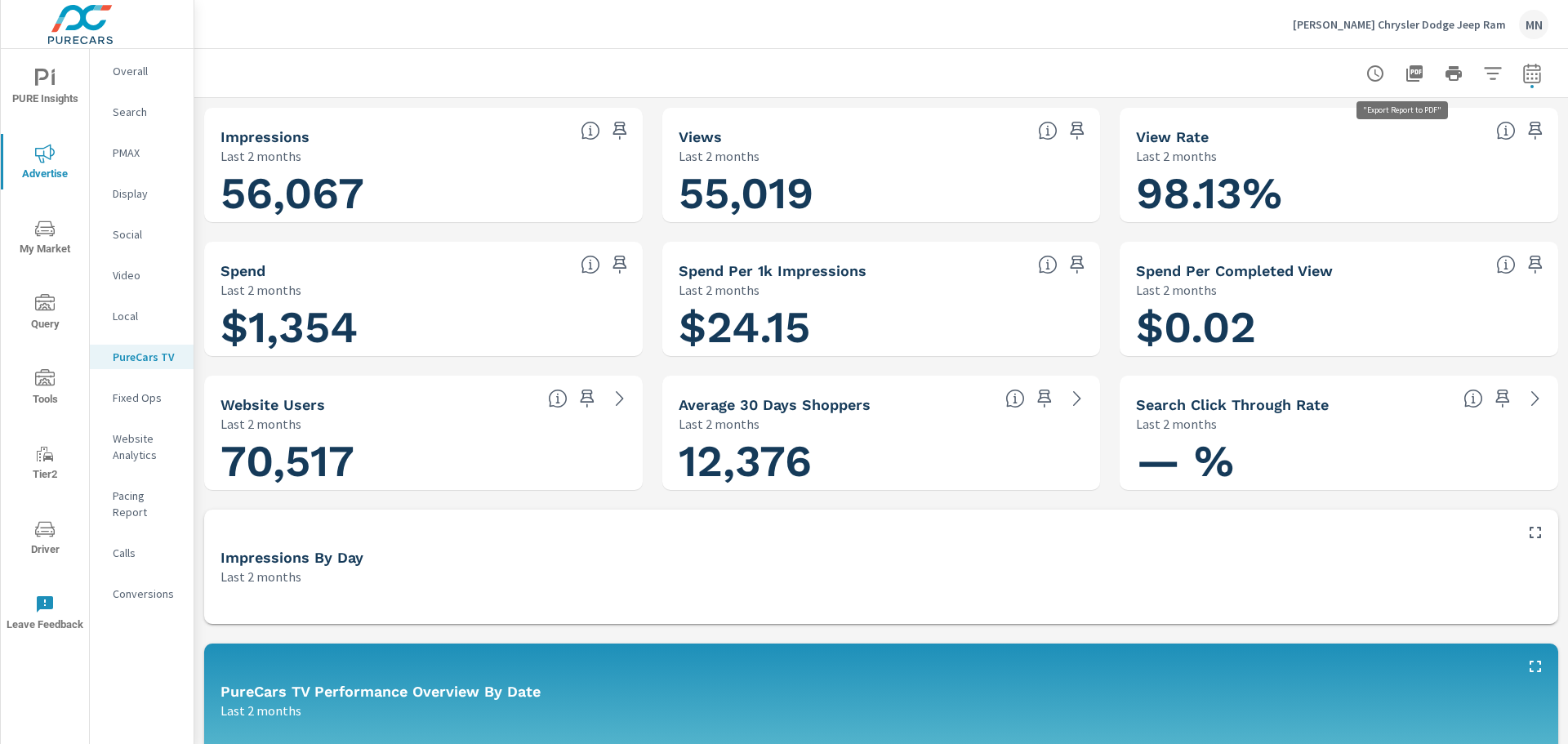
click at [1404, 69] on icon "button" at bounding box center [1414, 73] width 19 height 19
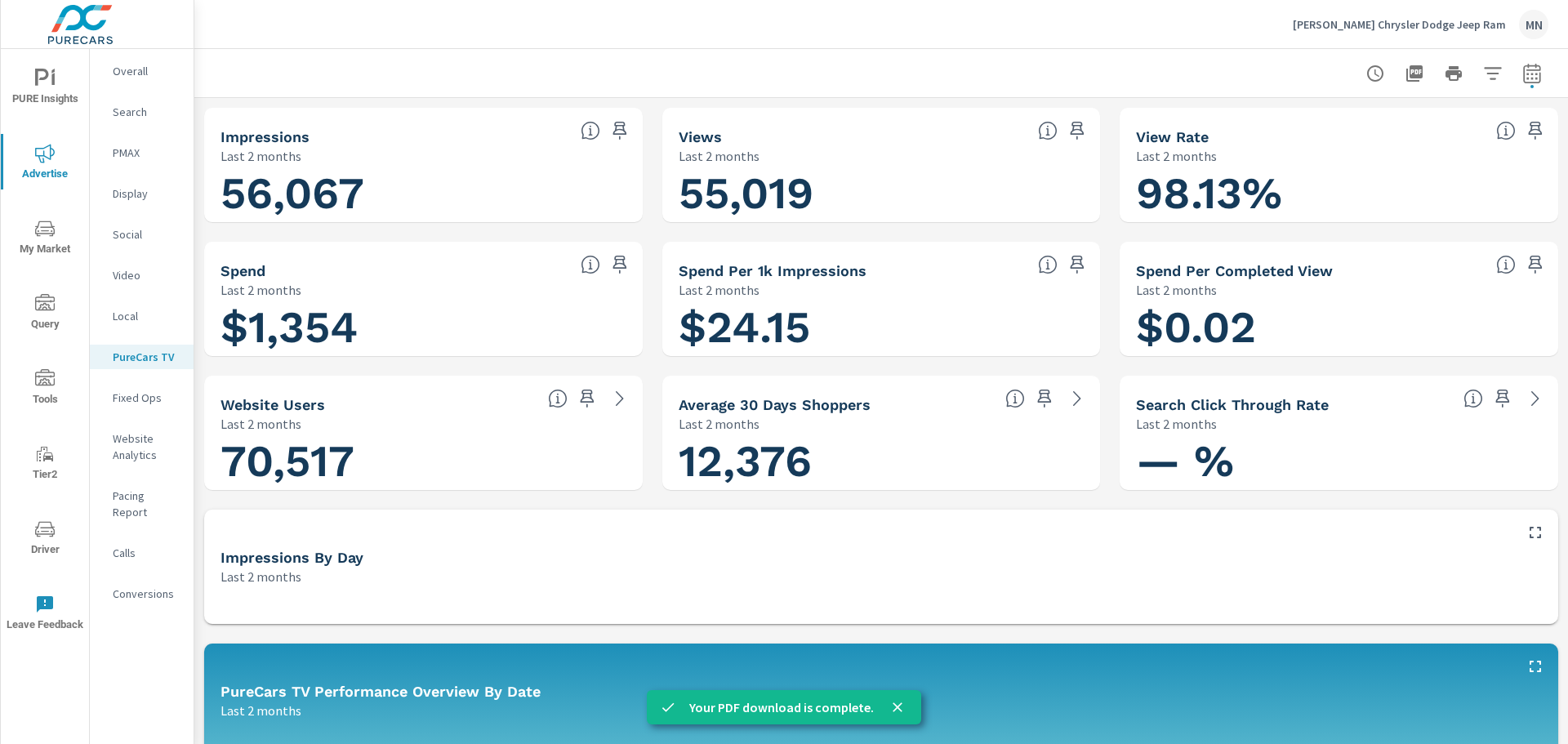
click at [124, 114] on p "Search" at bounding box center [146, 112] width 67 height 17
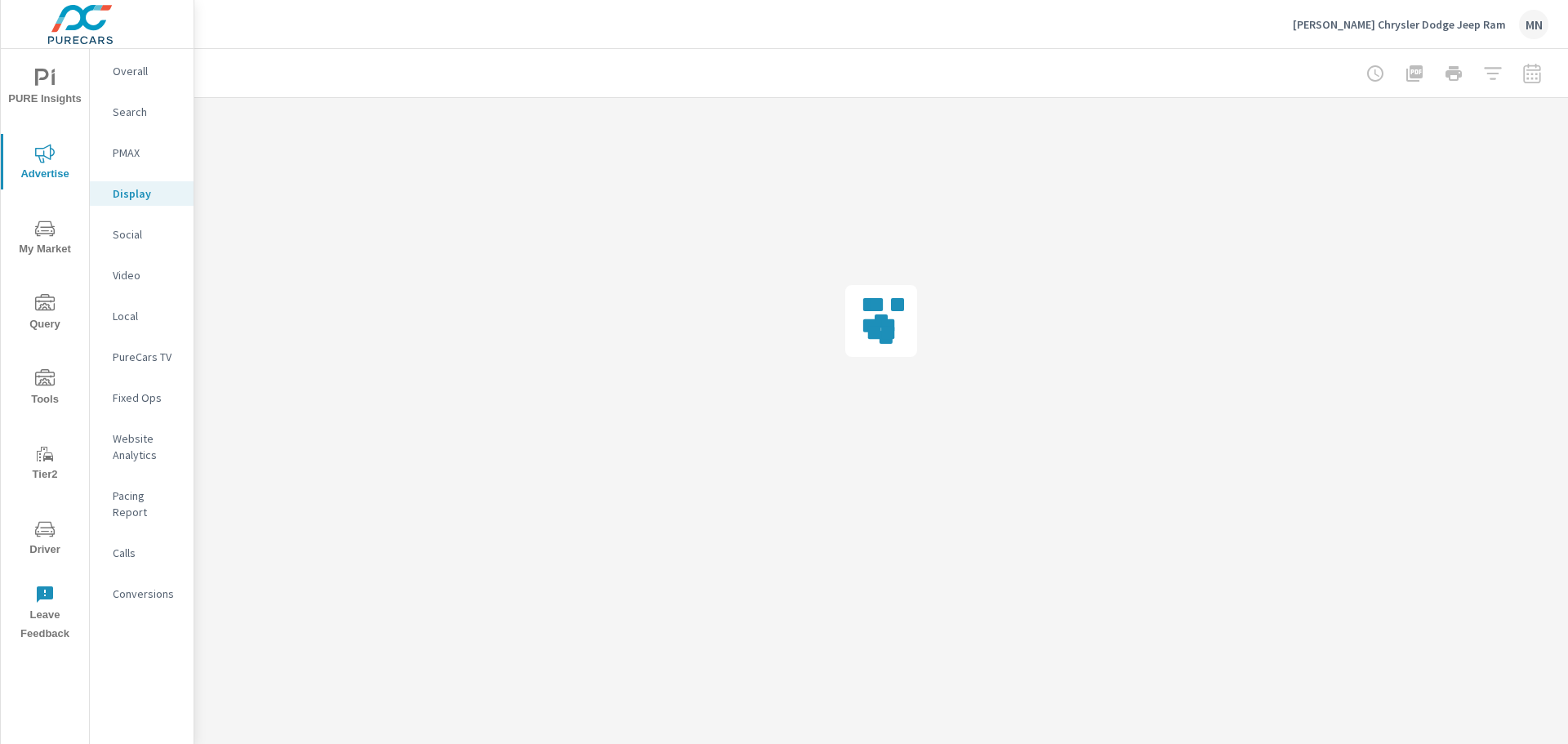
click at [122, 238] on p "Social" at bounding box center [146, 235] width 67 height 17
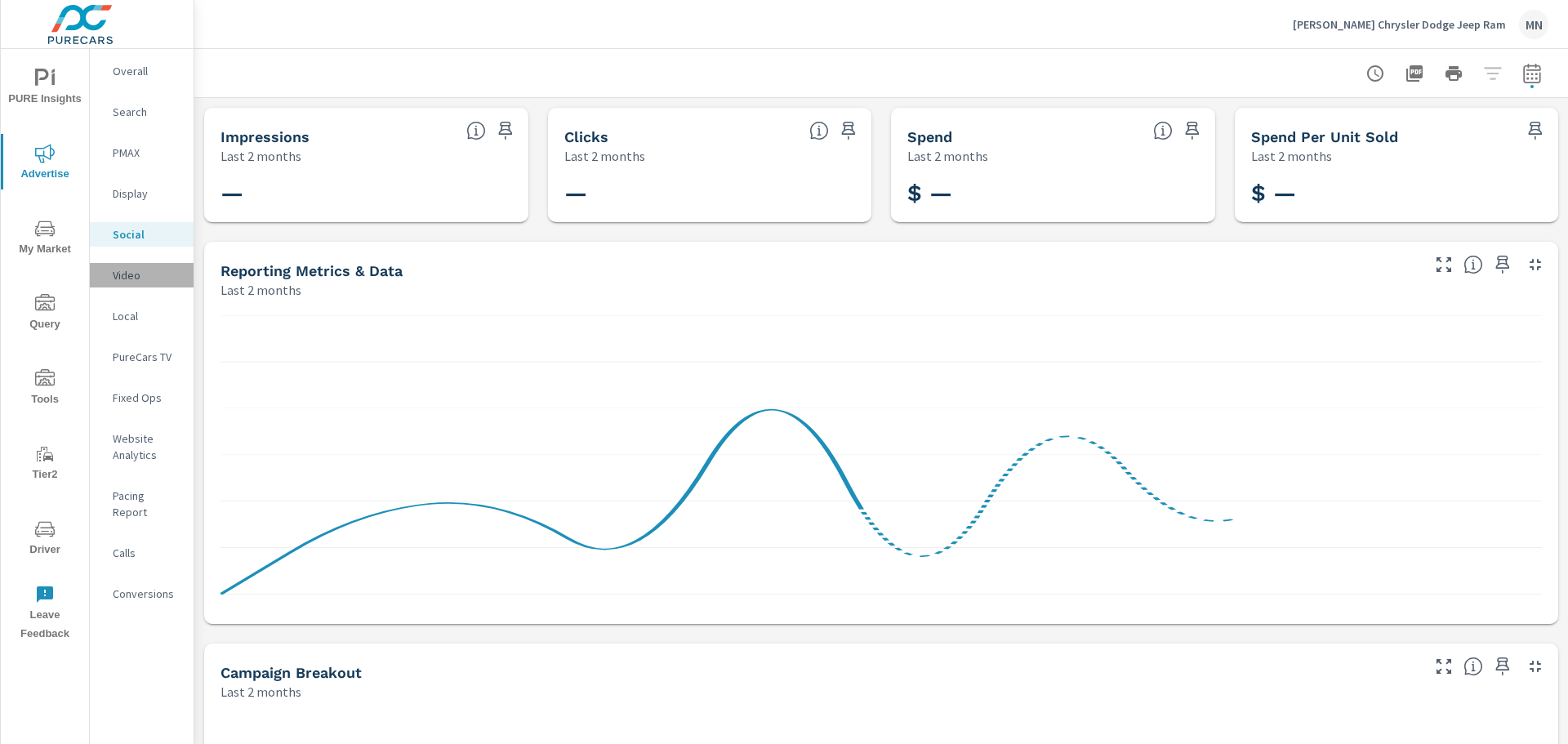
click at [137, 277] on p "Video" at bounding box center [146, 275] width 67 height 17
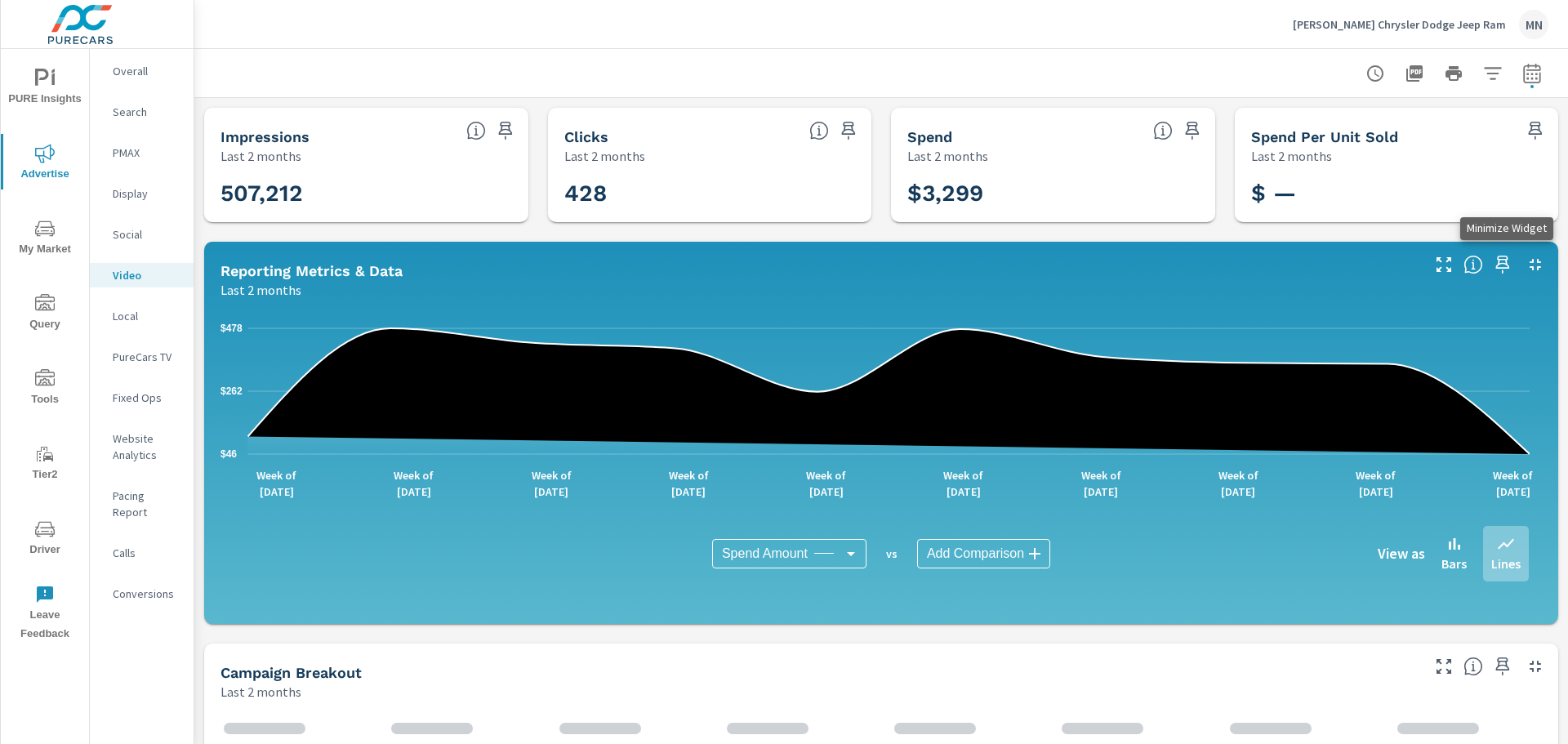
click at [1525, 267] on icon "button" at bounding box center [1535, 264] width 19 height 19
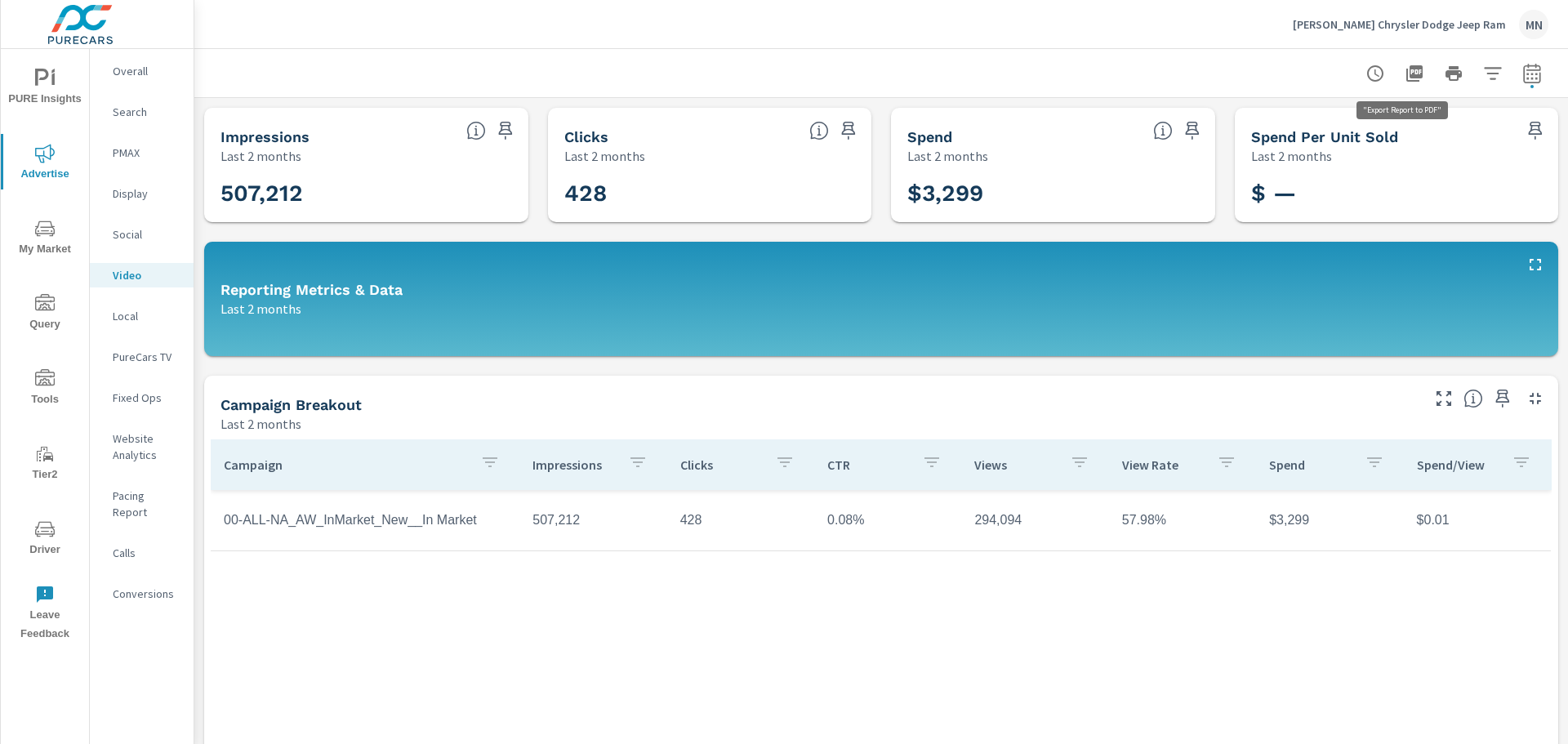
click at [1406, 67] on icon "button" at bounding box center [1415, 74] width 17 height 17
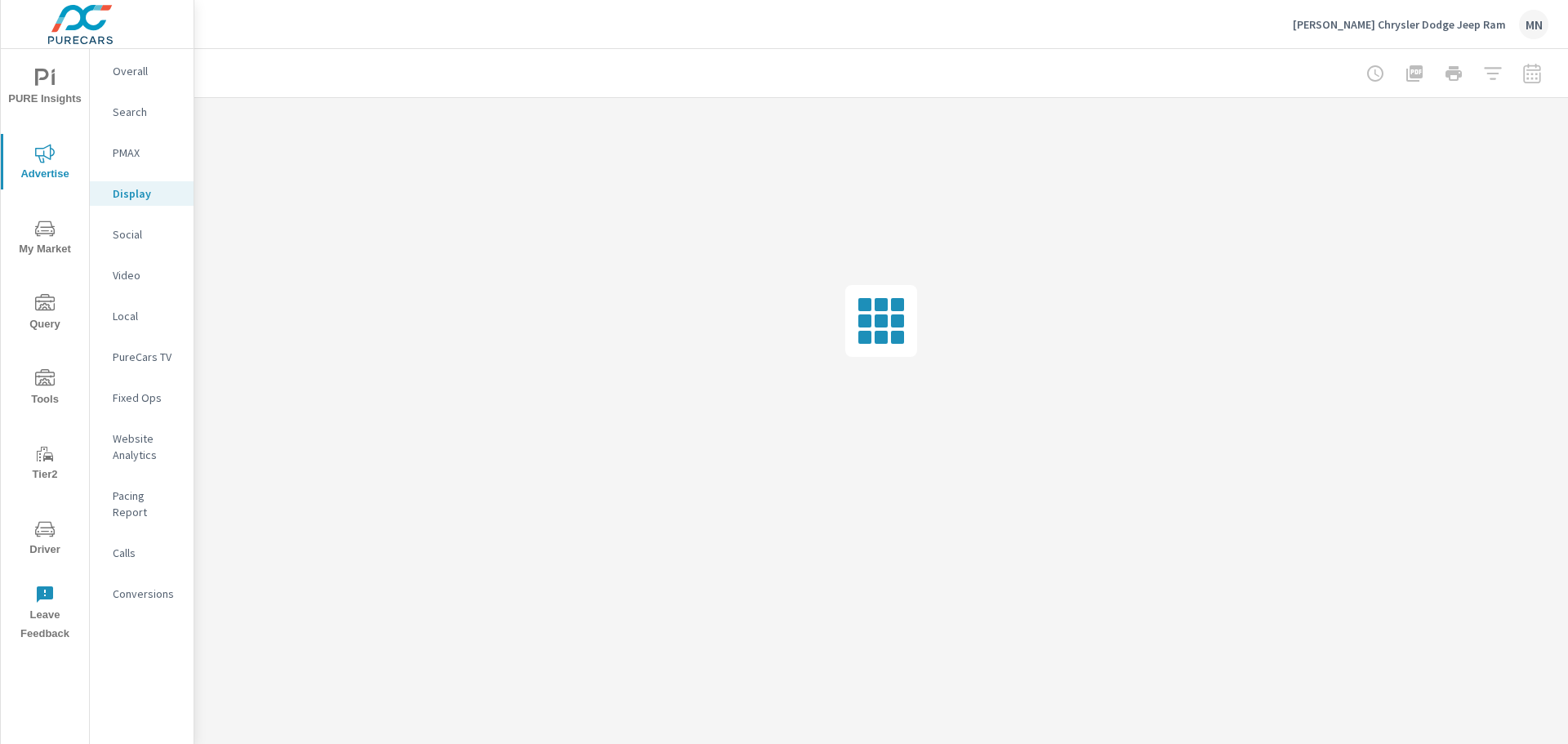
click at [113, 231] on p "Social" at bounding box center [146, 235] width 67 height 17
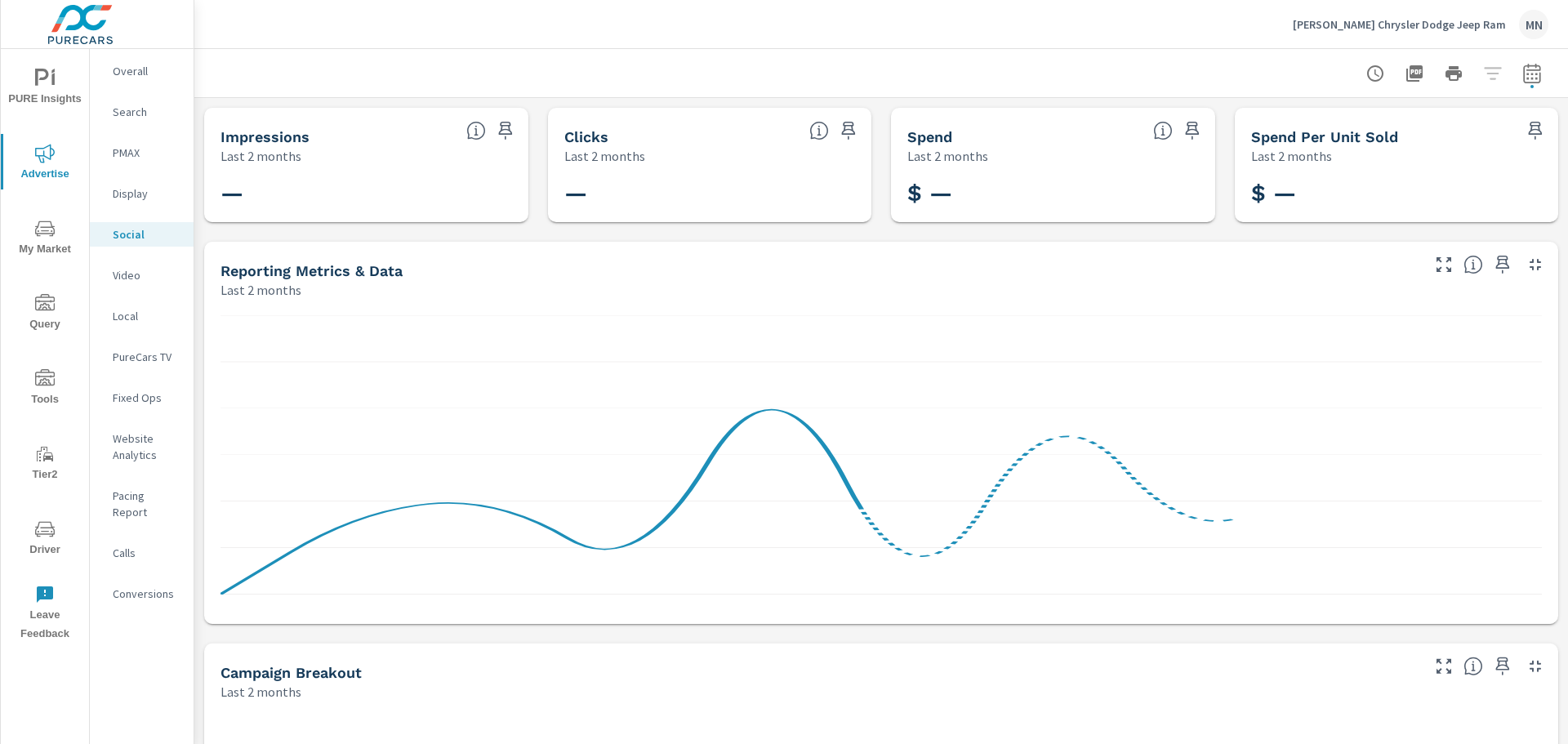
click at [128, 276] on p "Video" at bounding box center [146, 275] width 67 height 17
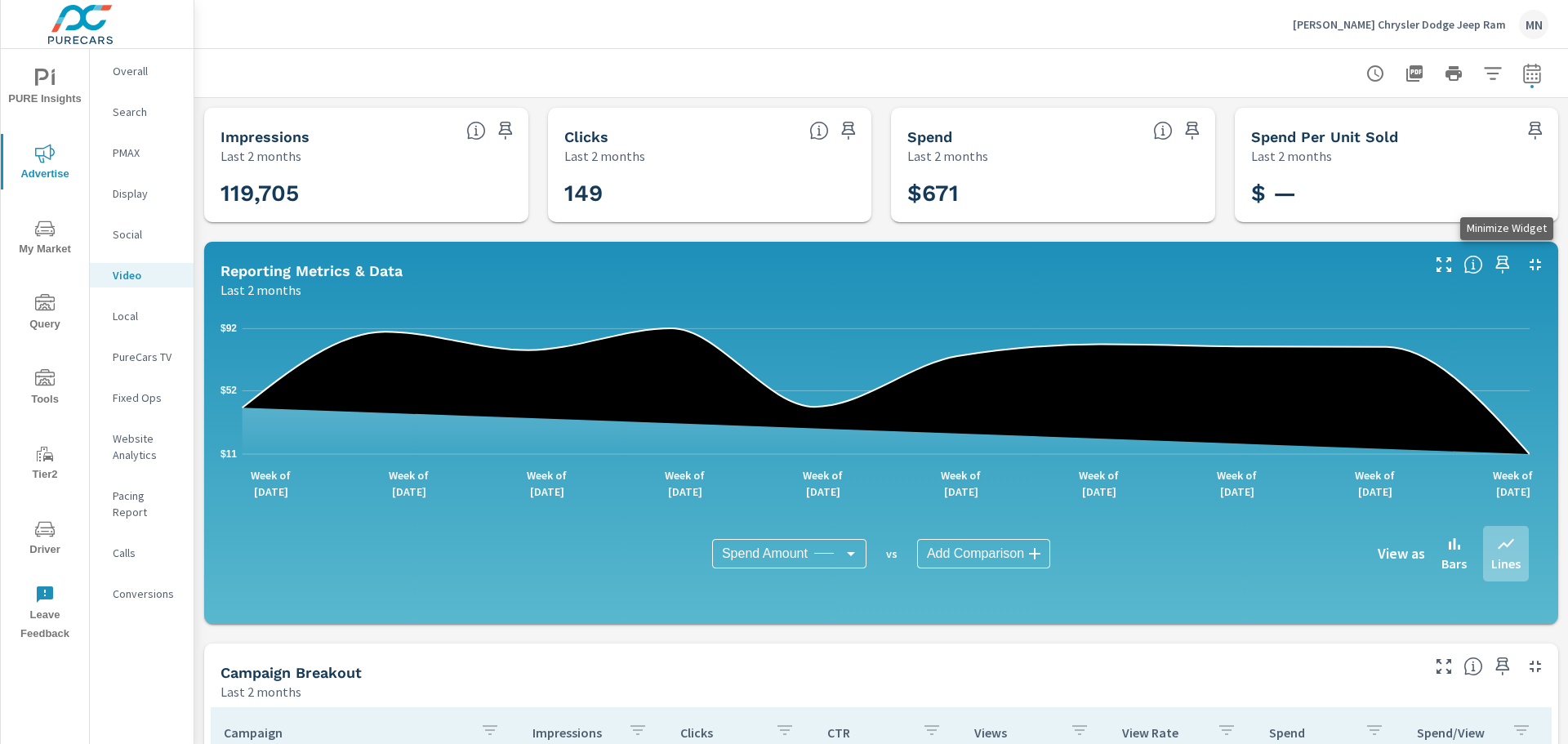
click at [1525, 263] on icon "button" at bounding box center [1535, 264] width 19 height 19
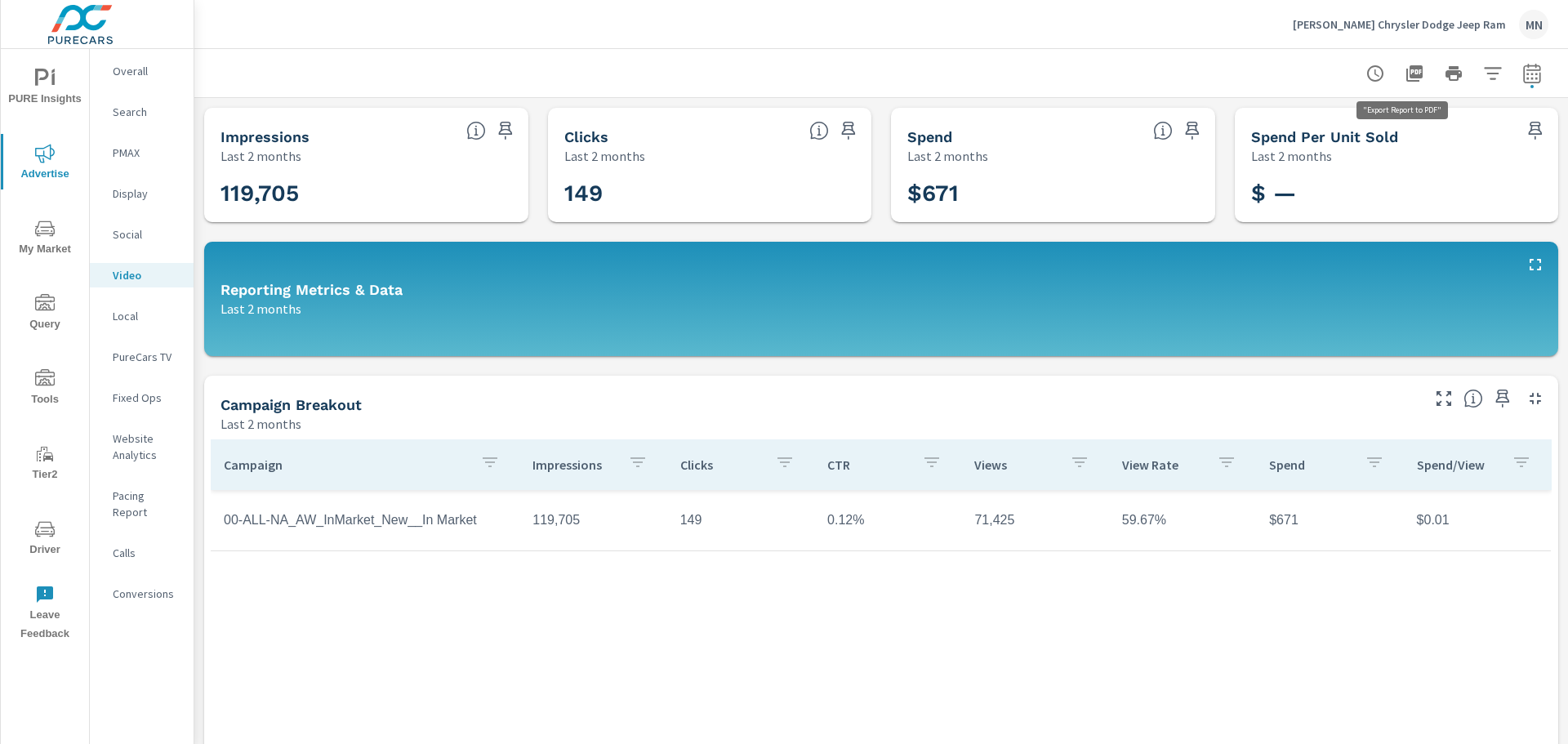
click at [1406, 80] on icon "button" at bounding box center [1415, 74] width 17 height 17
